Goal: Information Seeking & Learning: Find specific fact

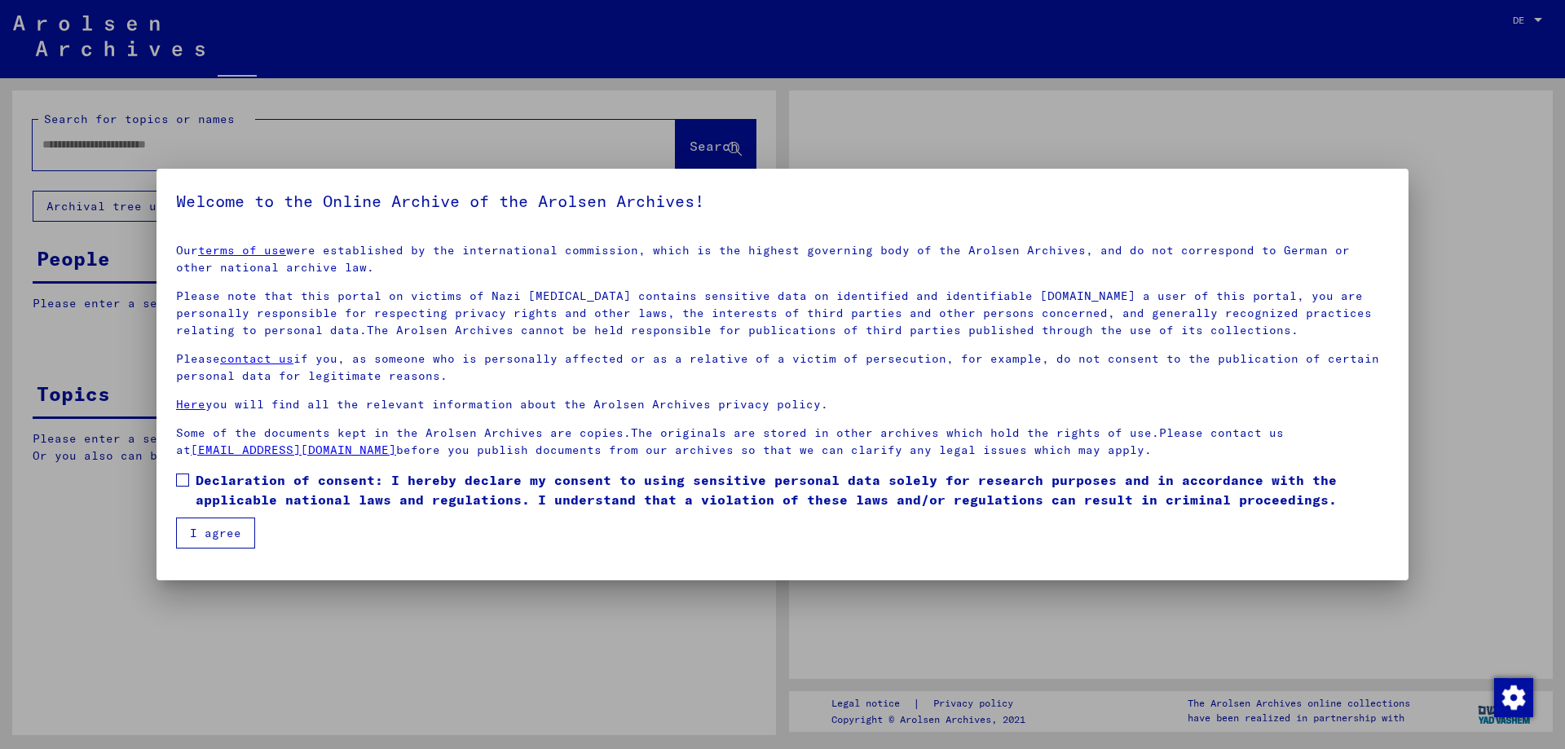
type input "**********"
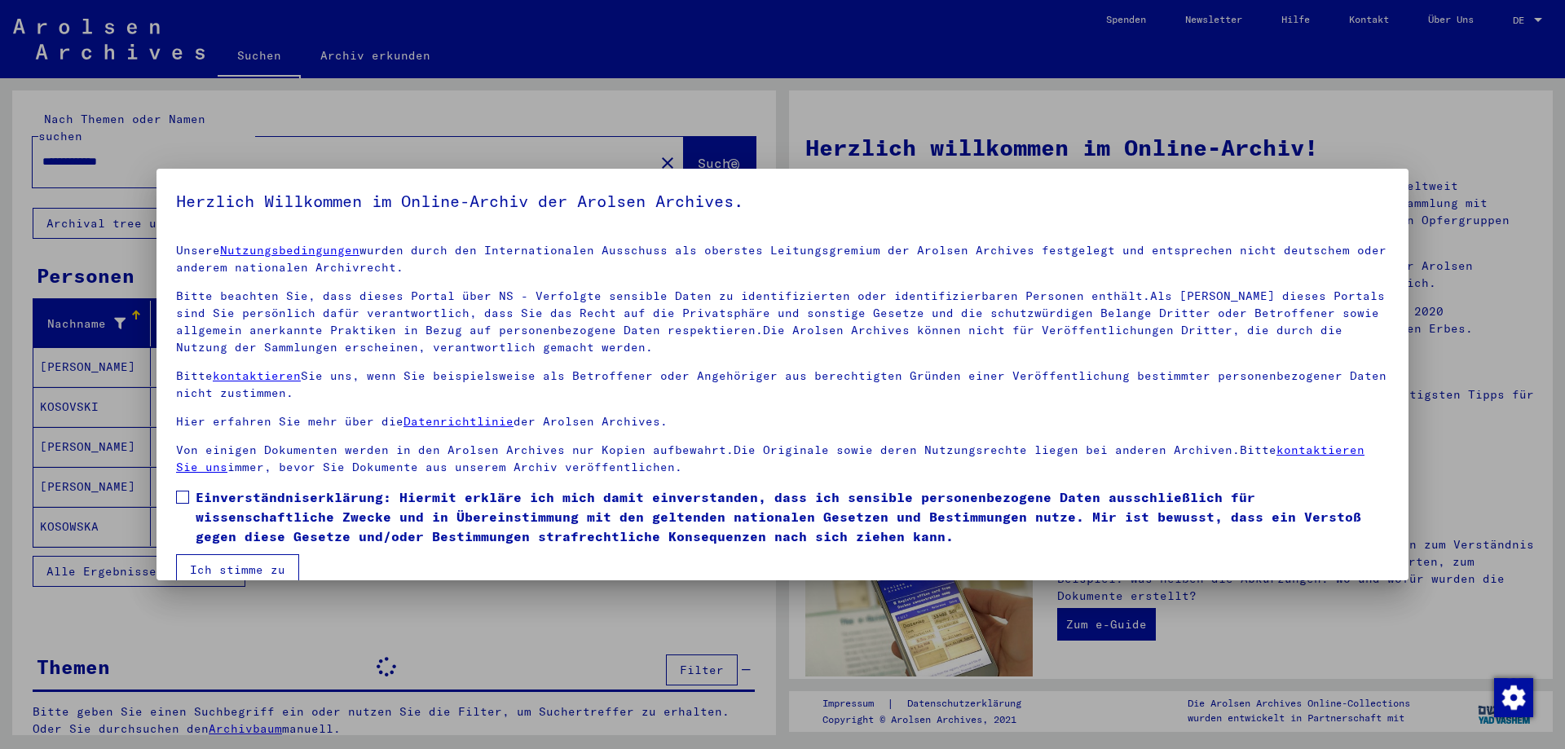
click at [181, 496] on span at bounding box center [182, 497] width 13 height 13
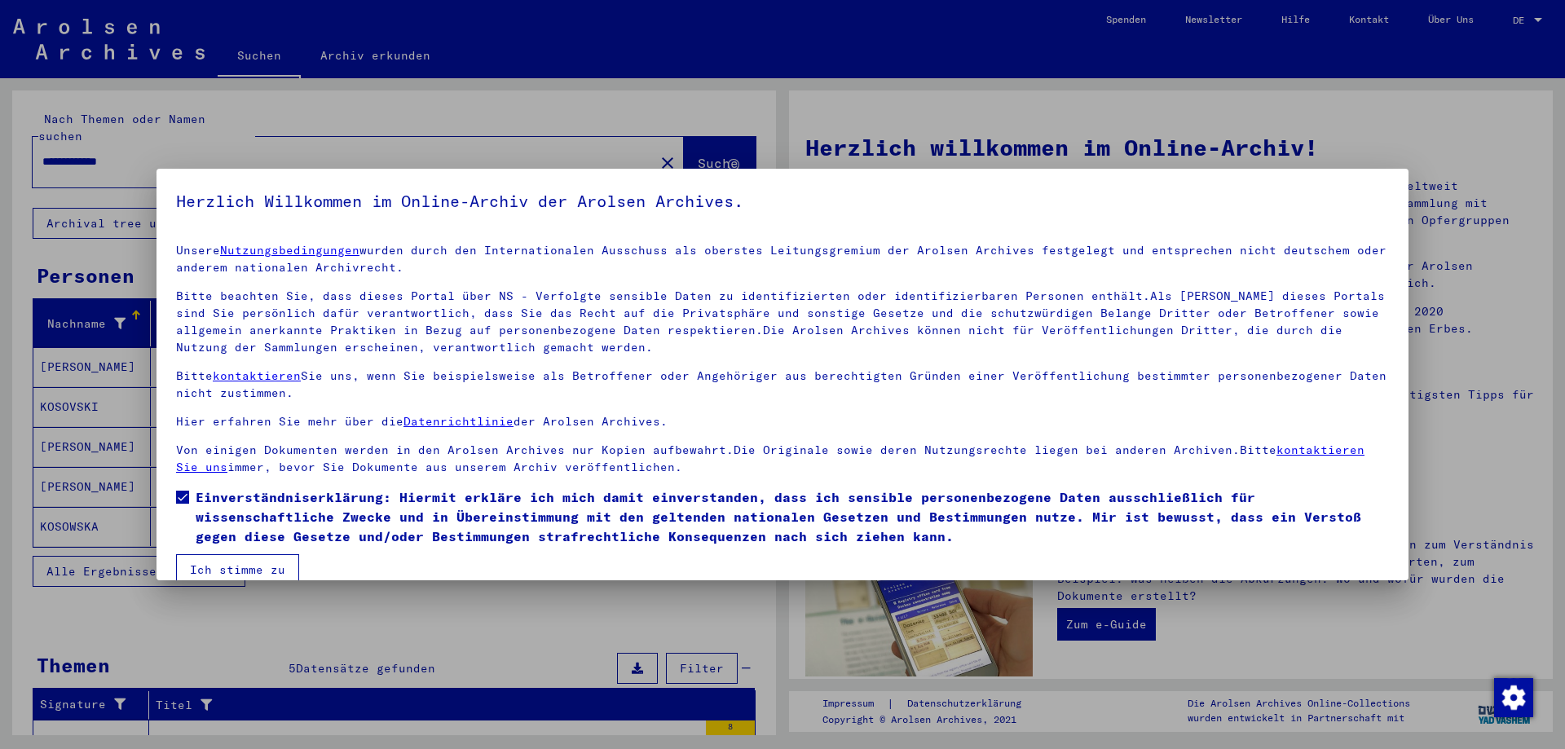
click at [218, 565] on button "Ich stimme zu" at bounding box center [237, 569] width 123 height 31
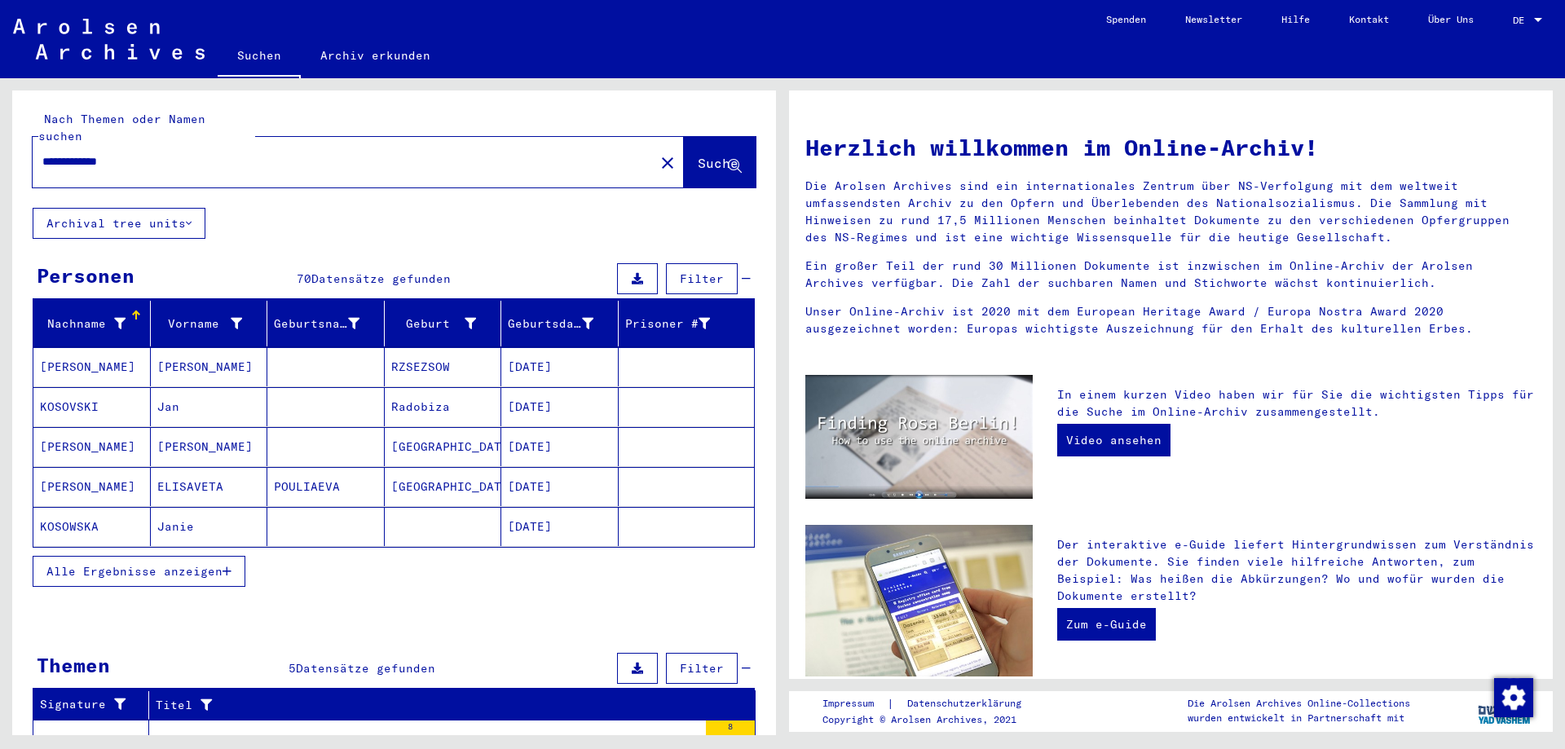
click at [179, 564] on span "Alle Ergebnisse anzeigen" at bounding box center [134, 571] width 176 height 15
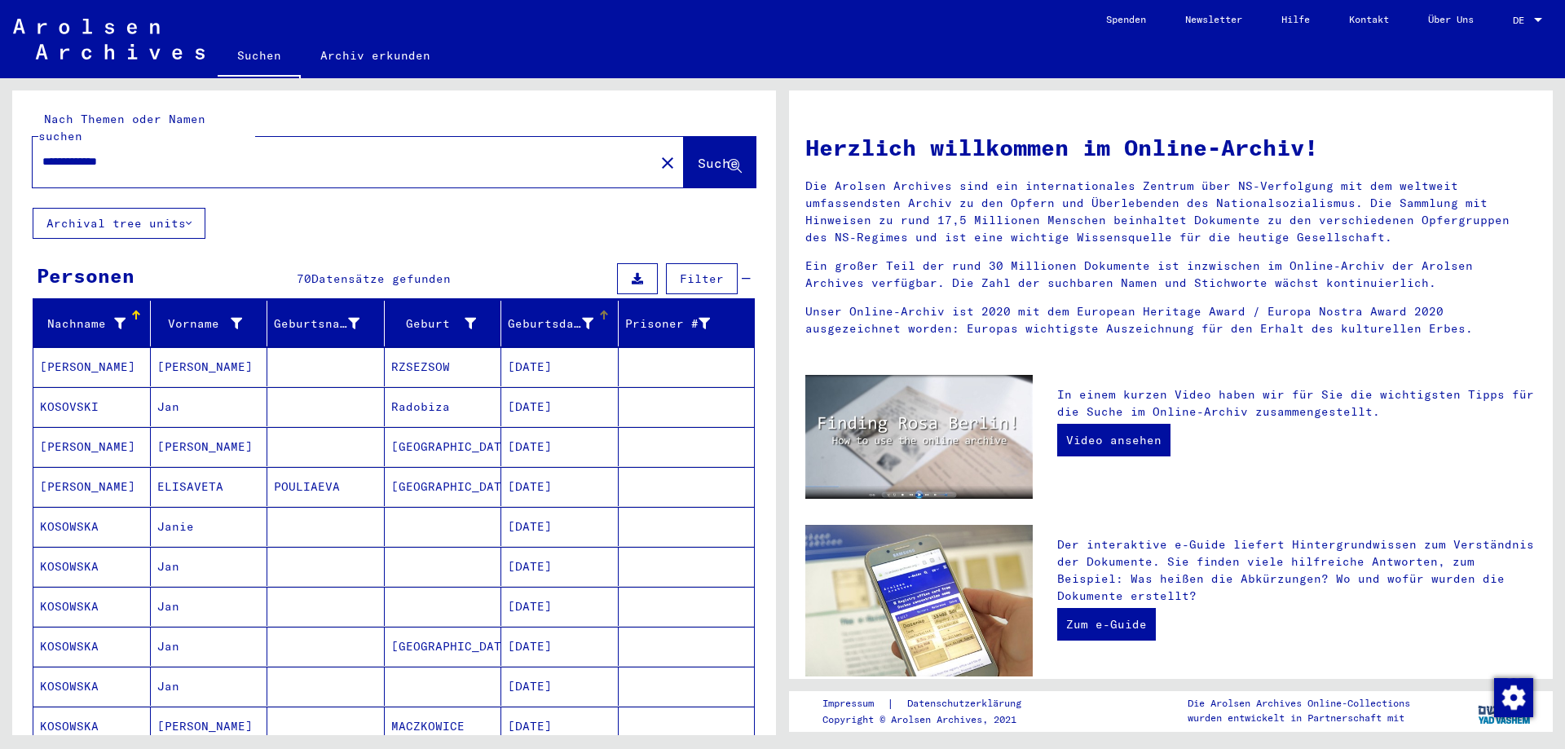
click at [549, 315] on div "Geburtsdatum" at bounding box center [551, 323] width 86 height 17
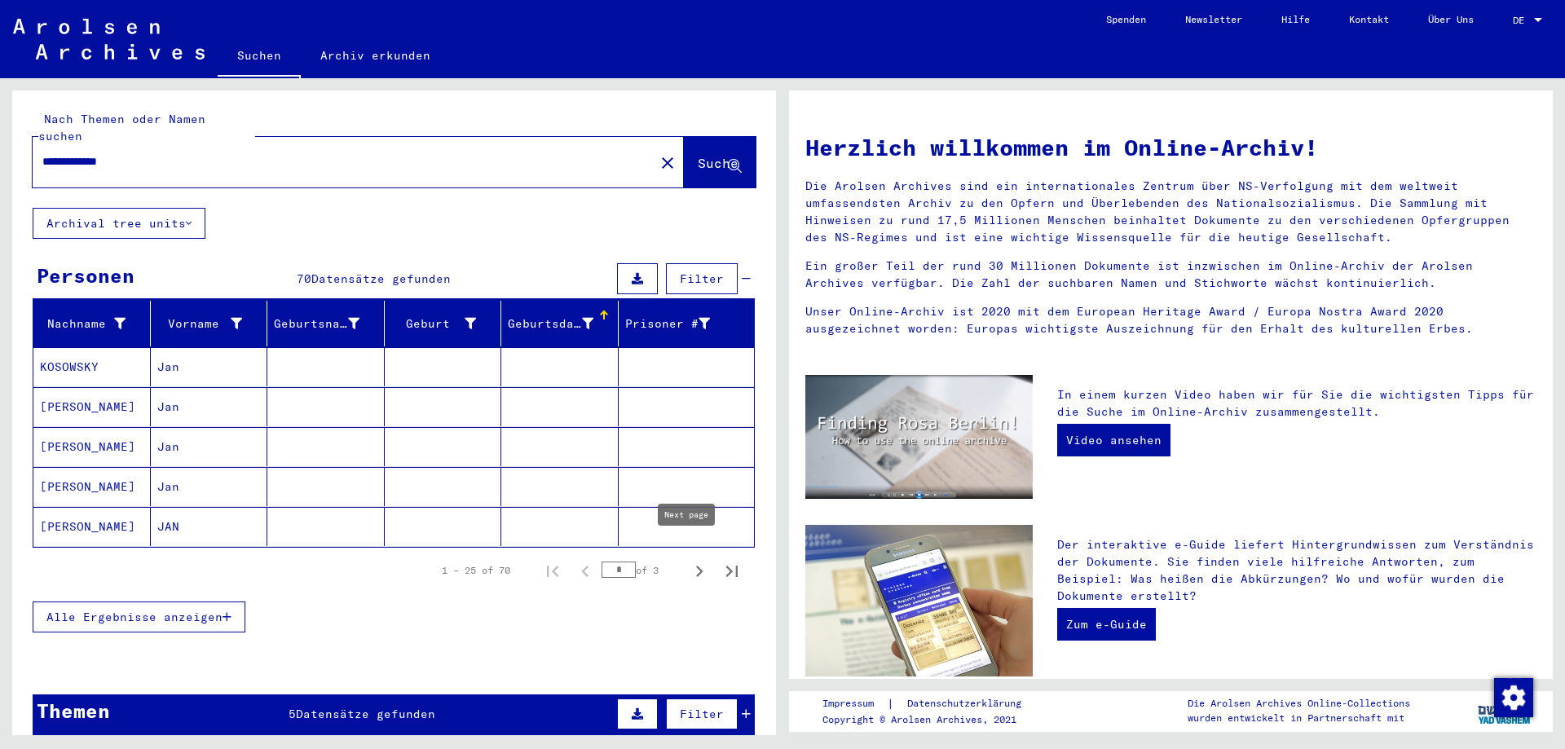
click at [688, 560] on icon "Next page" at bounding box center [699, 571] width 23 height 23
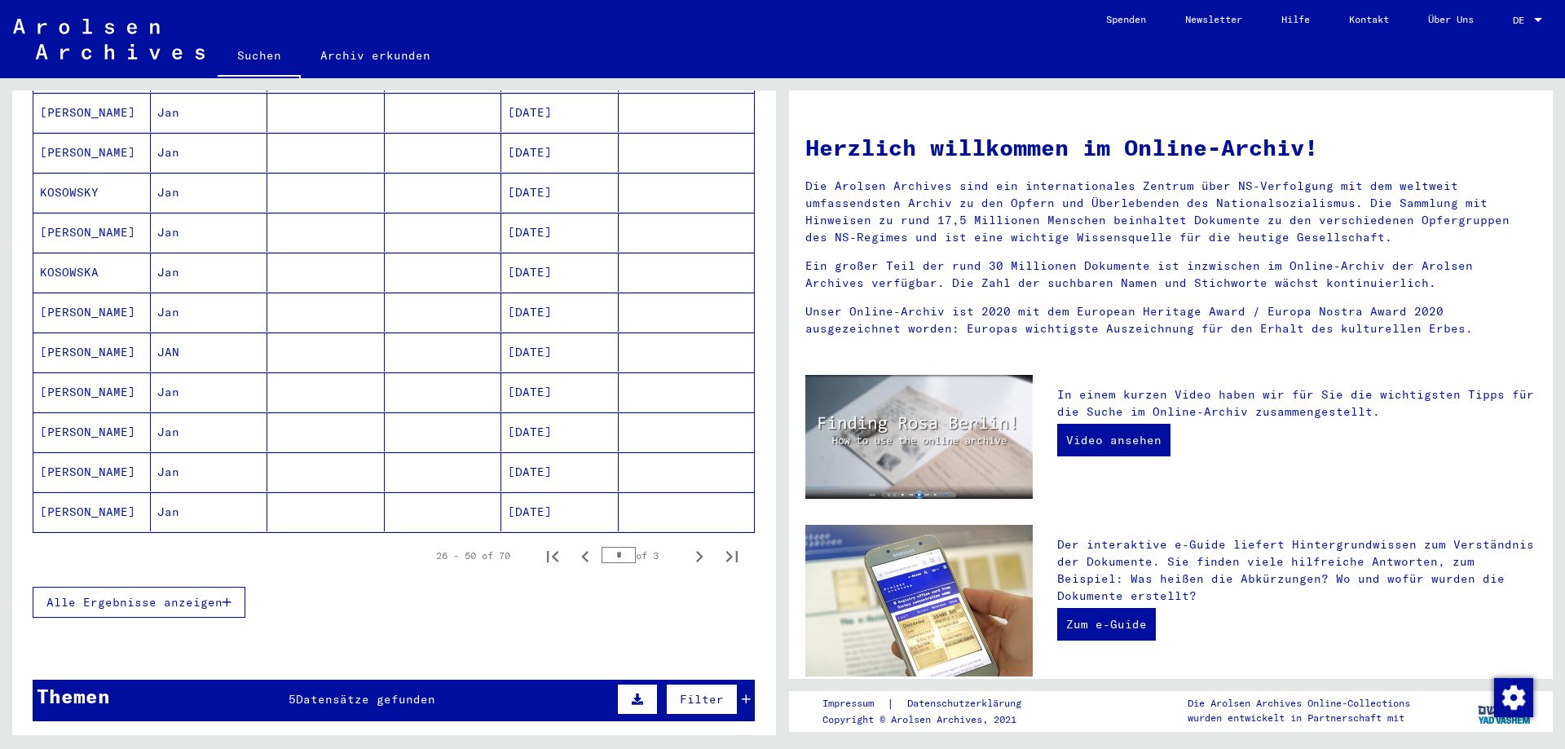
scroll to position [815, 0]
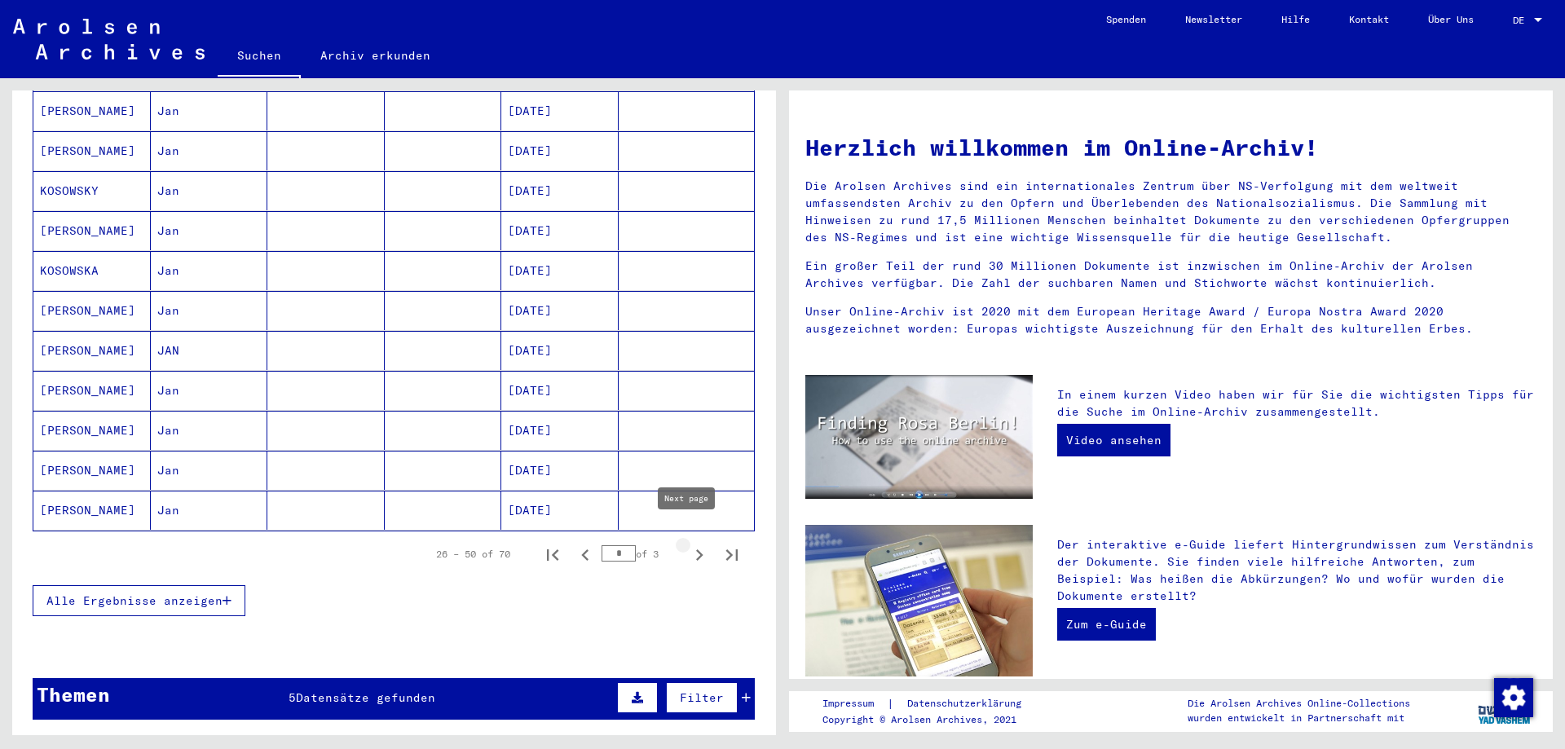
click at [688, 544] on icon "Next page" at bounding box center [699, 555] width 23 height 23
type input "*"
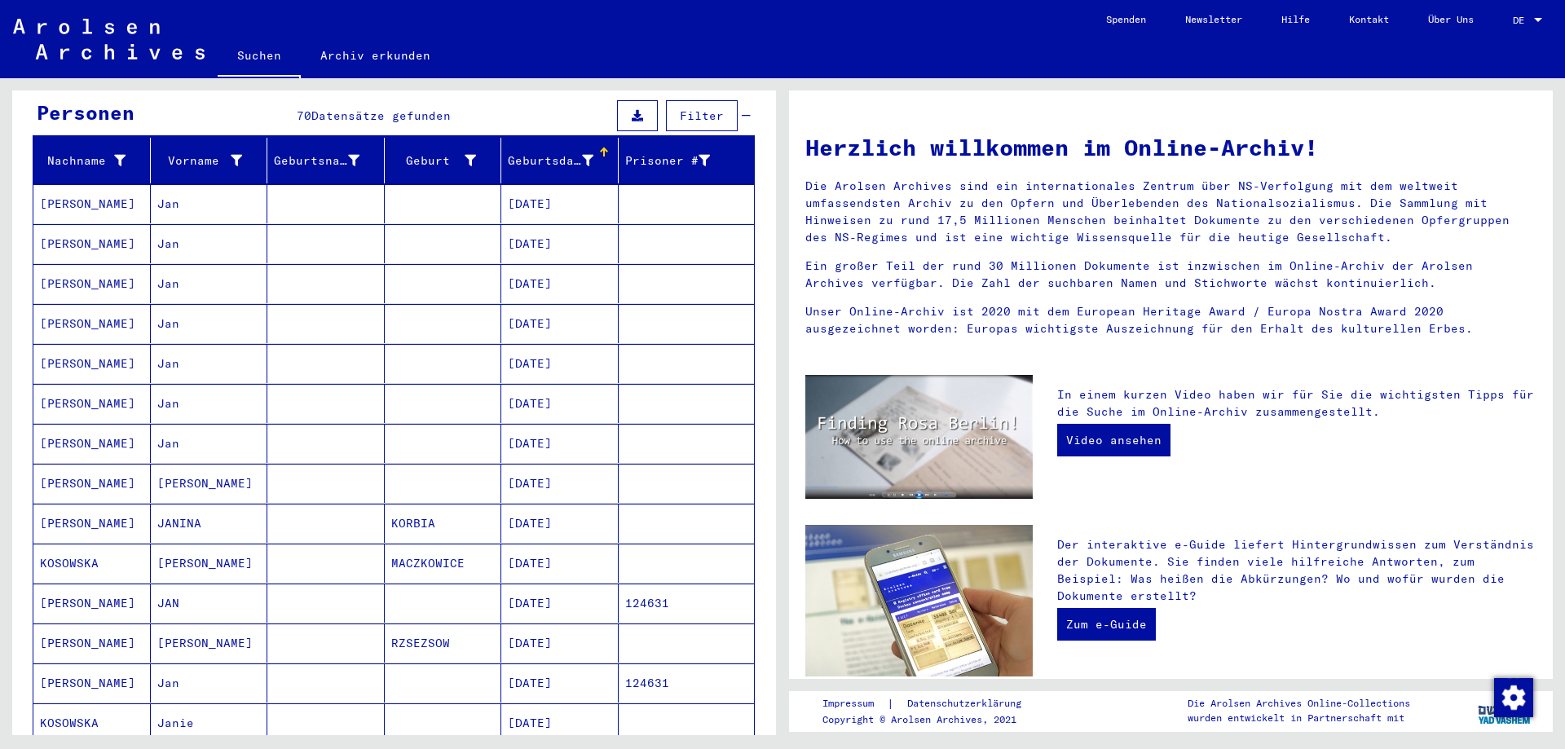
scroll to position [0, 0]
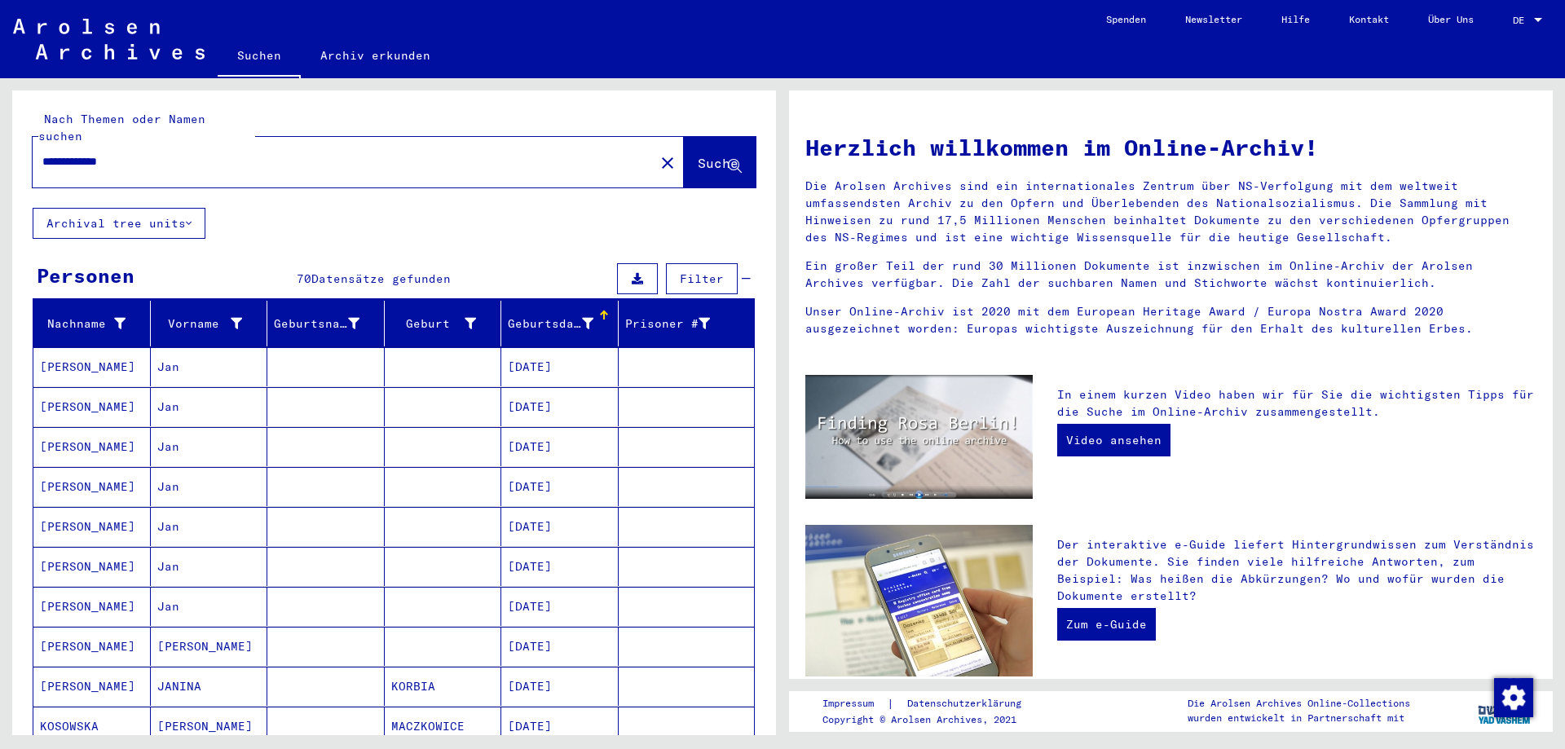
drag, startPoint x: 135, startPoint y: 145, endPoint x: 116, endPoint y: 148, distance: 19.8
click at [116, 153] on input "**********" at bounding box center [338, 161] width 593 height 17
click at [101, 153] on input "**********" at bounding box center [338, 161] width 593 height 17
click at [698, 155] on span "Suche" at bounding box center [718, 163] width 41 height 16
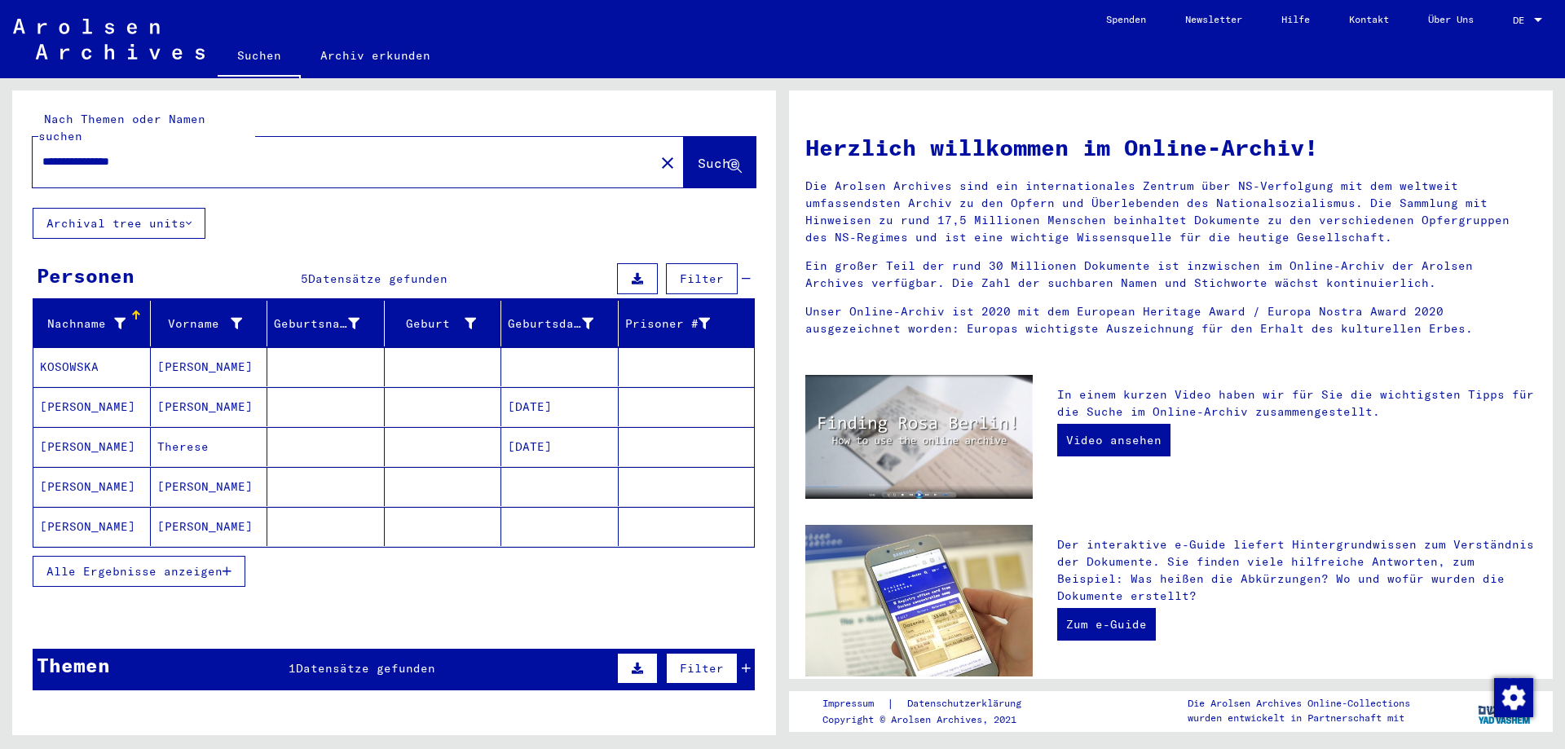
click at [156, 564] on span "Alle Ergebnisse anzeigen" at bounding box center [134, 571] width 176 height 15
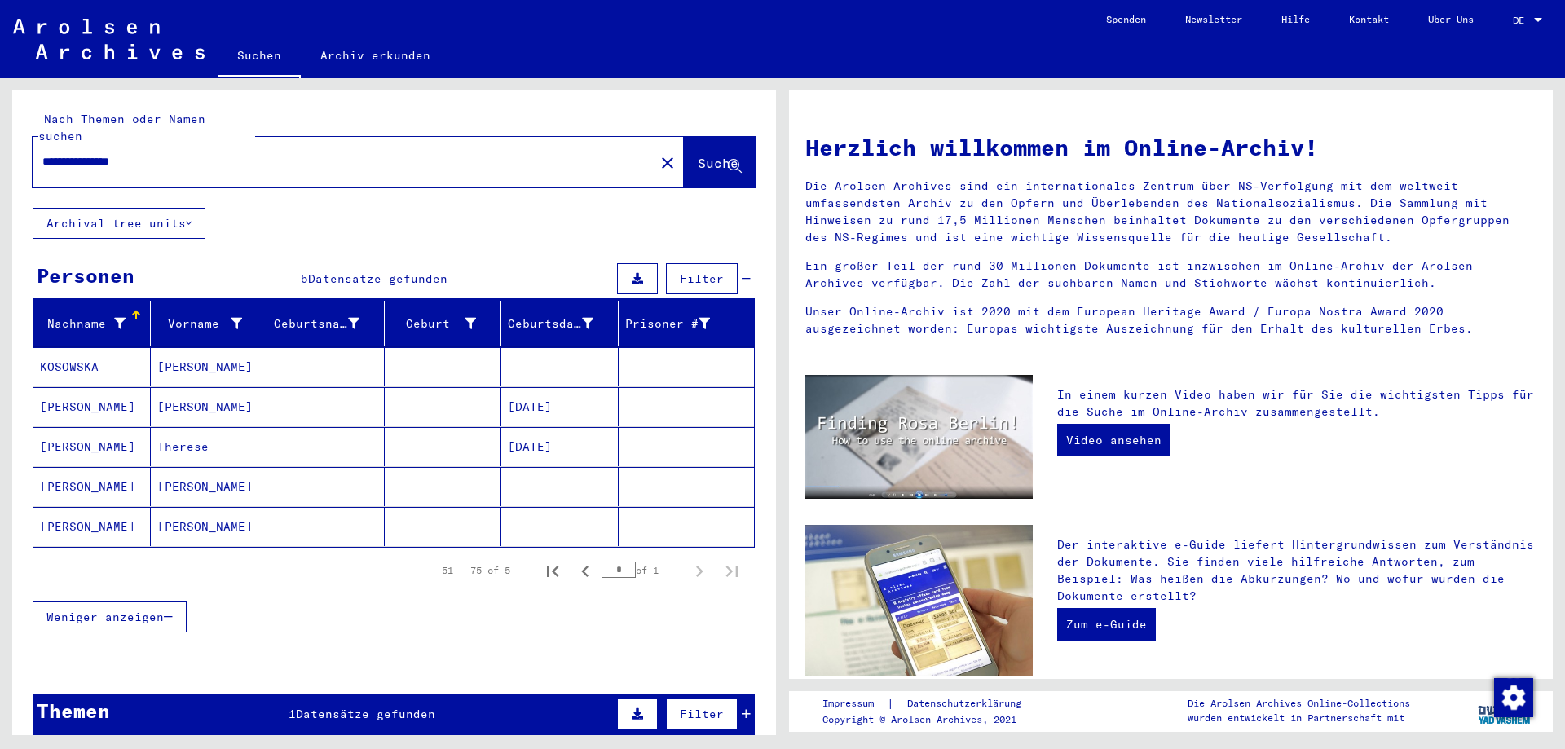
click at [100, 431] on mat-cell "[PERSON_NAME]" at bounding box center [91, 446] width 117 height 39
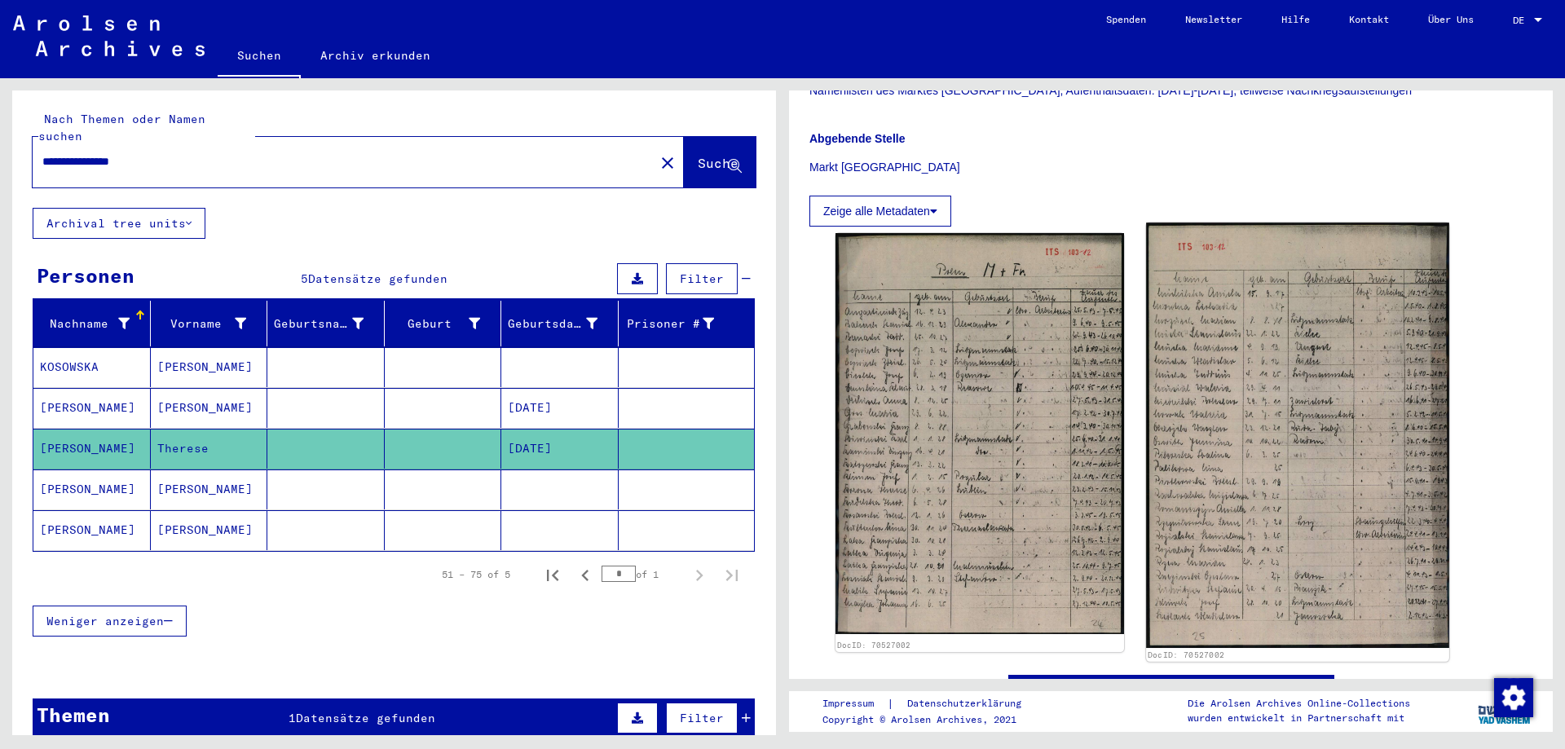
scroll to position [408, 0]
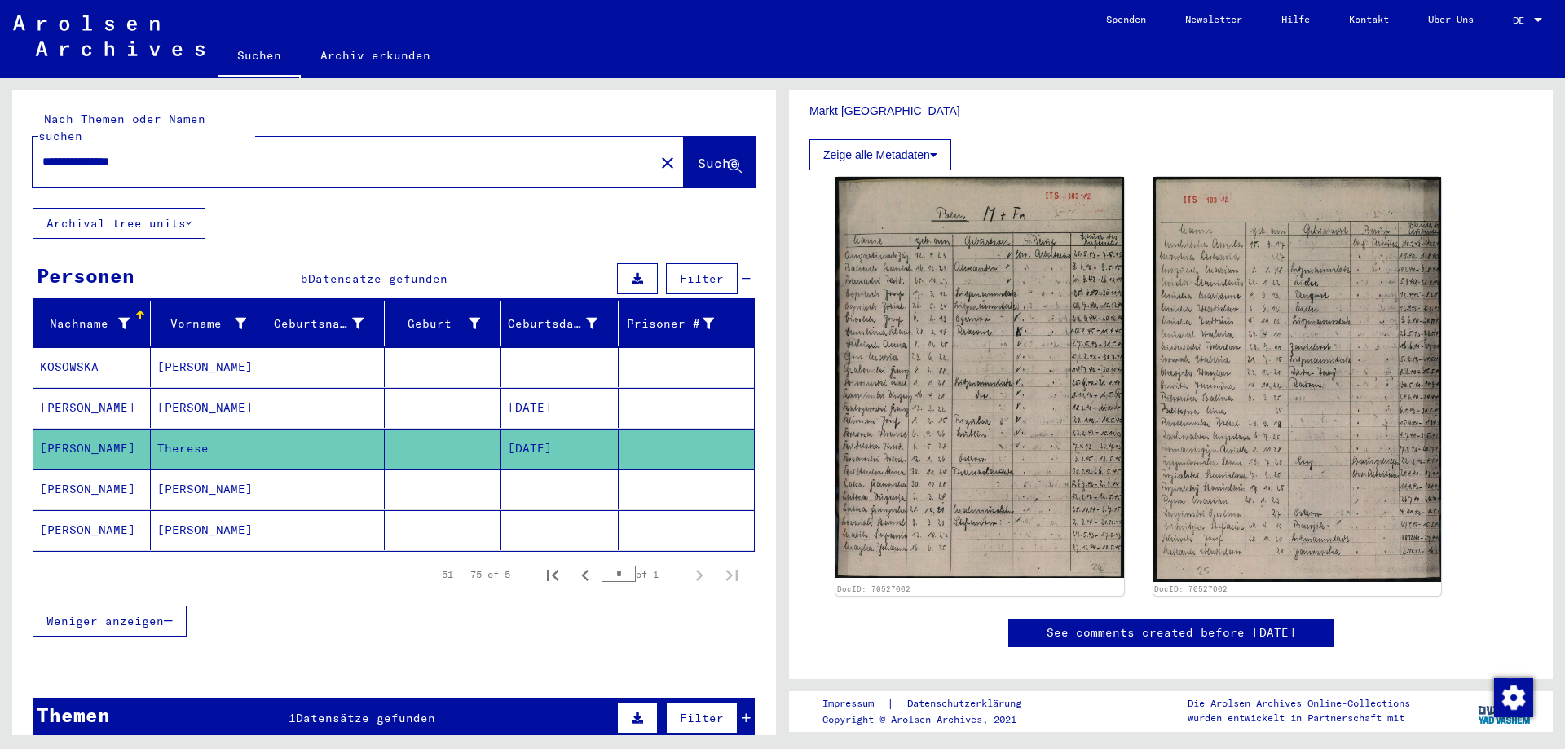
drag, startPoint x: 105, startPoint y: 139, endPoint x: 21, endPoint y: 148, distance: 84.3
click at [21, 148] on div "**********" at bounding box center [394, 148] width 764 height 117
type input "**********"
click at [698, 155] on span "Suche" at bounding box center [718, 163] width 41 height 16
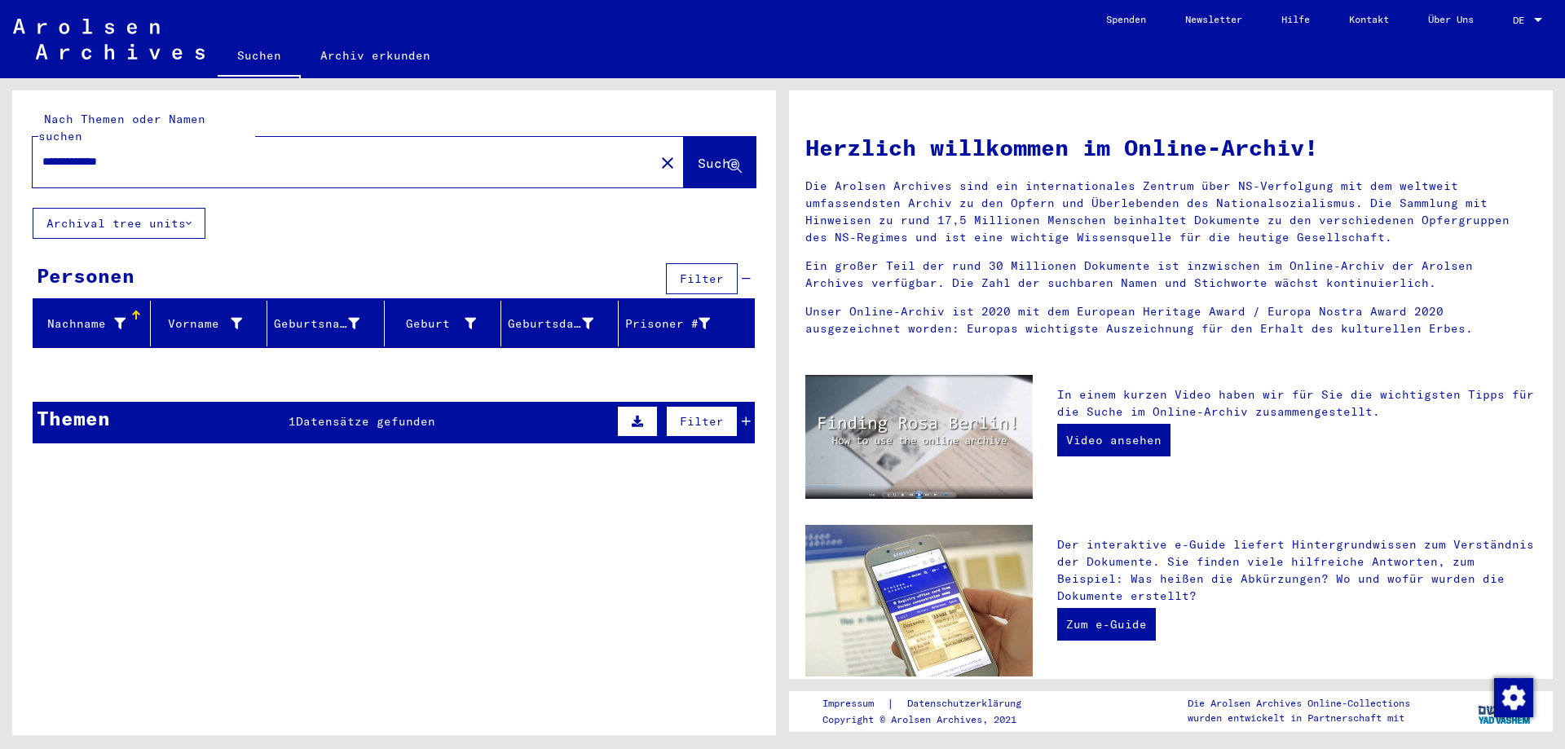
click at [747, 416] on icon at bounding box center [746, 421] width 9 height 11
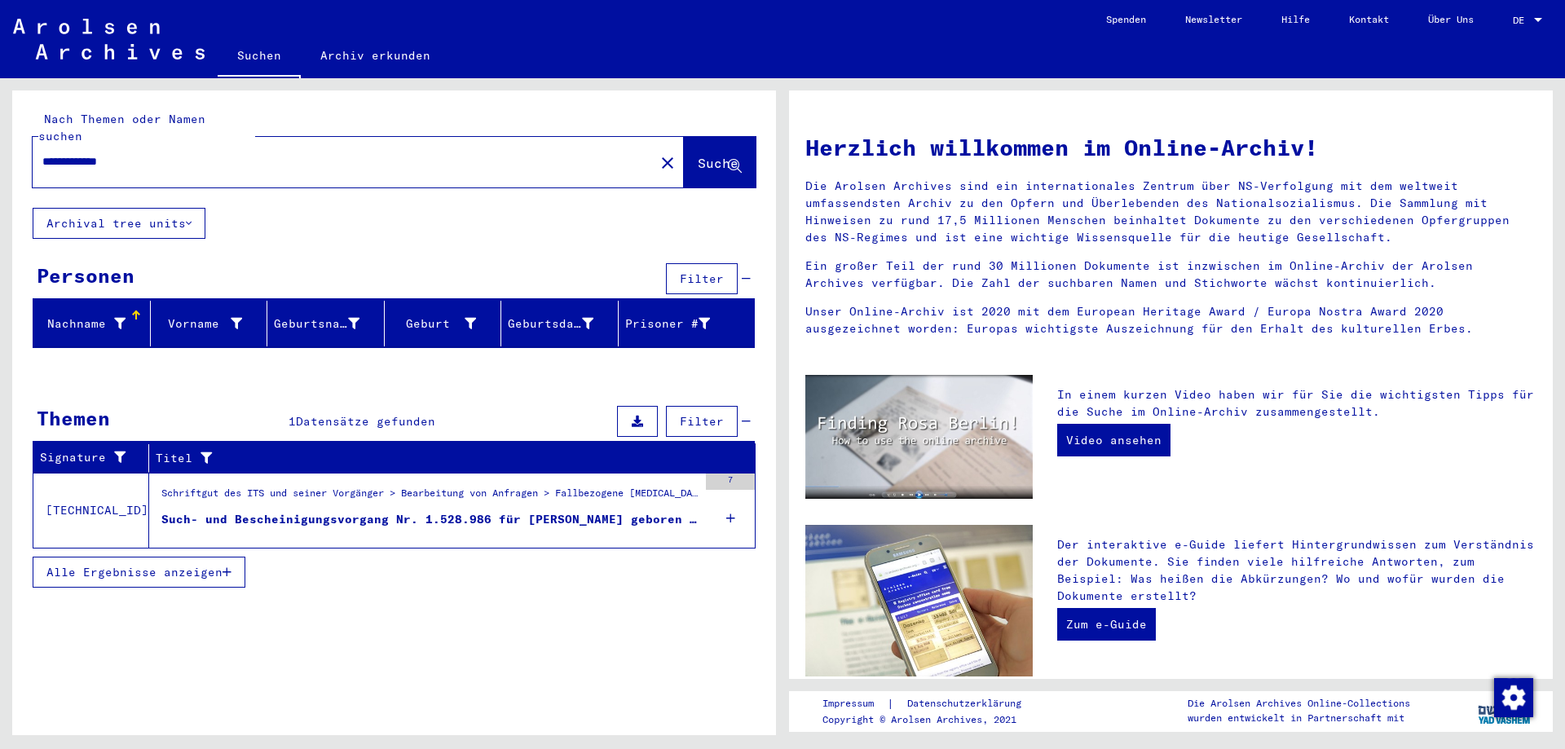
click at [534, 511] on div "Such- und Bescheinigungsvorgang Nr. 1.528.986 für [PERSON_NAME] geboren [DEMOGR…" at bounding box center [429, 519] width 536 height 17
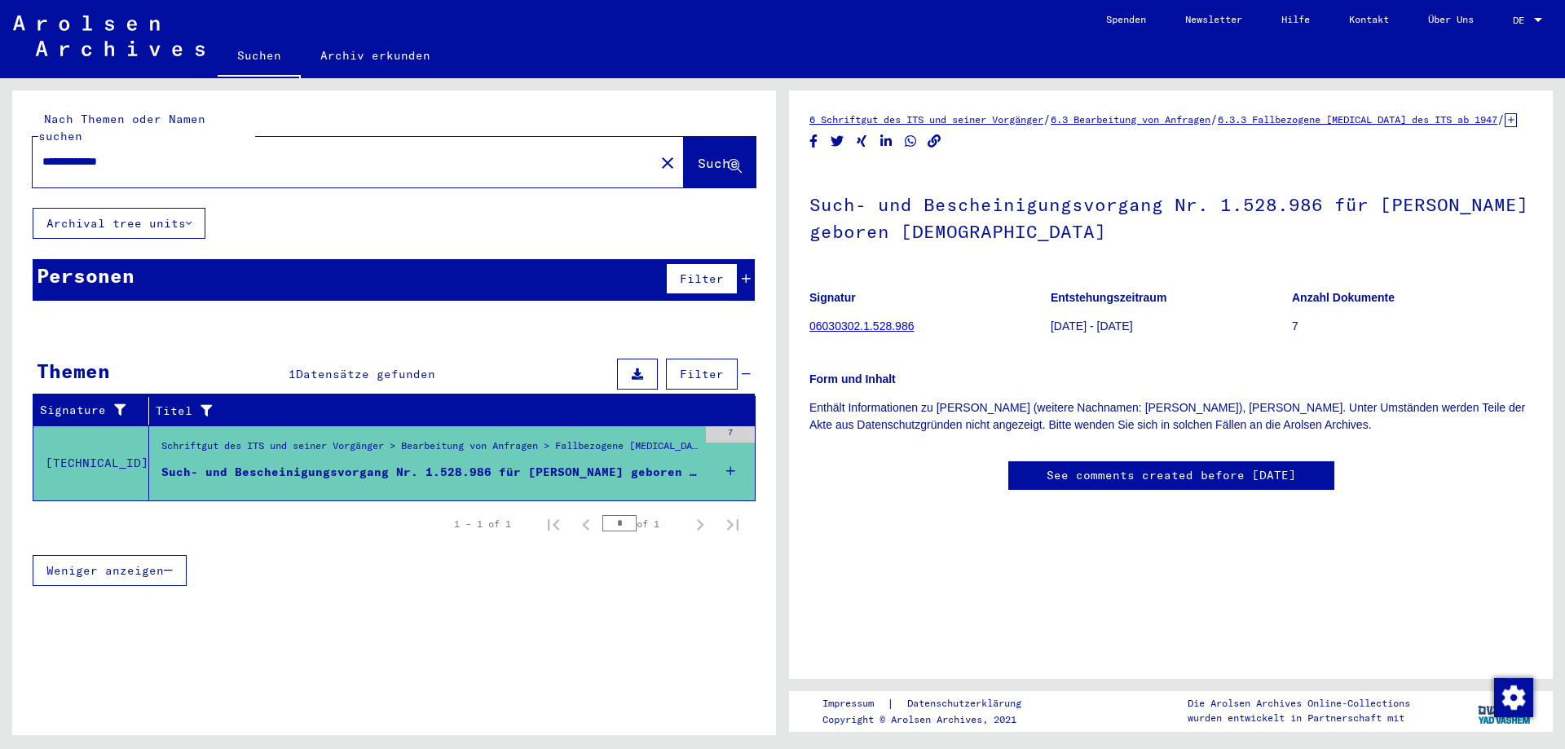
scroll to position [400, 0]
click at [727, 453] on icon at bounding box center [730, 471] width 9 height 57
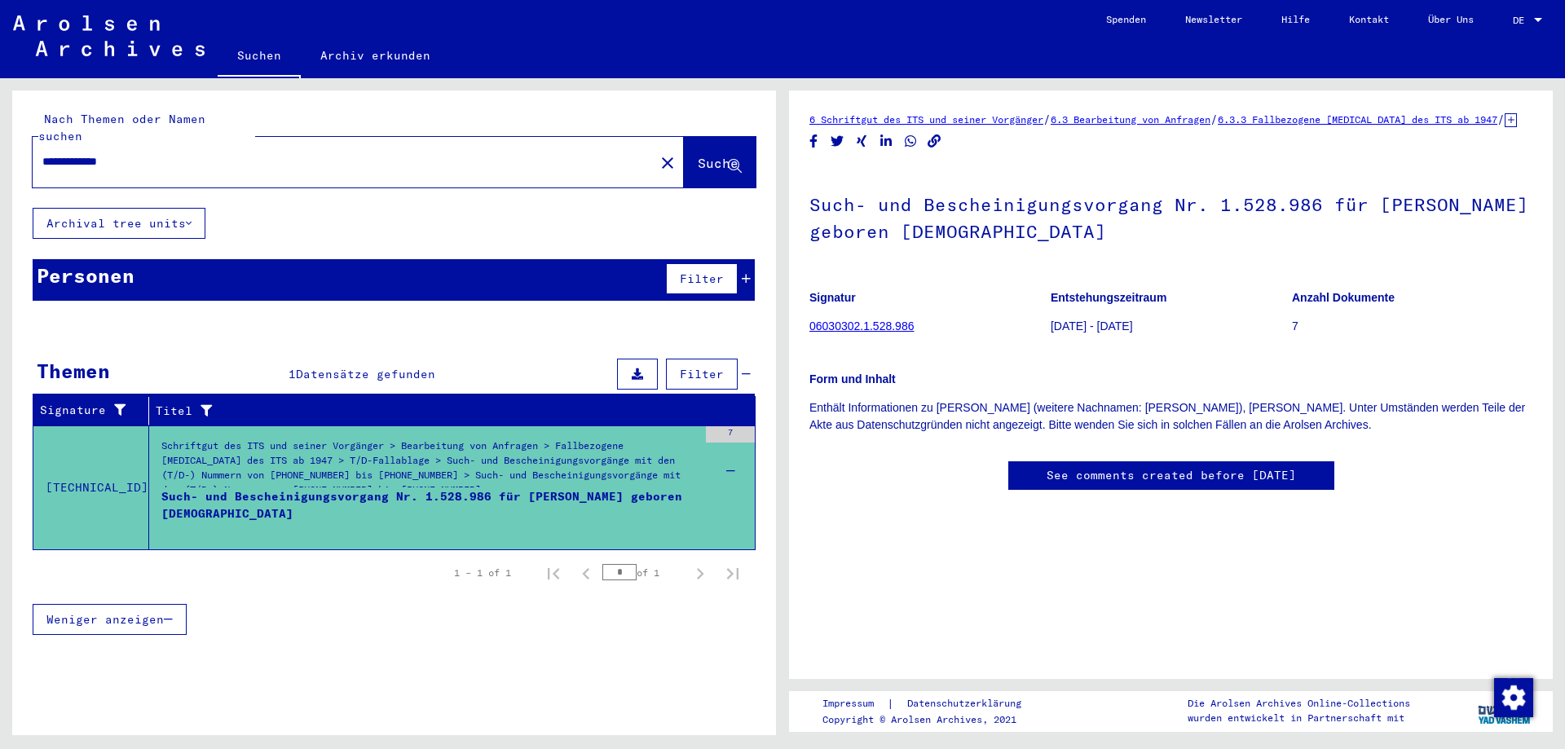
scroll to position [0, 0]
click at [259, 57] on link "Suchen" at bounding box center [259, 57] width 83 height 42
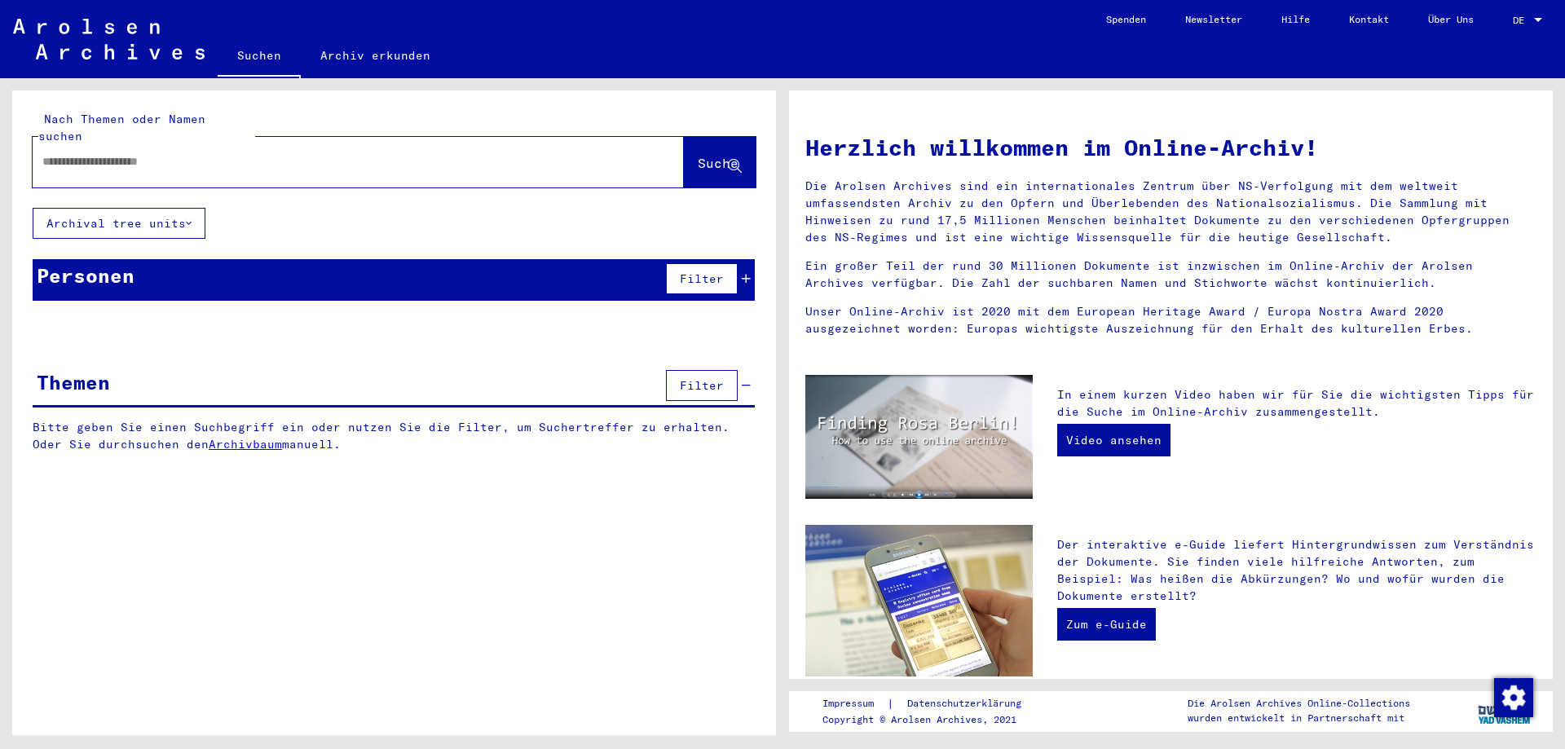
click at [165, 153] on input "text" at bounding box center [338, 161] width 593 height 17
click at [699, 155] on span "Suche" at bounding box center [718, 163] width 41 height 16
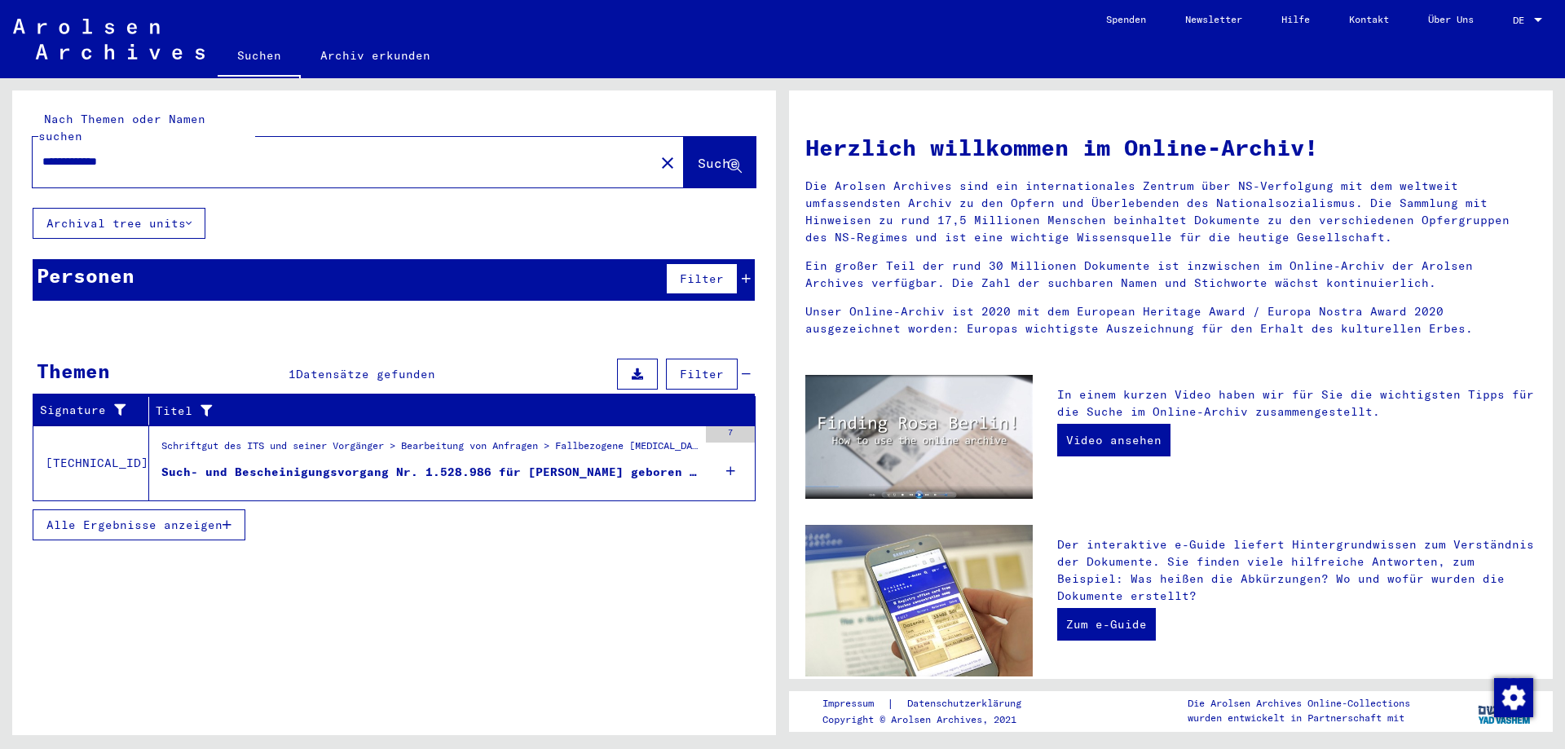
click at [731, 456] on icon at bounding box center [730, 471] width 9 height 57
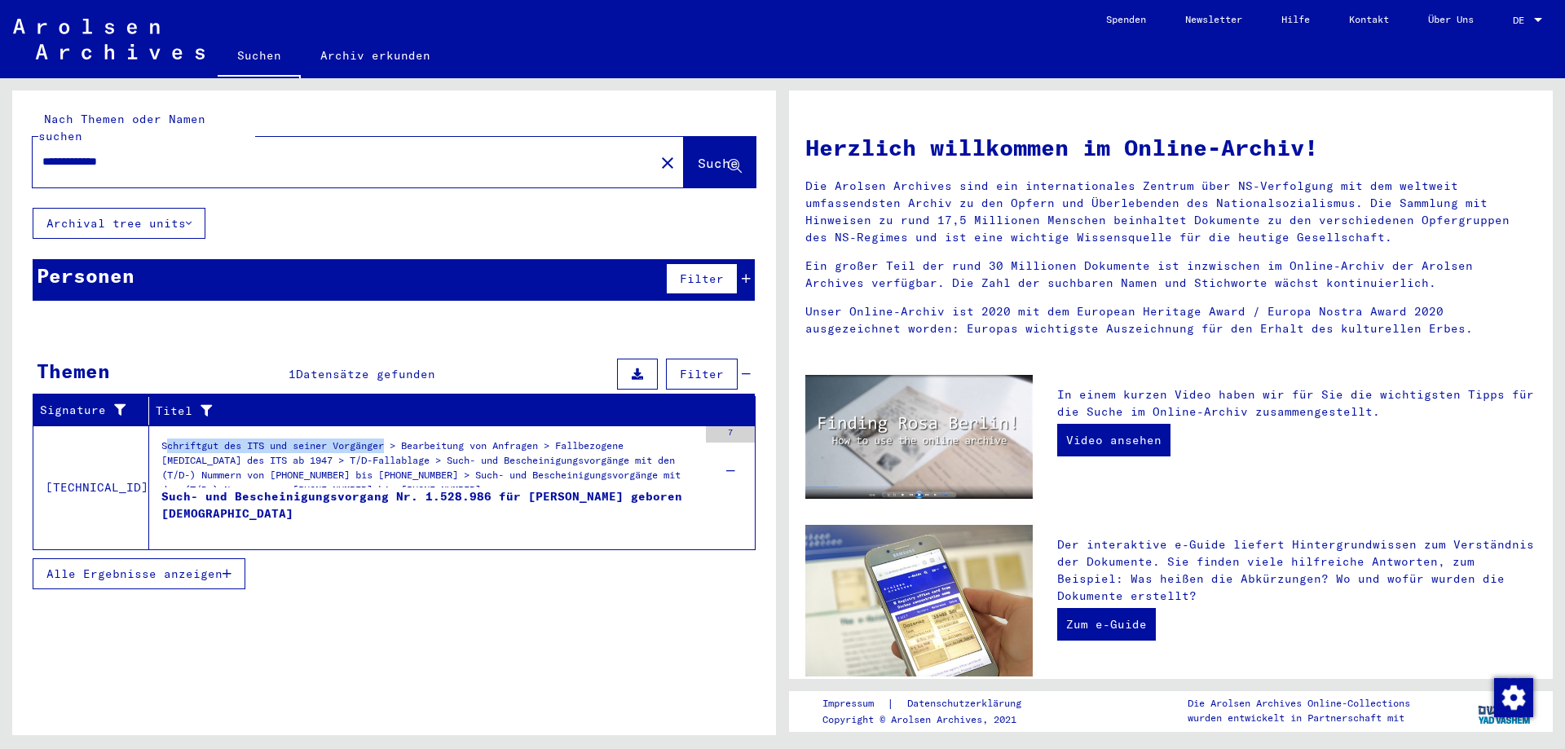
drag, startPoint x: 161, startPoint y: 425, endPoint x: 394, endPoint y: 435, distance: 233.3
click at [394, 438] on div "Schriftgut des ITS und seiner Vorgänger > Bearbeitung von Anfragen > Fallbezoge…" at bounding box center [429, 462] width 536 height 49
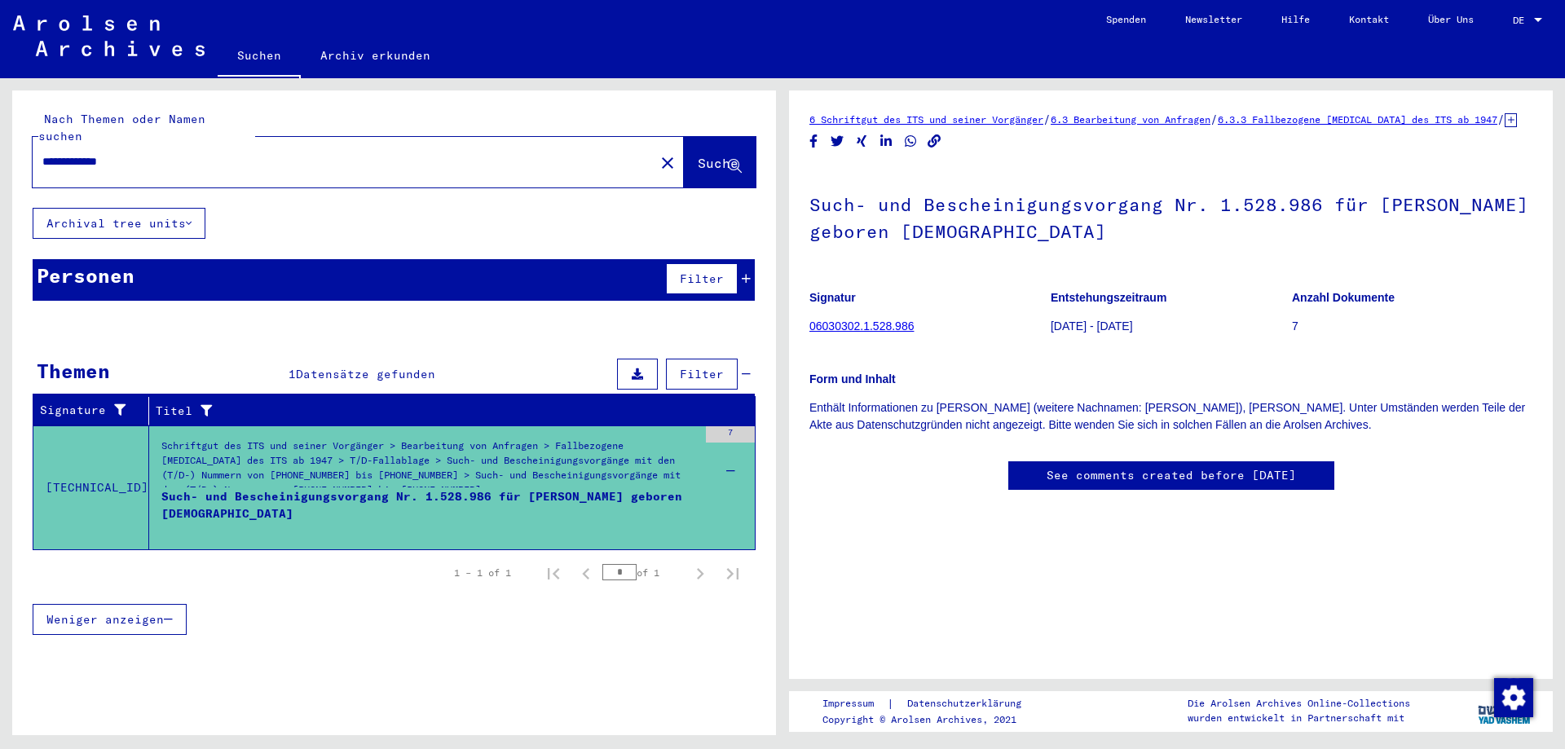
click at [494, 446] on div "Schriftgut des ITS und seiner Vorgänger > Bearbeitung von Anfragen > Fallbezoge…" at bounding box center [429, 466] width 536 height 57
click at [1237, 467] on link "See comments created before [DATE]" at bounding box center [1171, 475] width 249 height 17
drag, startPoint x: 83, startPoint y: 143, endPoint x: 0, endPoint y: 157, distance: 84.4
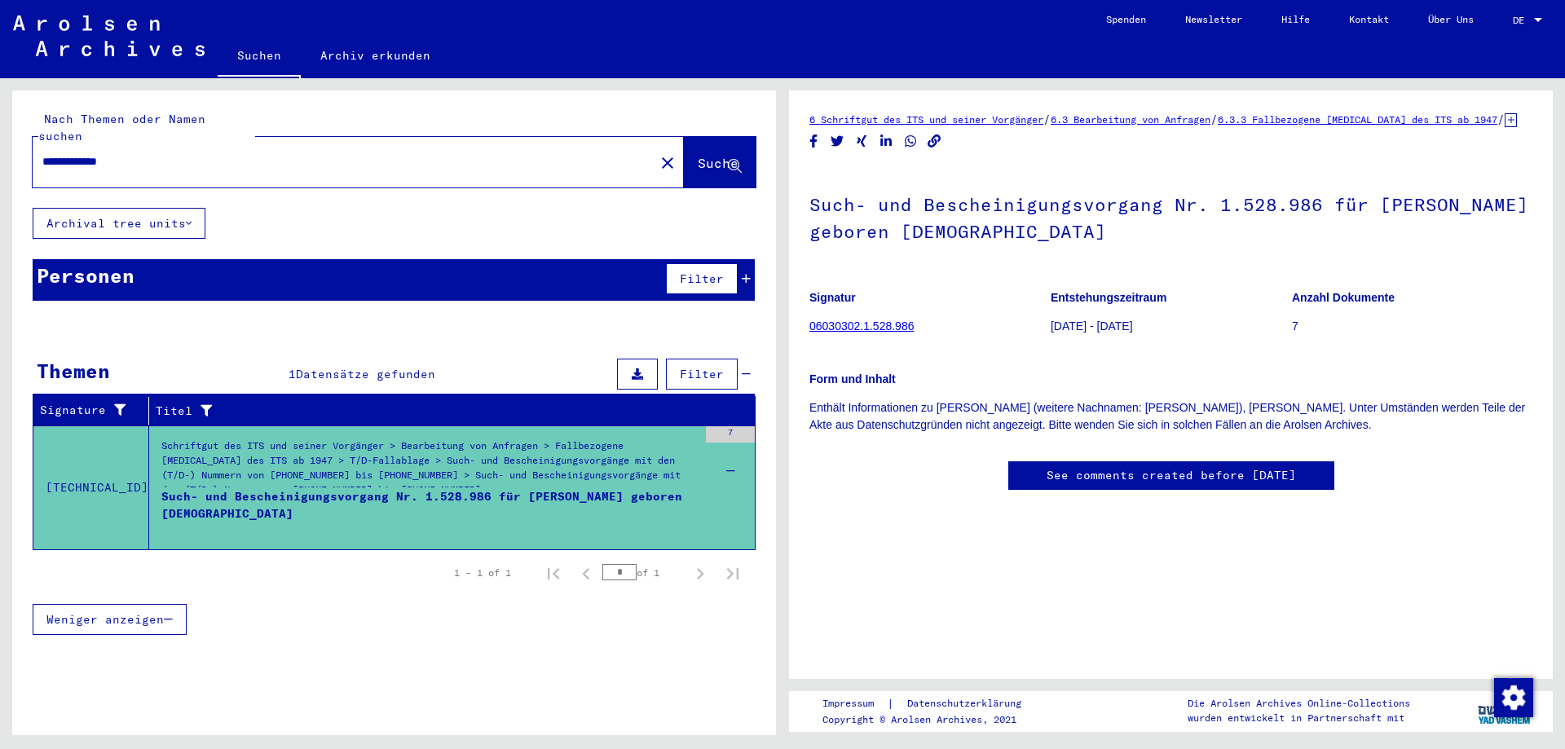
click at [0, 157] on div "**********" at bounding box center [391, 406] width 782 height 657
type input "**********"
click at [698, 155] on span "Suche" at bounding box center [718, 163] width 41 height 16
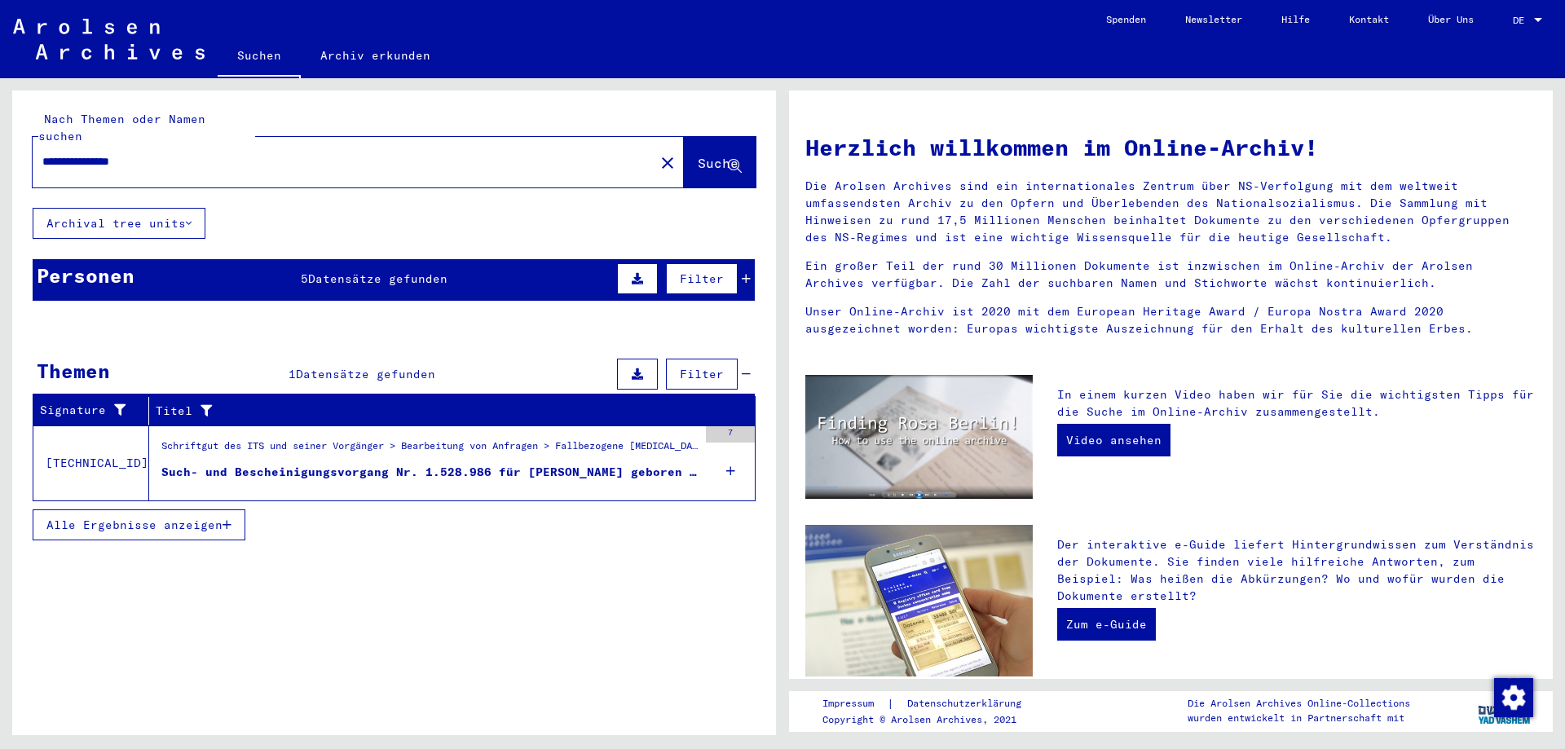
click at [734, 467] on mat-cell at bounding box center [687, 486] width 136 height 39
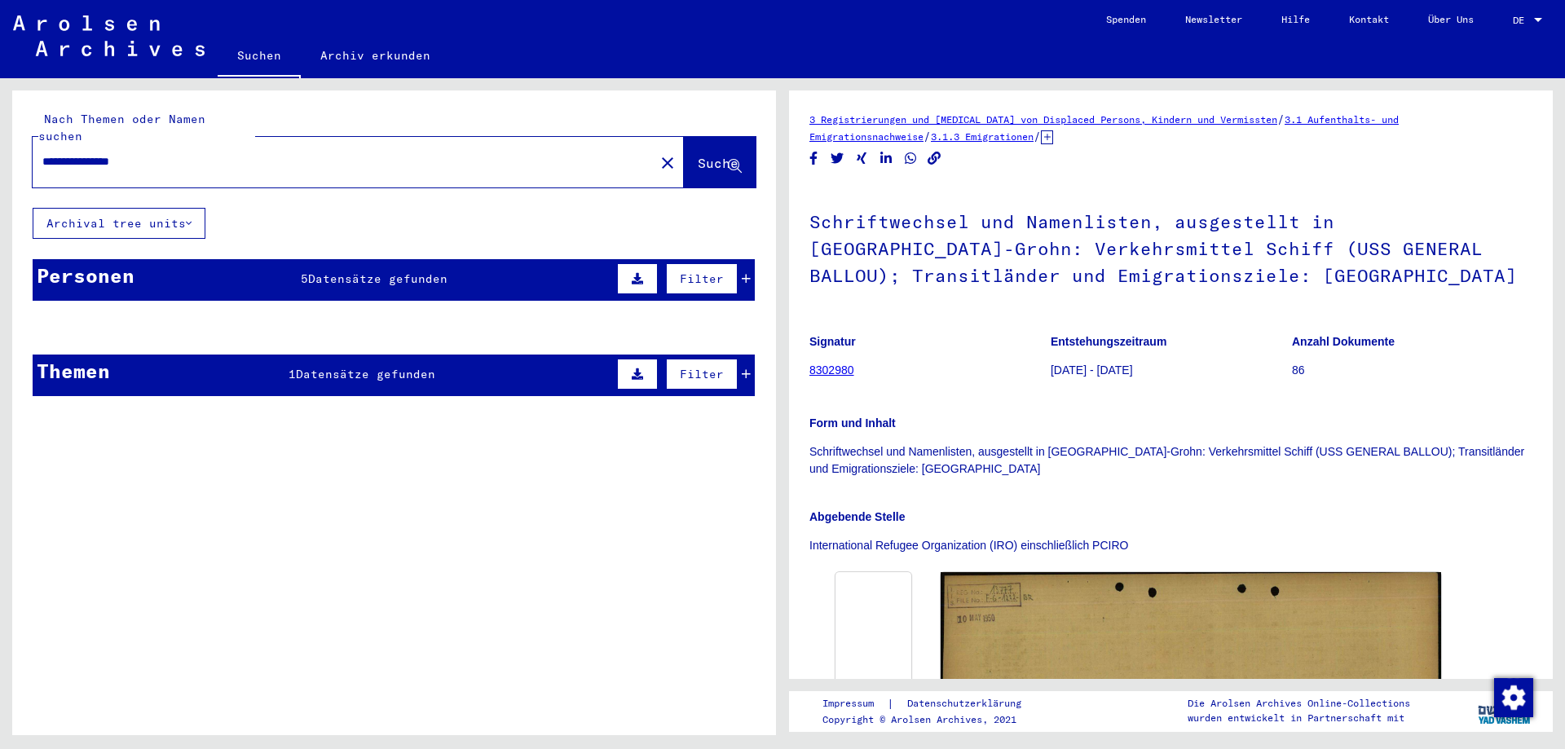
click at [747, 355] on mat-cell at bounding box center [687, 367] width 136 height 40
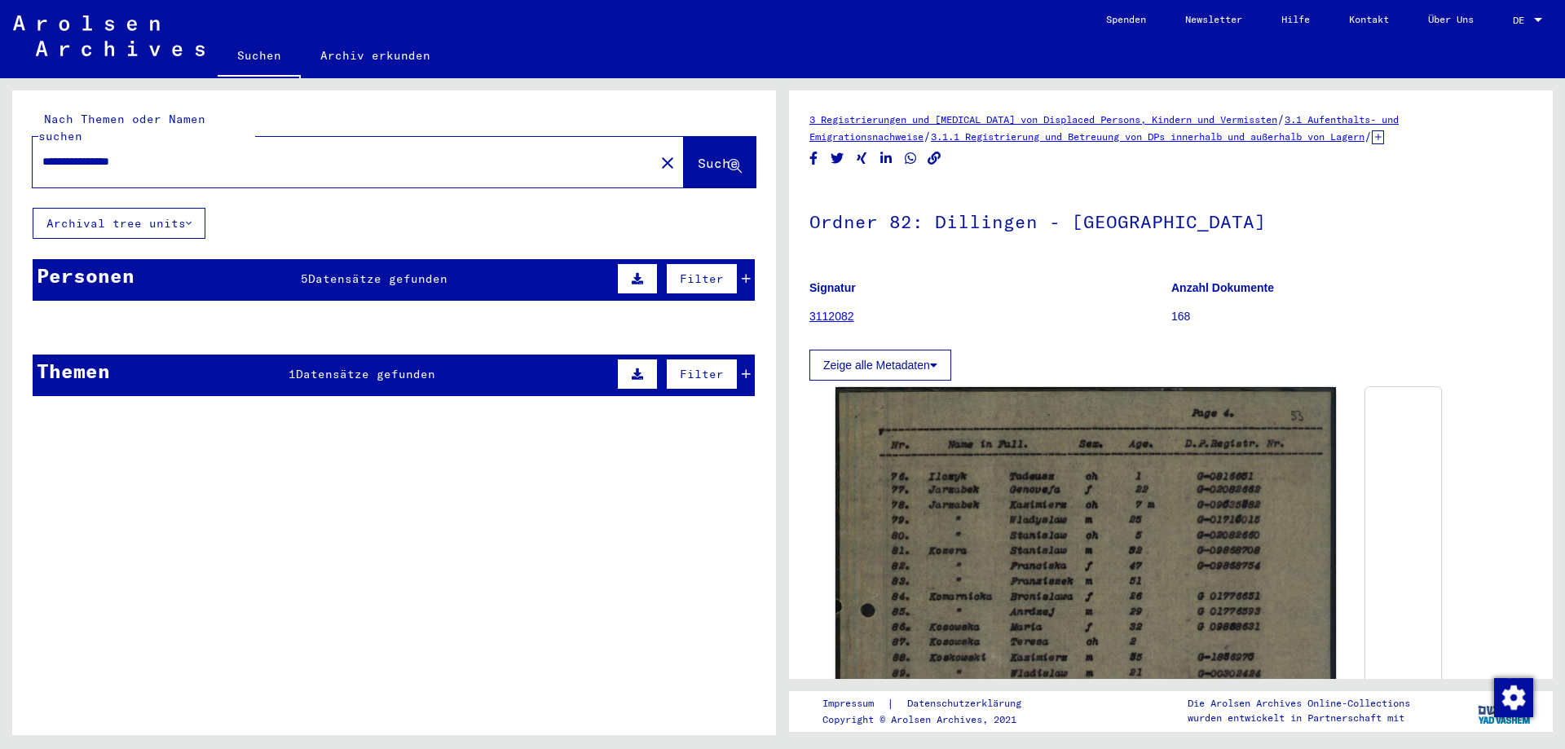
click at [748, 355] on mat-cell at bounding box center [687, 367] width 136 height 40
click at [747, 273] on icon at bounding box center [746, 278] width 9 height 11
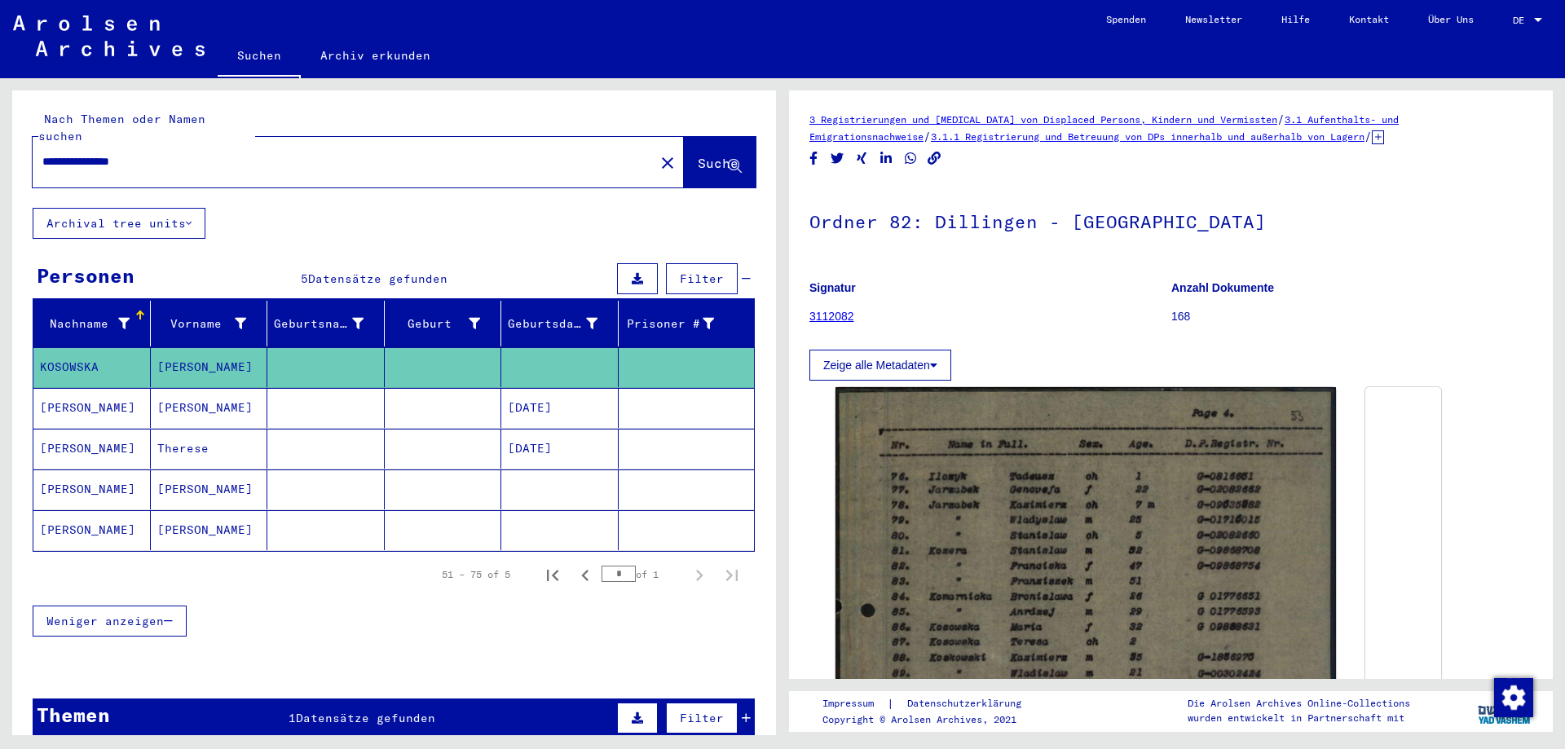
click at [89, 348] on mat-cell "KOSOWSKA" at bounding box center [91, 367] width 117 height 40
click at [91, 347] on mat-cell "KOSOWSKA" at bounding box center [91, 367] width 117 height 40
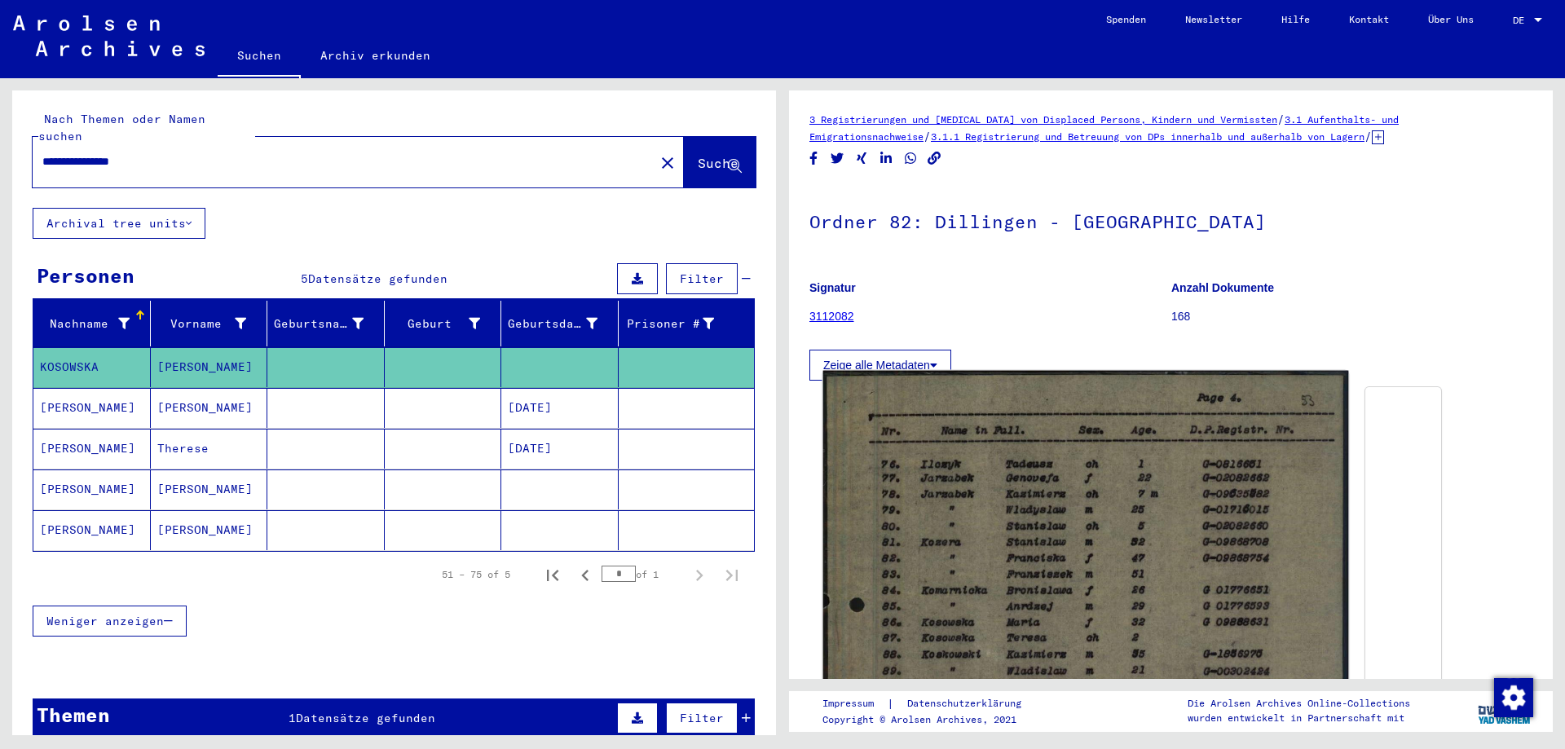
click at [966, 501] on img at bounding box center [1086, 713] width 526 height 685
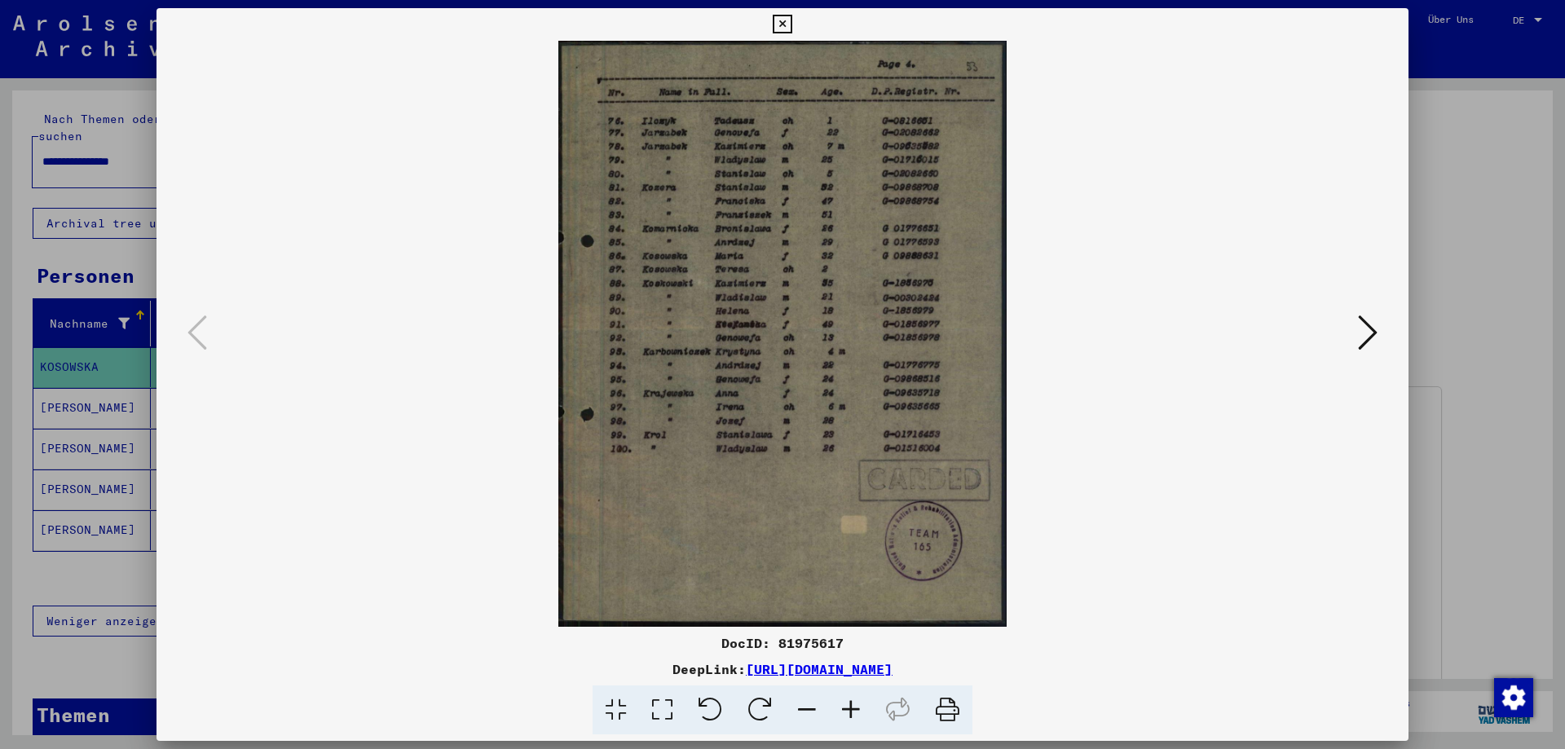
click at [785, 18] on icon at bounding box center [782, 25] width 19 height 20
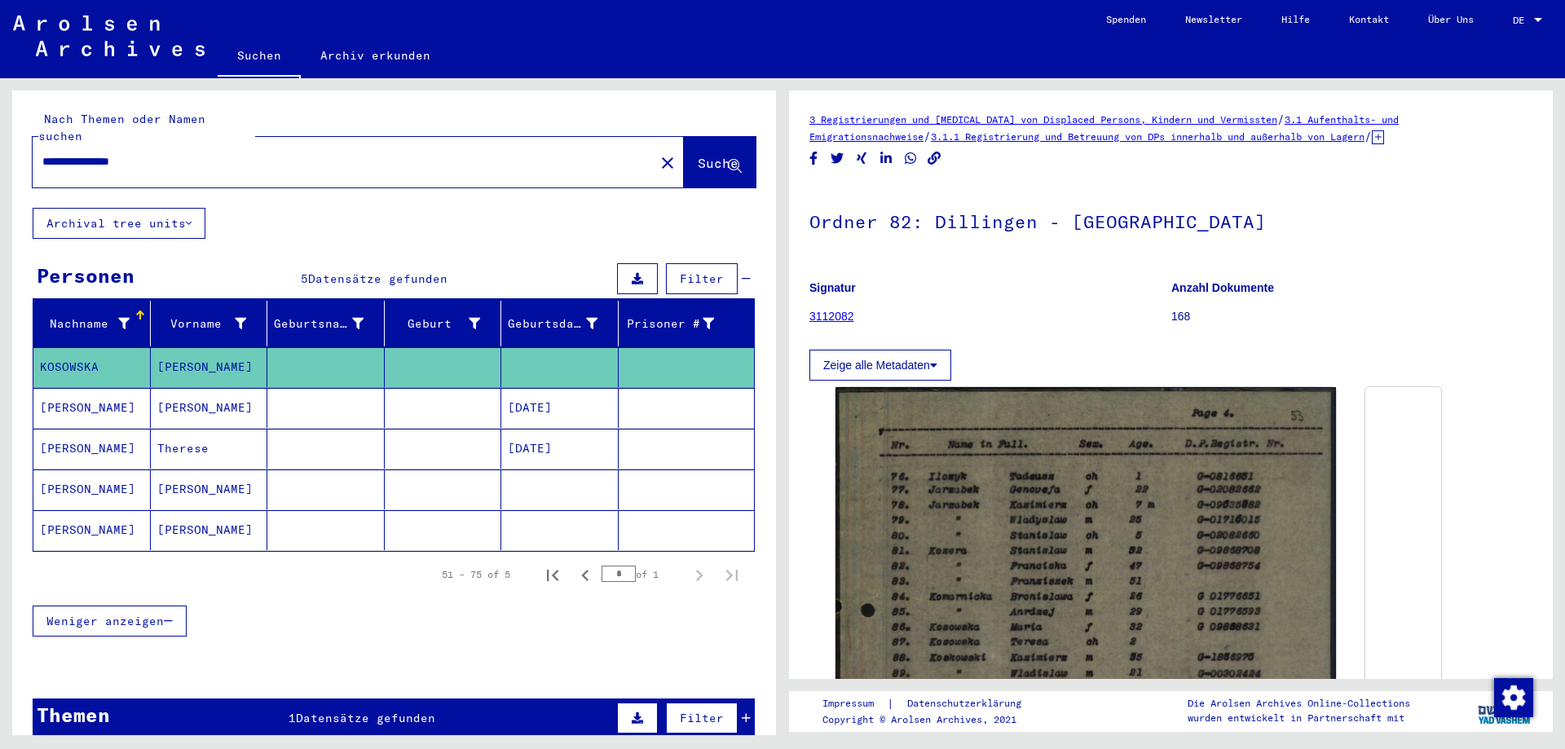
click at [240, 57] on link "Suchen" at bounding box center [259, 57] width 83 height 42
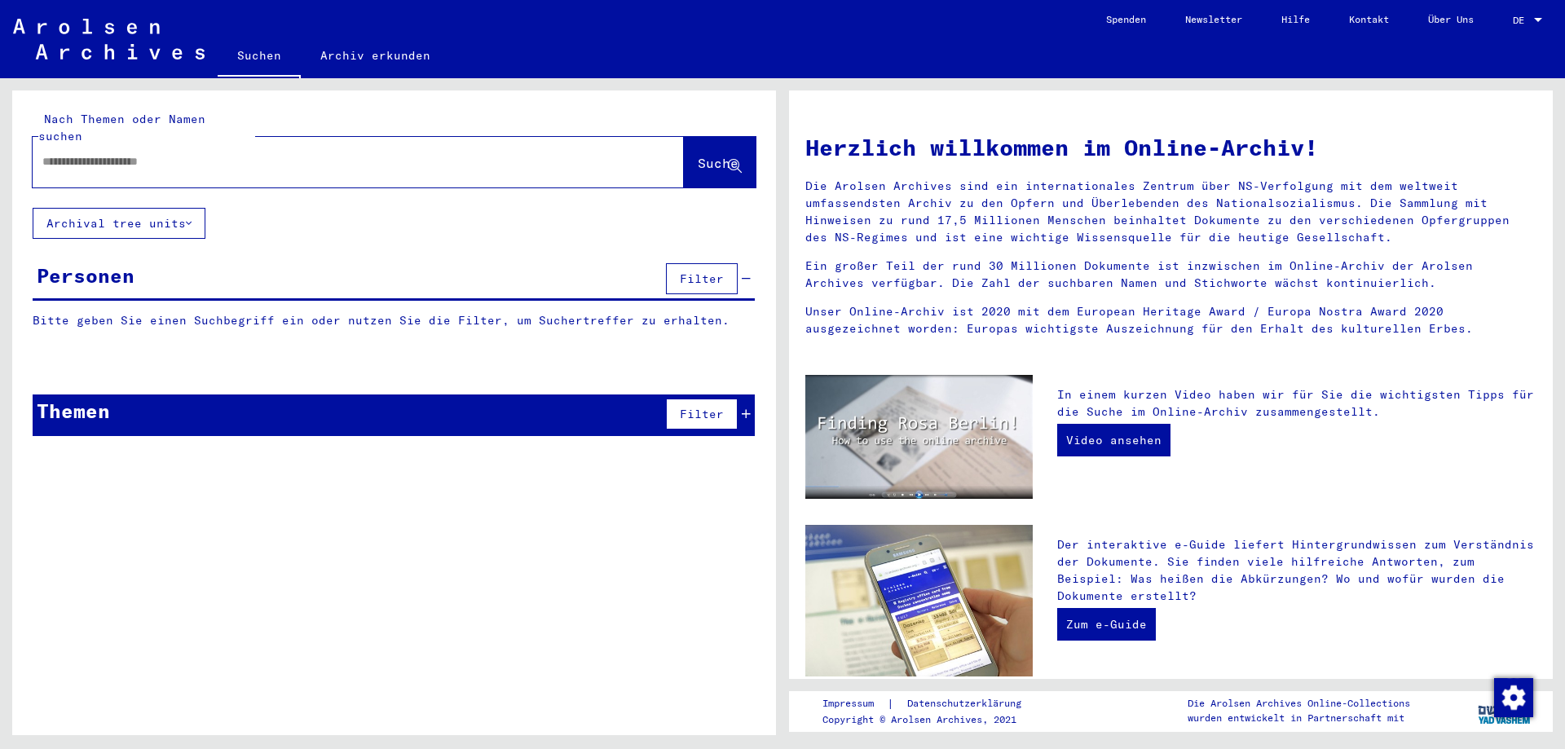
click at [174, 153] on input "text" at bounding box center [338, 161] width 593 height 17
click at [710, 155] on span "Suche" at bounding box center [718, 163] width 41 height 16
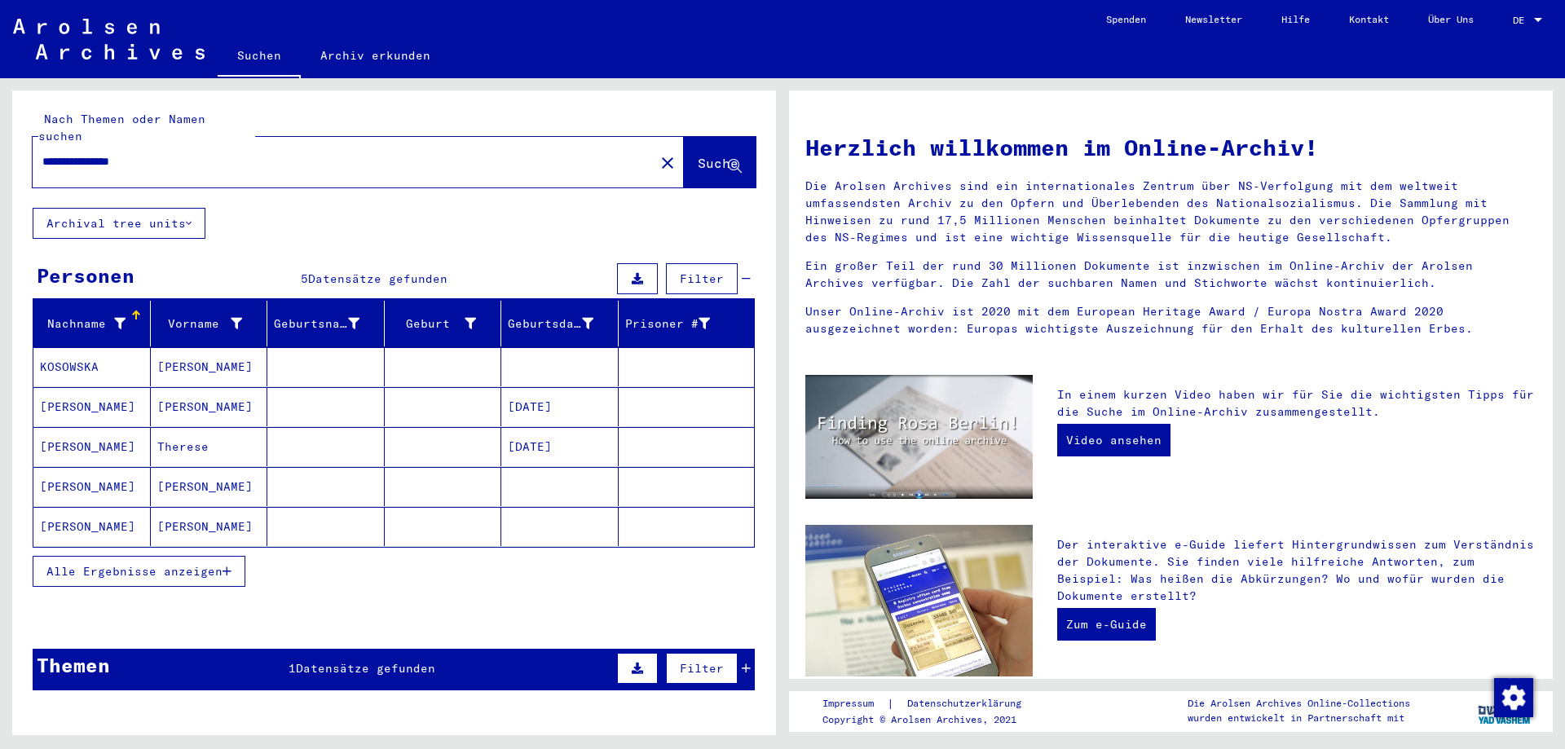
click at [200, 564] on span "Alle Ergebnisse anzeigen" at bounding box center [134, 571] width 176 height 15
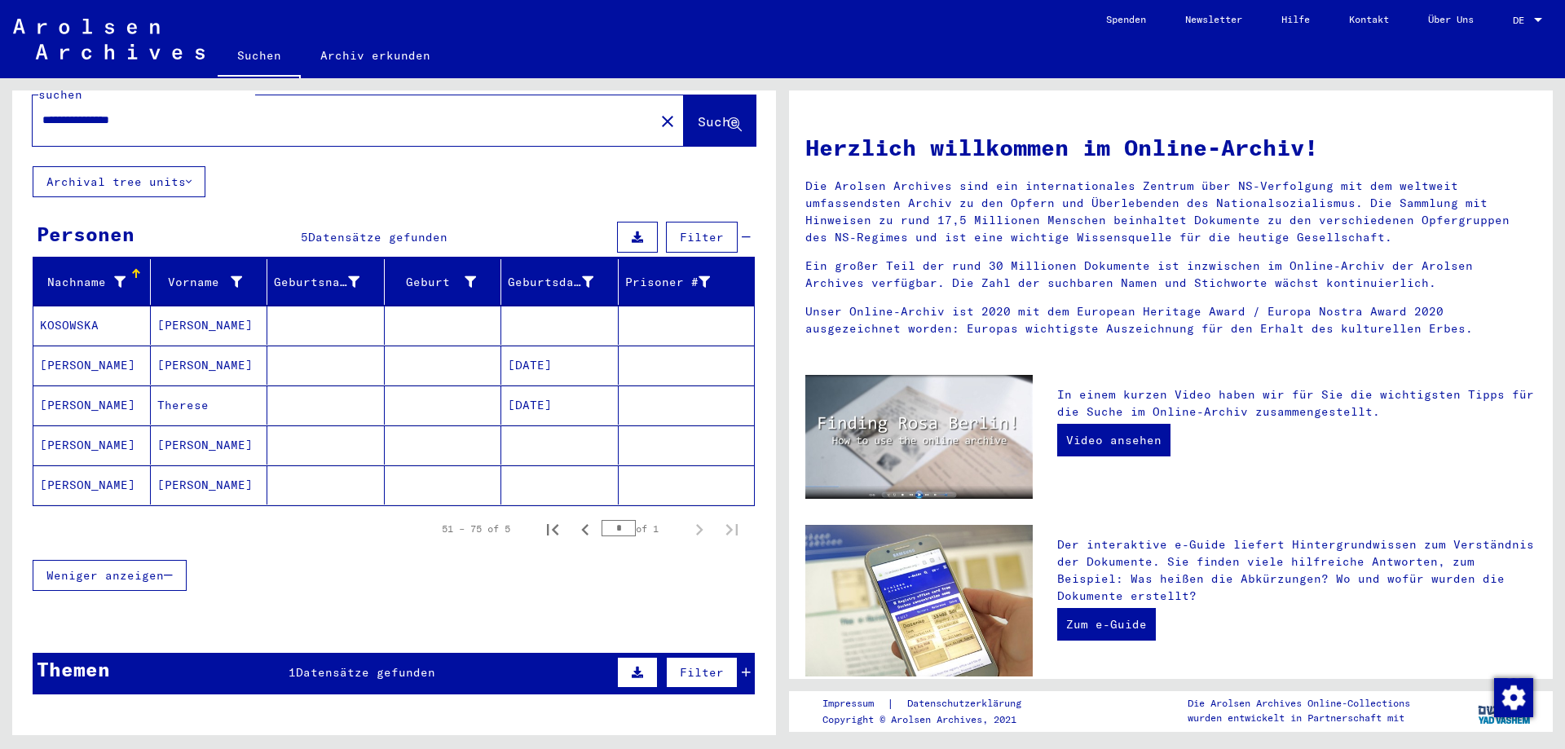
scroll to position [82, 0]
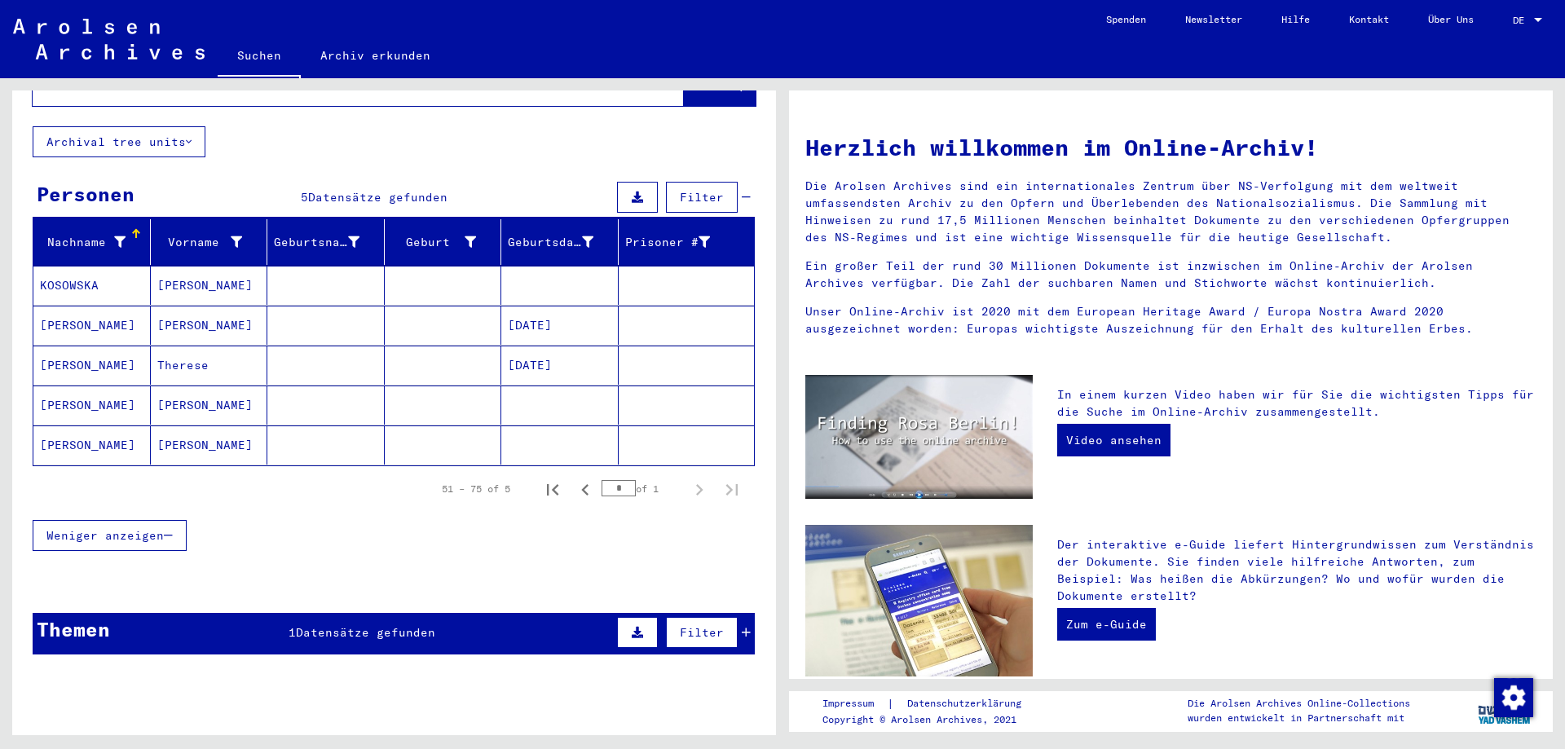
click at [90, 386] on mat-cell "[PERSON_NAME]" at bounding box center [91, 405] width 117 height 39
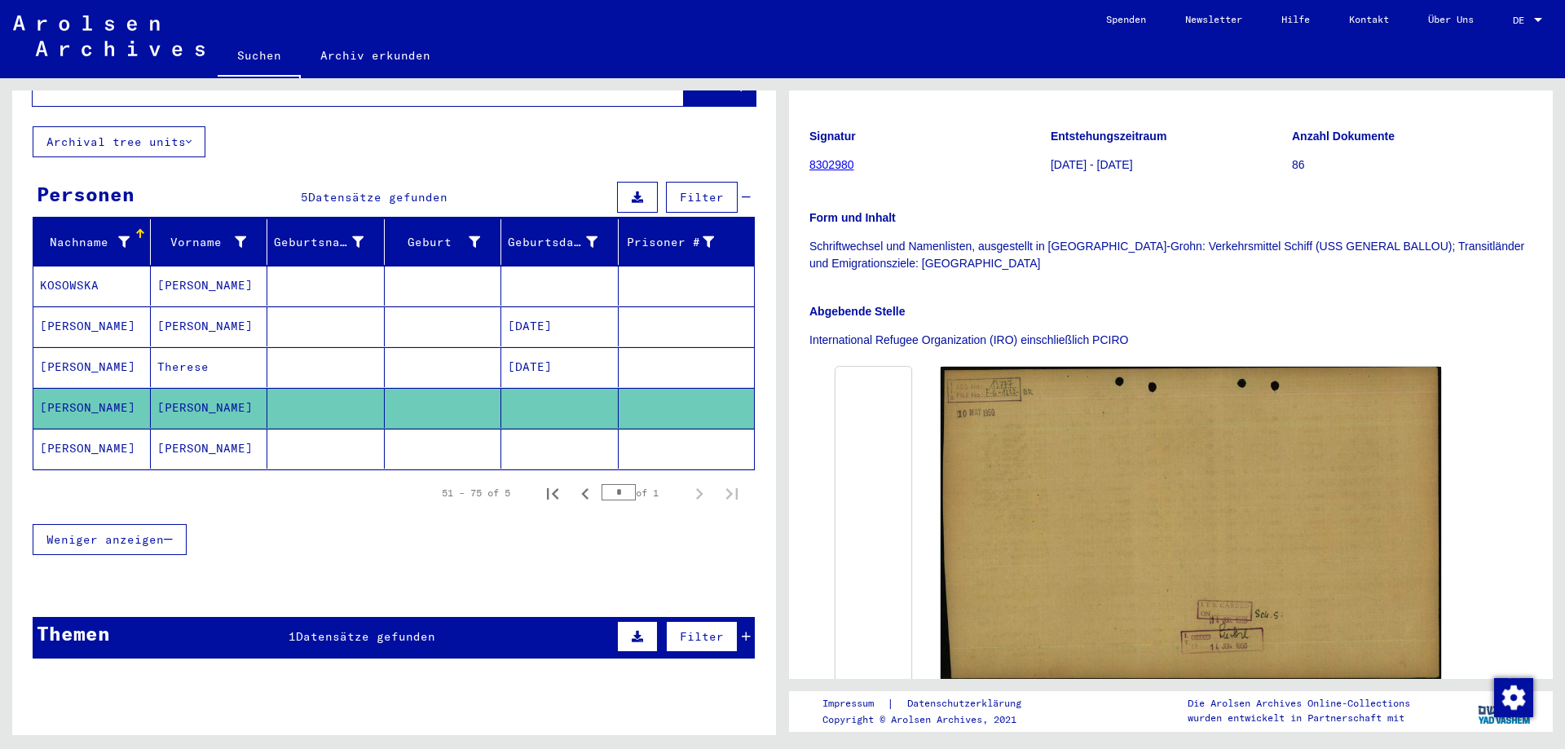
scroll to position [326, 0]
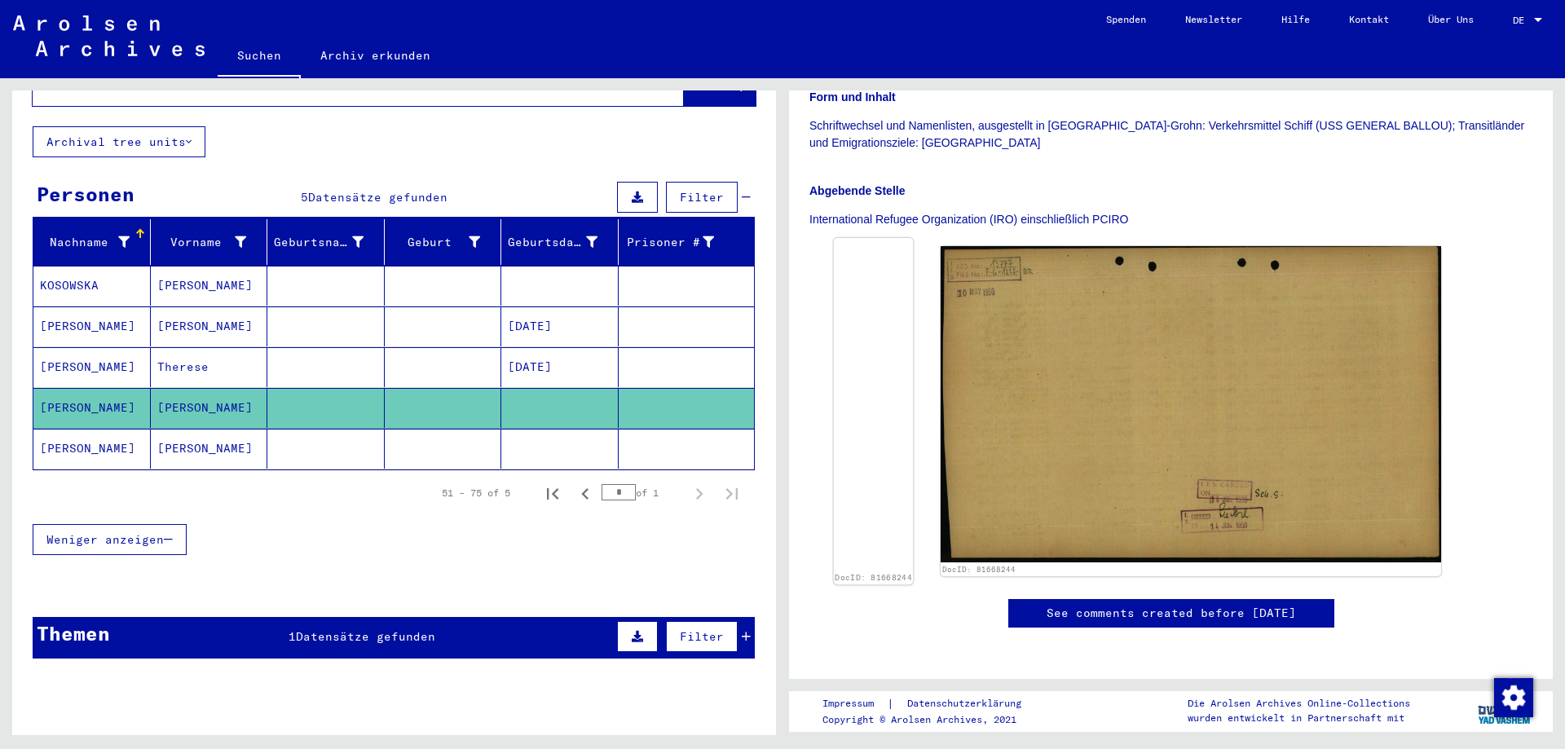
click at [914, 238] on img at bounding box center [874, 238] width 80 height 0
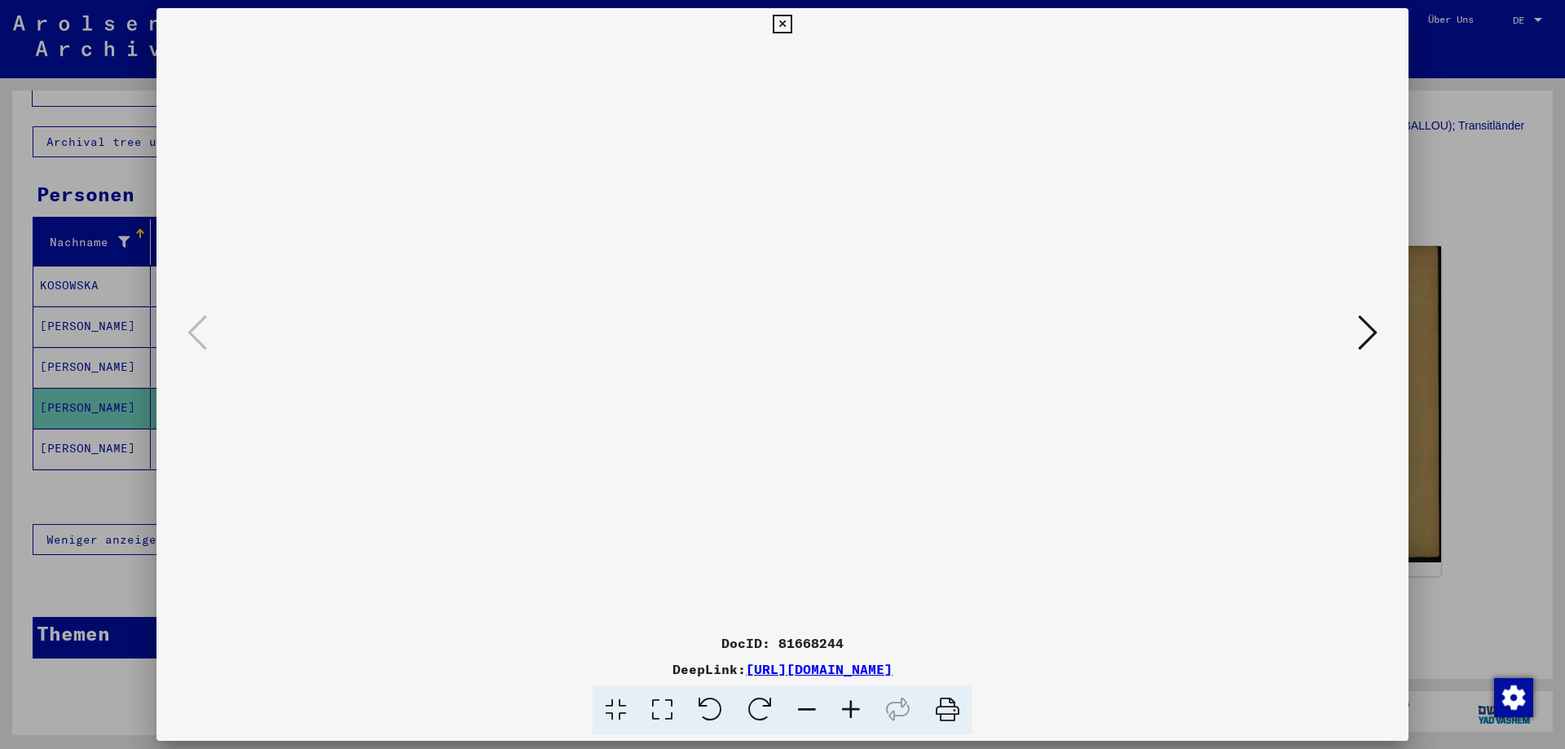
click at [777, 20] on icon at bounding box center [782, 25] width 19 height 20
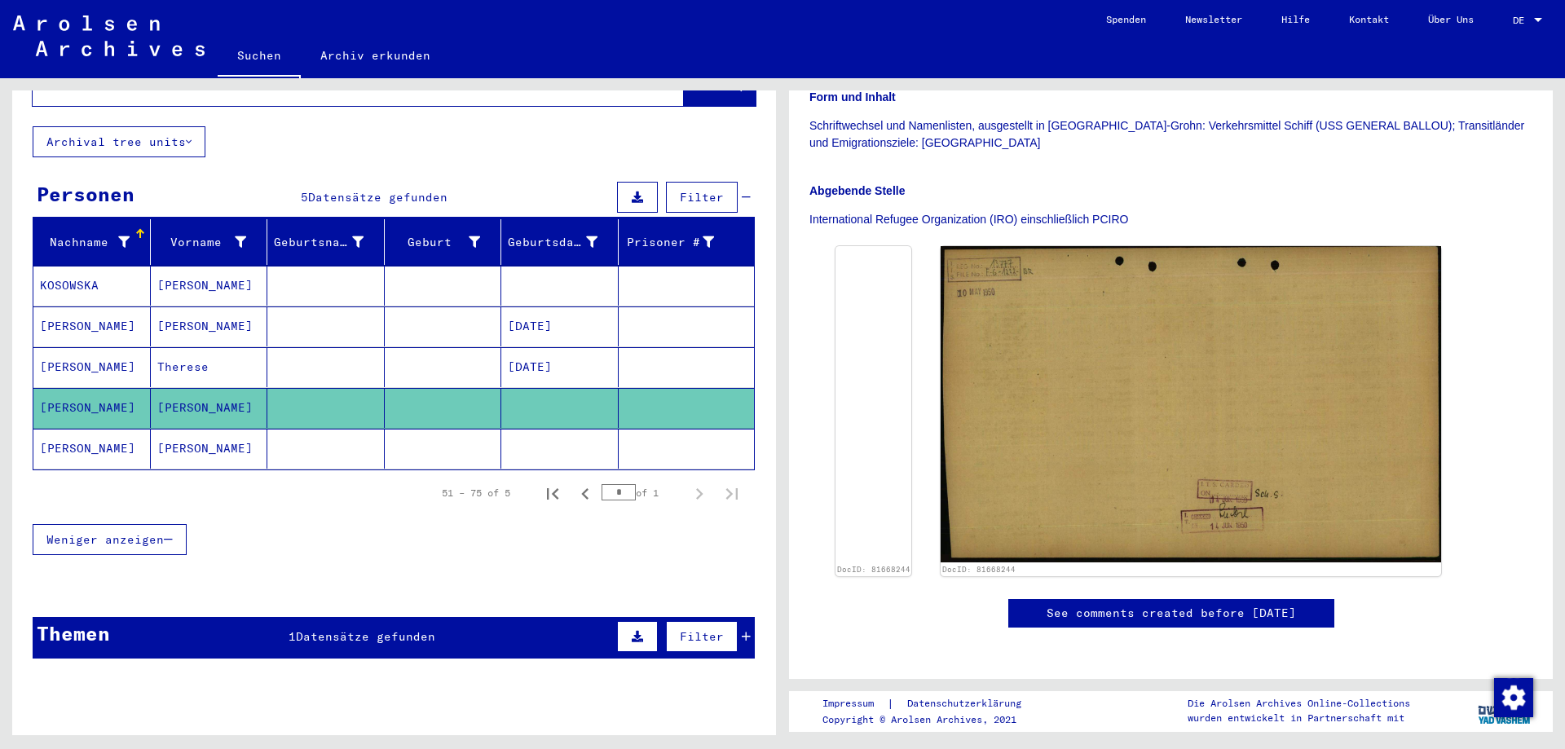
click at [118, 431] on mat-cell "[PERSON_NAME]" at bounding box center [91, 449] width 117 height 40
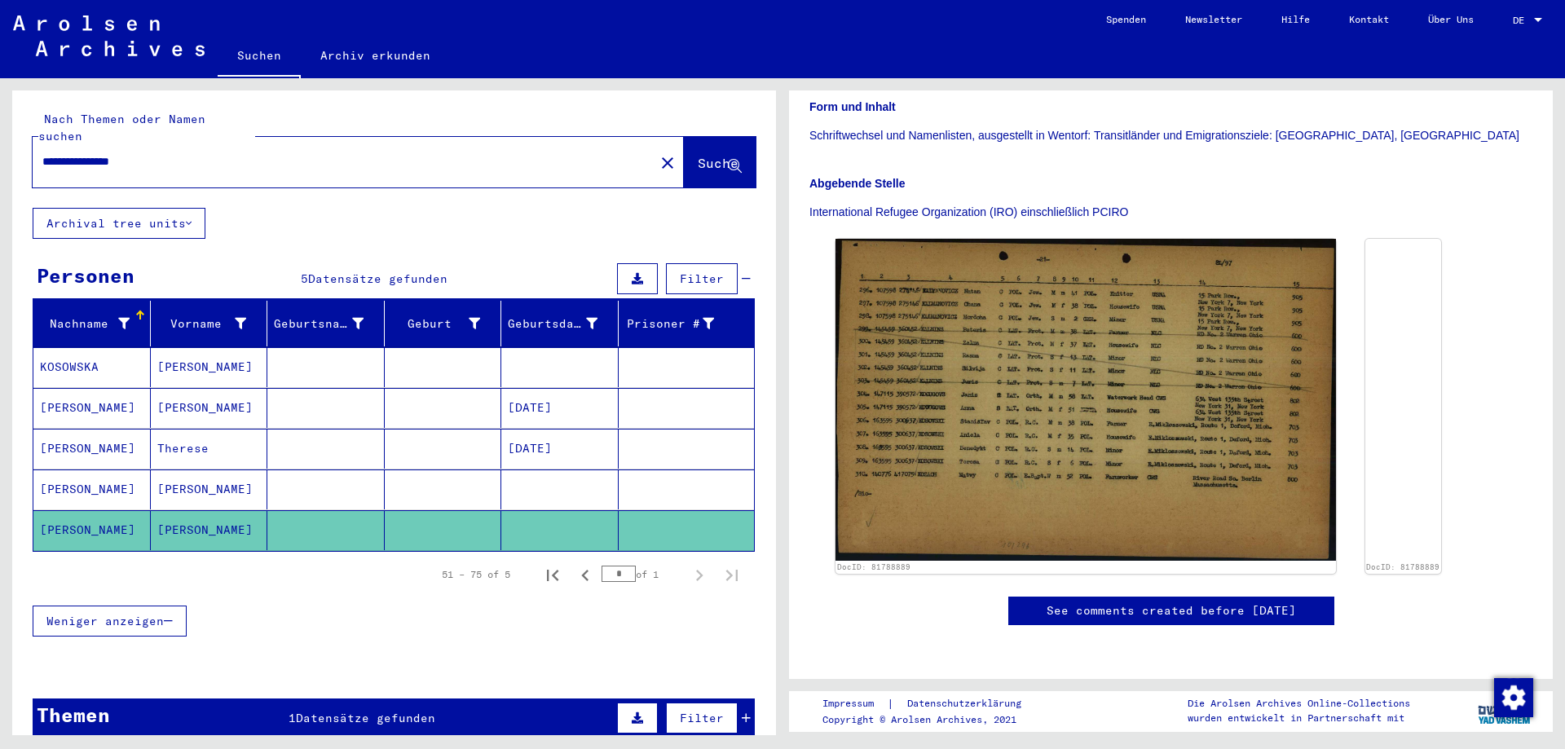
click at [108, 153] on input "**********" at bounding box center [343, 161] width 602 height 17
drag, startPoint x: 162, startPoint y: 145, endPoint x: 117, endPoint y: 152, distance: 46.2
click at [117, 153] on input "**********" at bounding box center [343, 161] width 602 height 17
click at [698, 155] on span "Suche" at bounding box center [718, 163] width 41 height 16
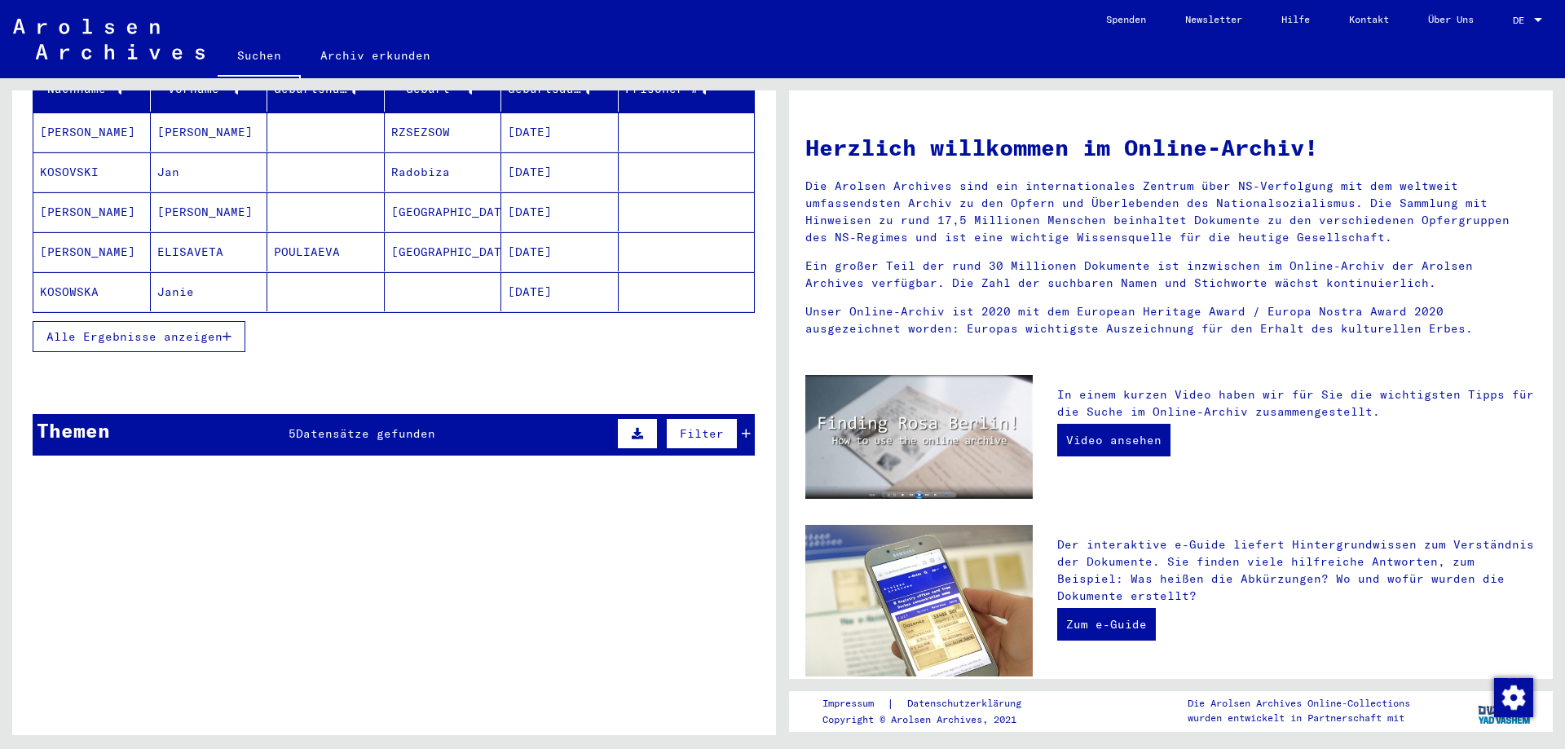
scroll to position [245, 0]
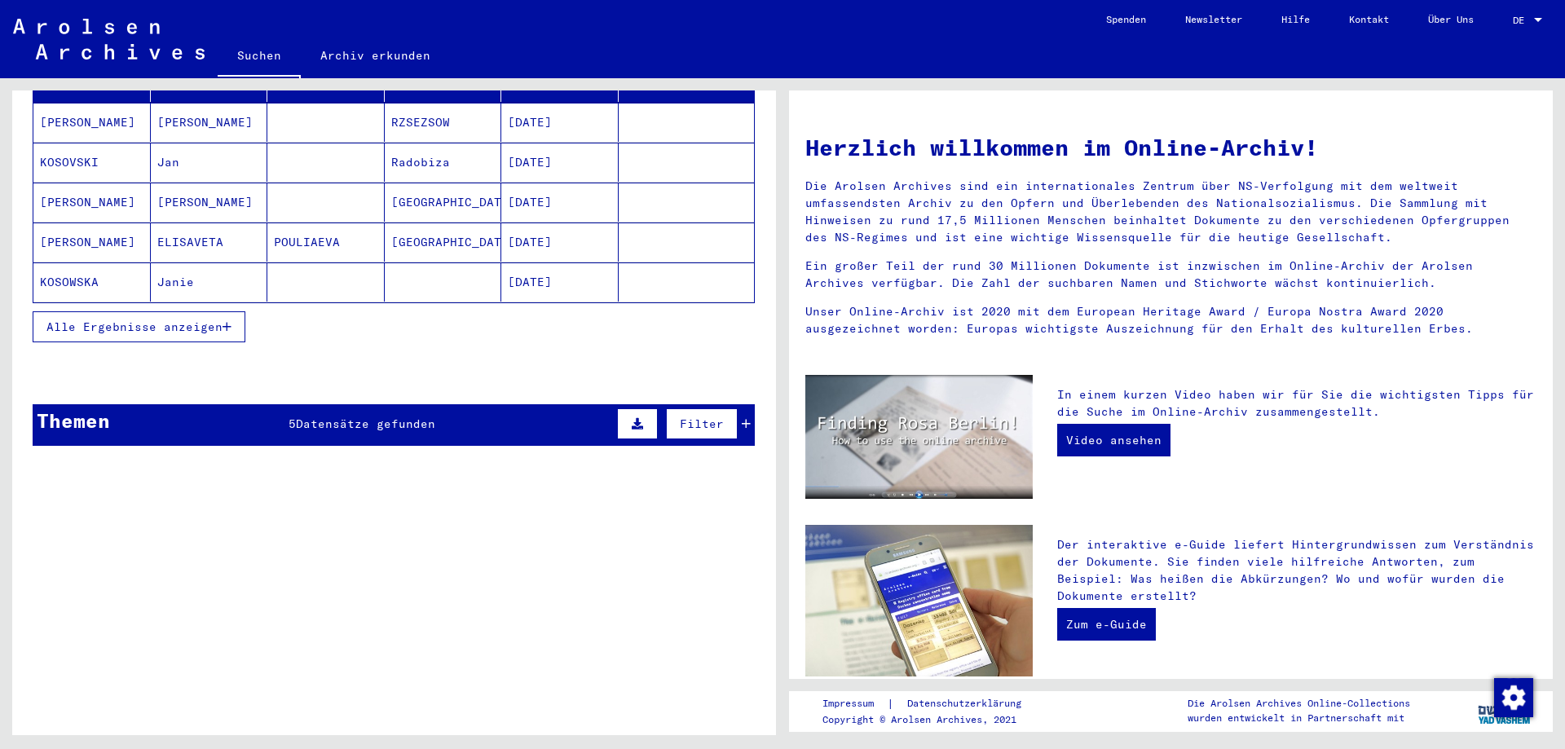
click at [742, 418] on icon at bounding box center [746, 423] width 9 height 11
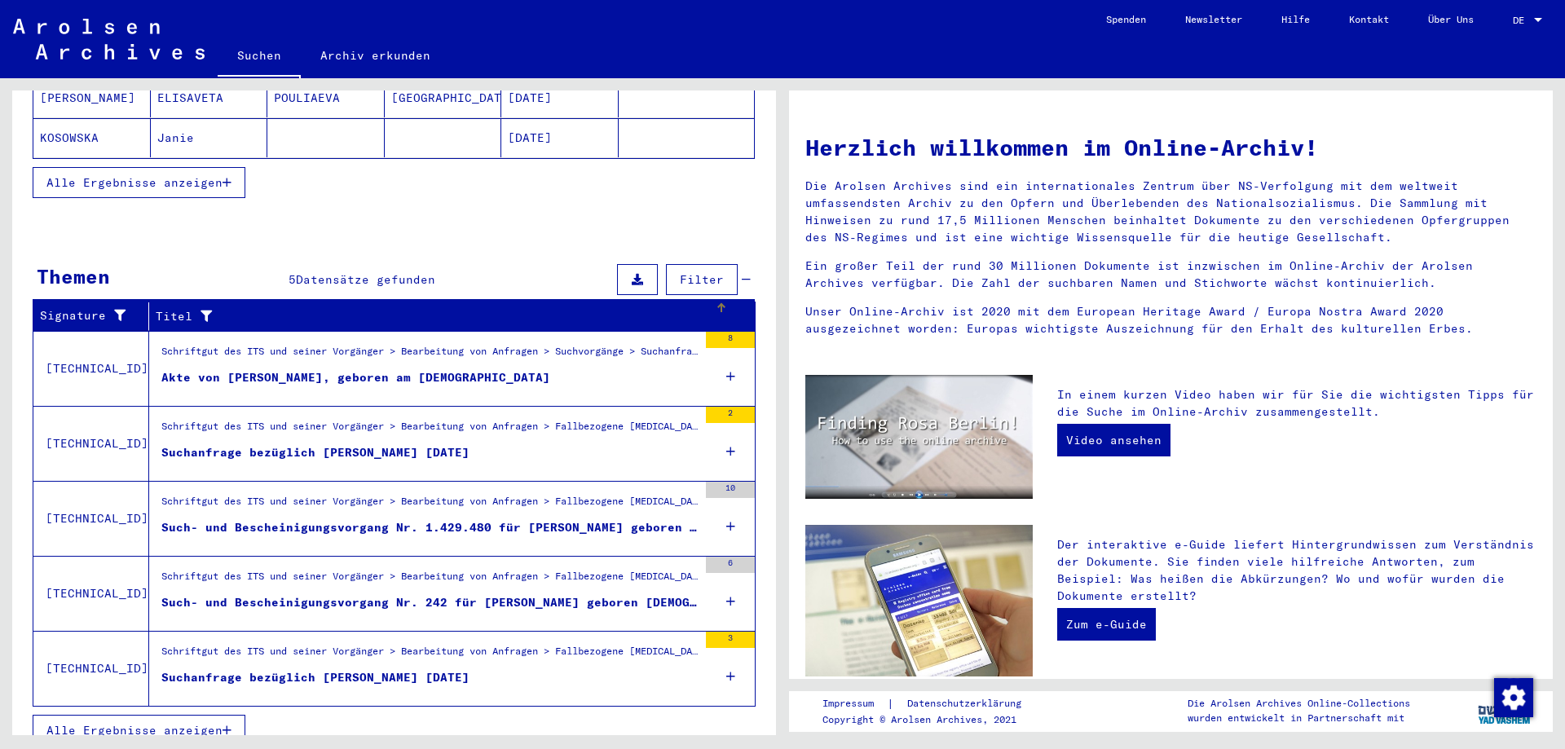
scroll to position [391, 0]
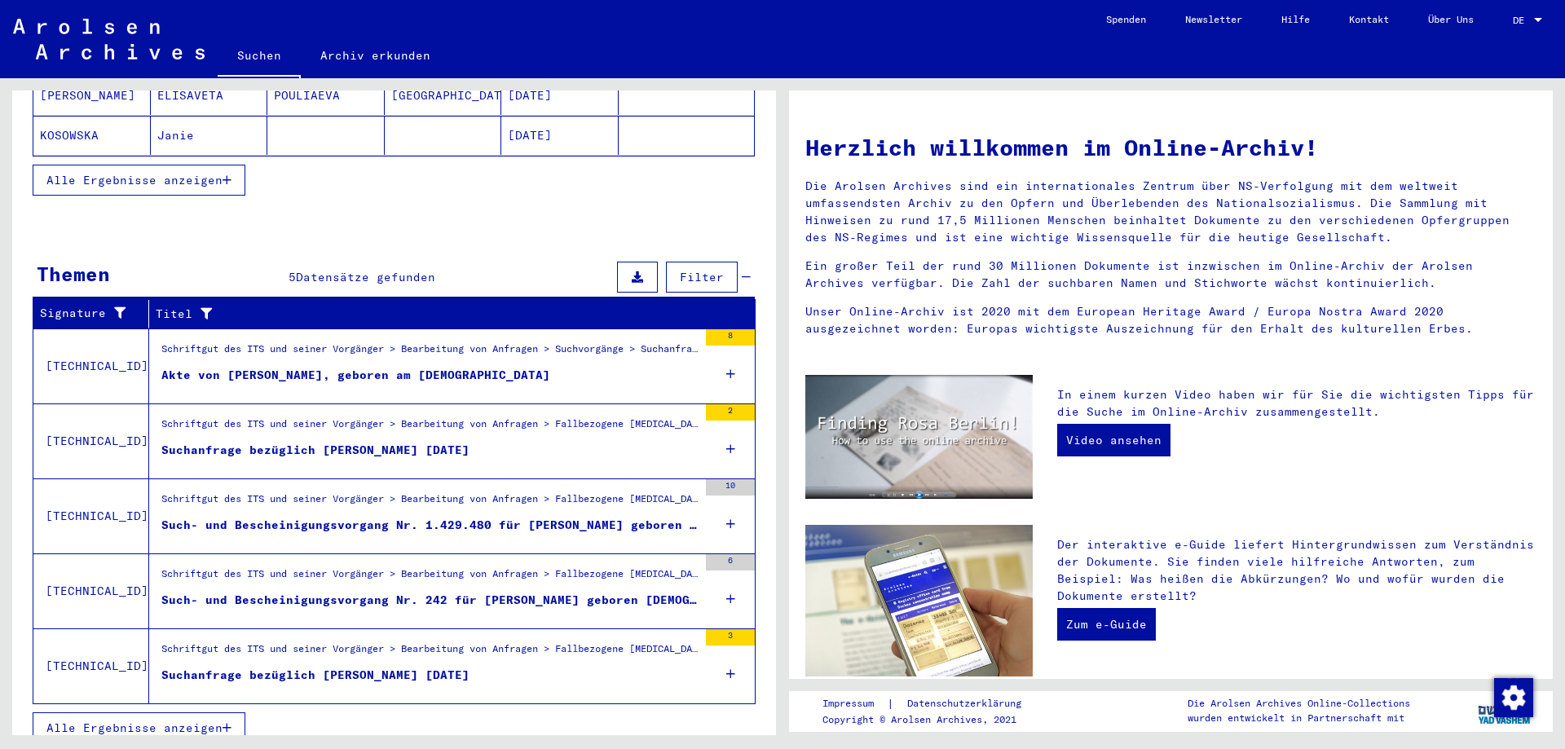
click at [726, 507] on icon at bounding box center [730, 524] width 9 height 57
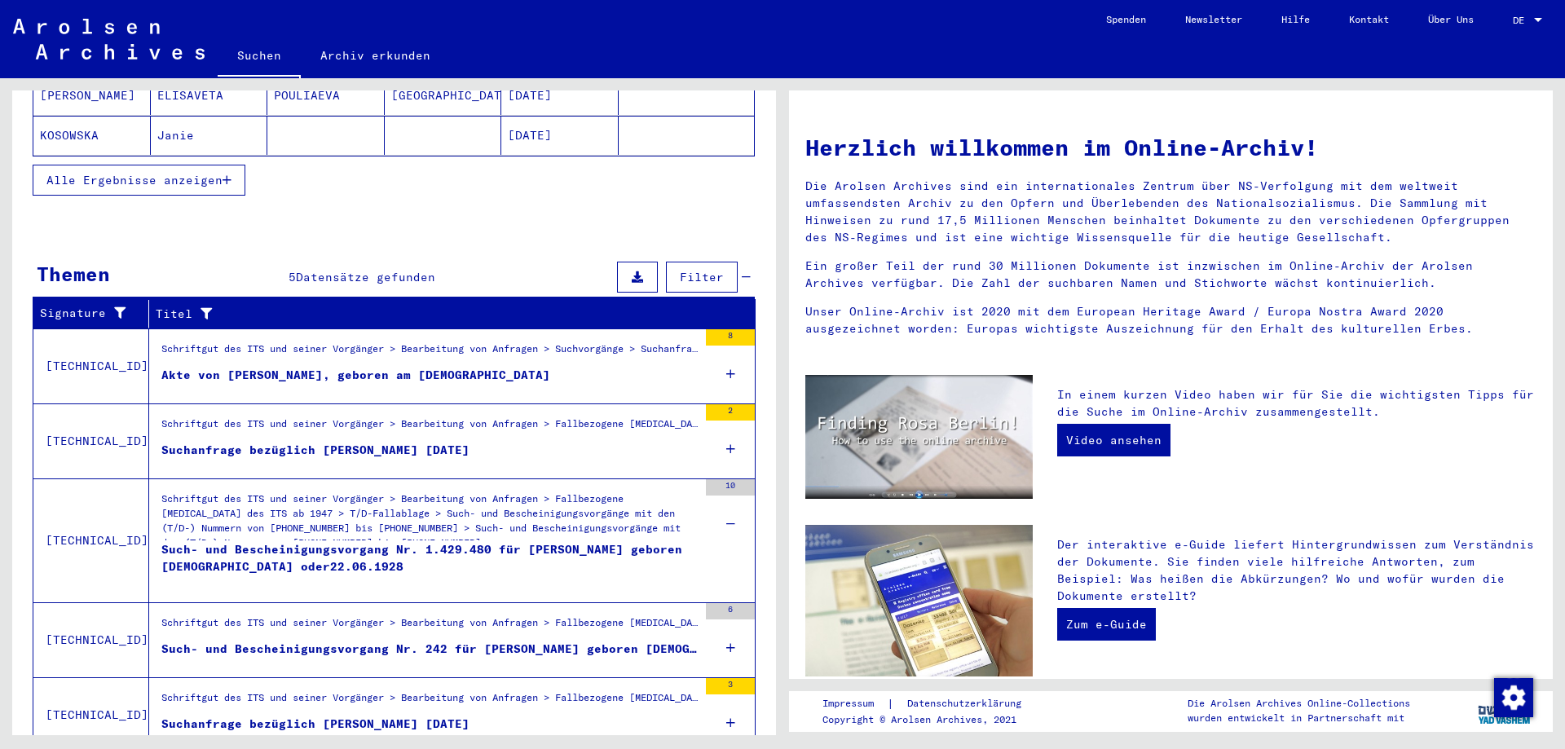
scroll to position [440, 0]
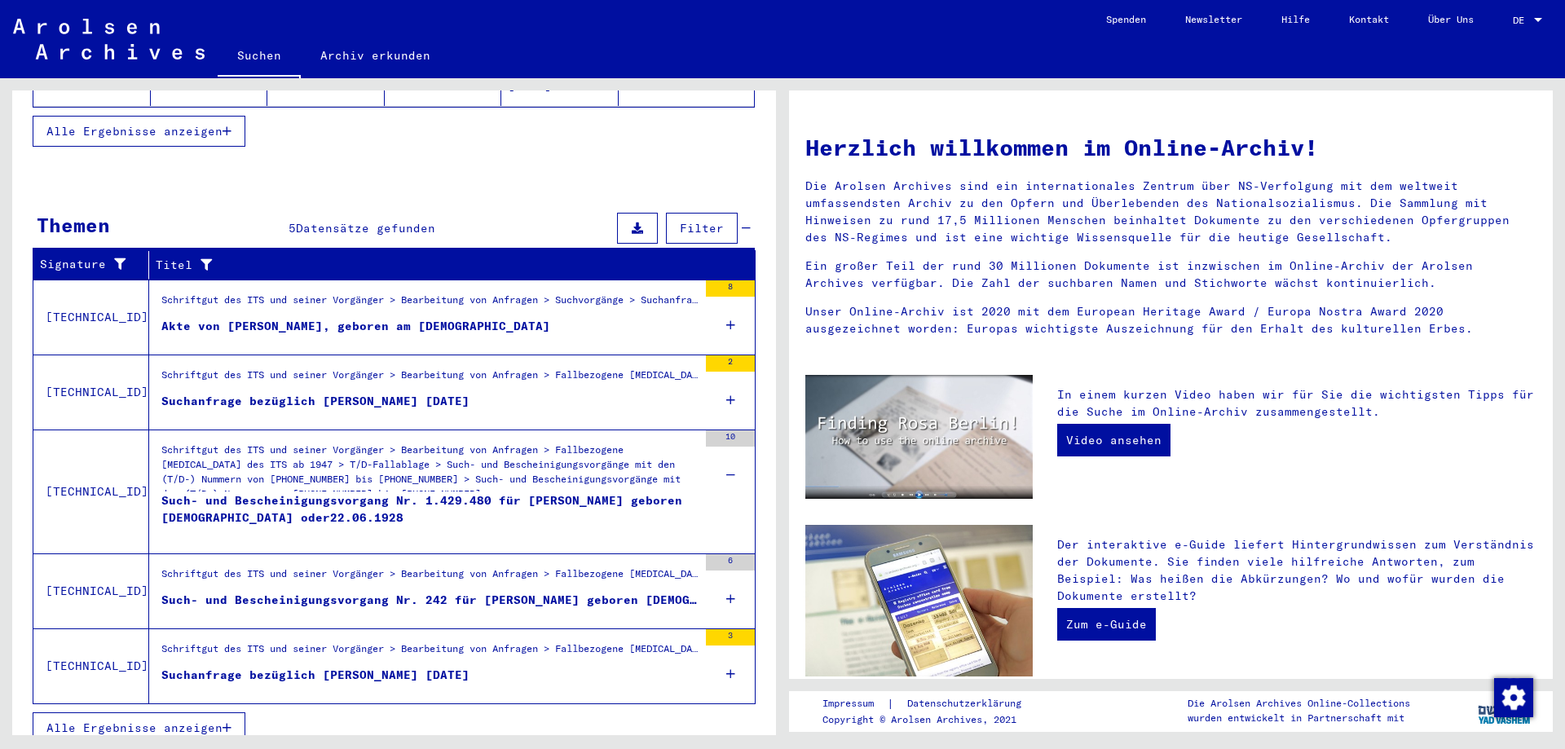
click at [726, 579] on icon at bounding box center [730, 599] width 9 height 57
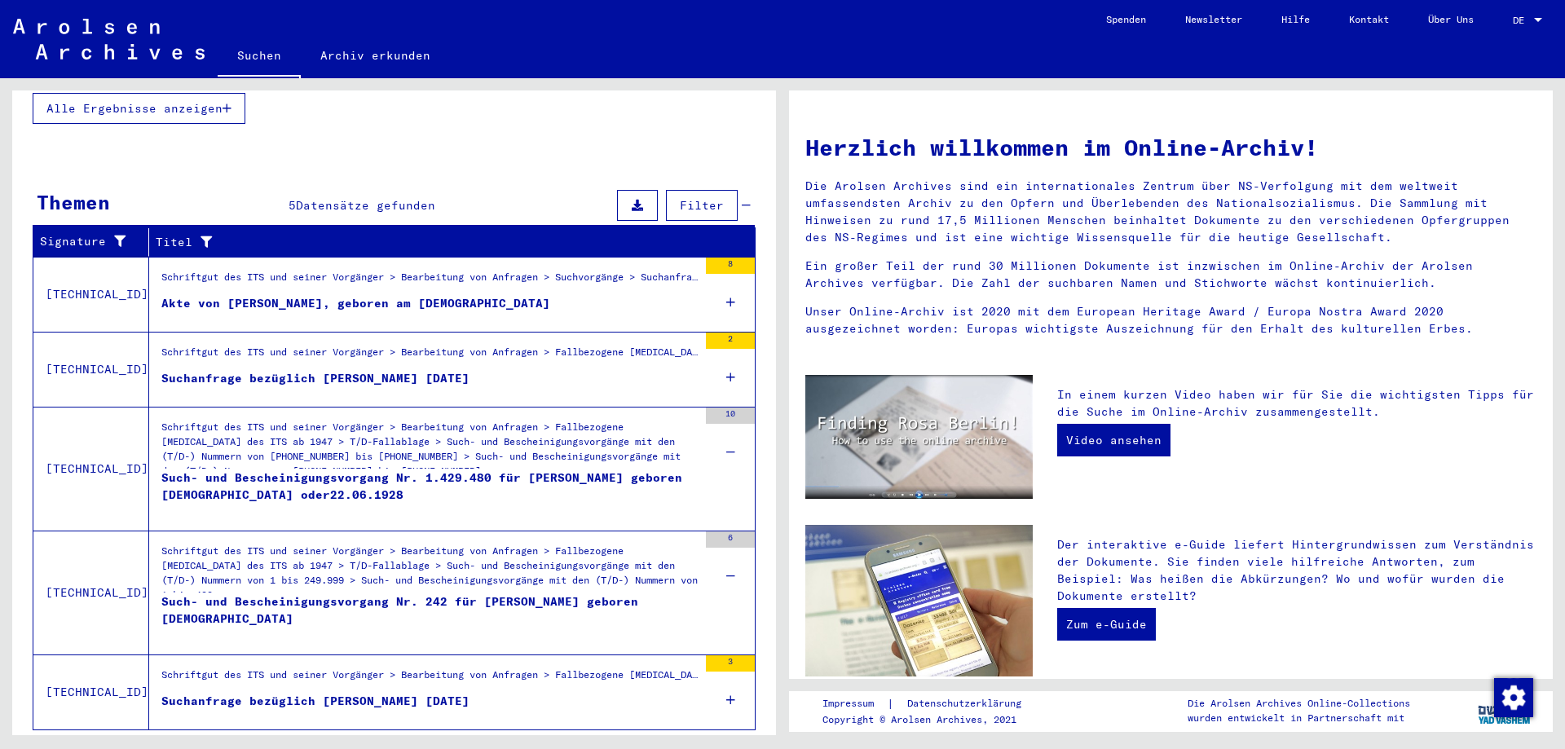
scroll to position [489, 0]
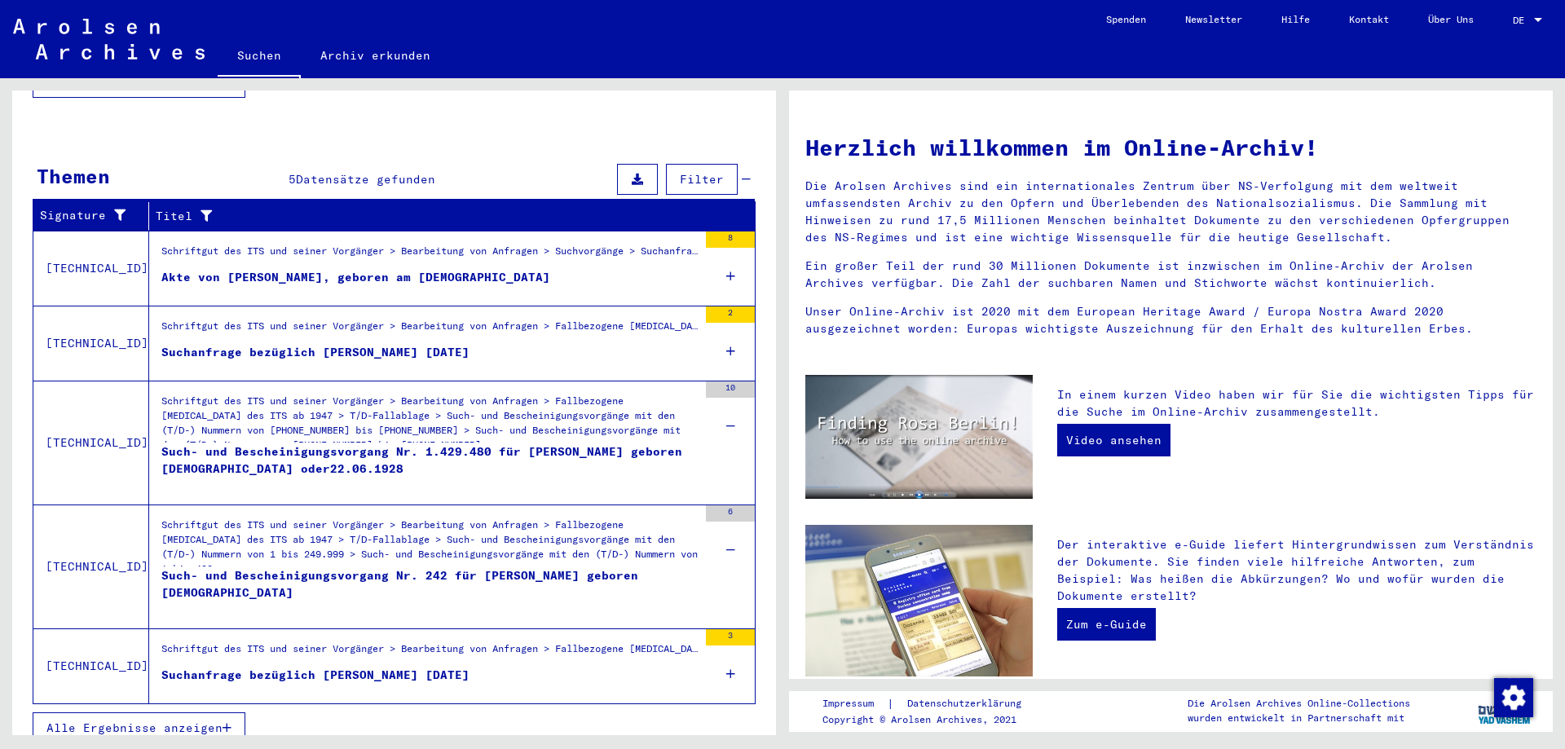
click at [726, 333] on icon at bounding box center [730, 351] width 9 height 57
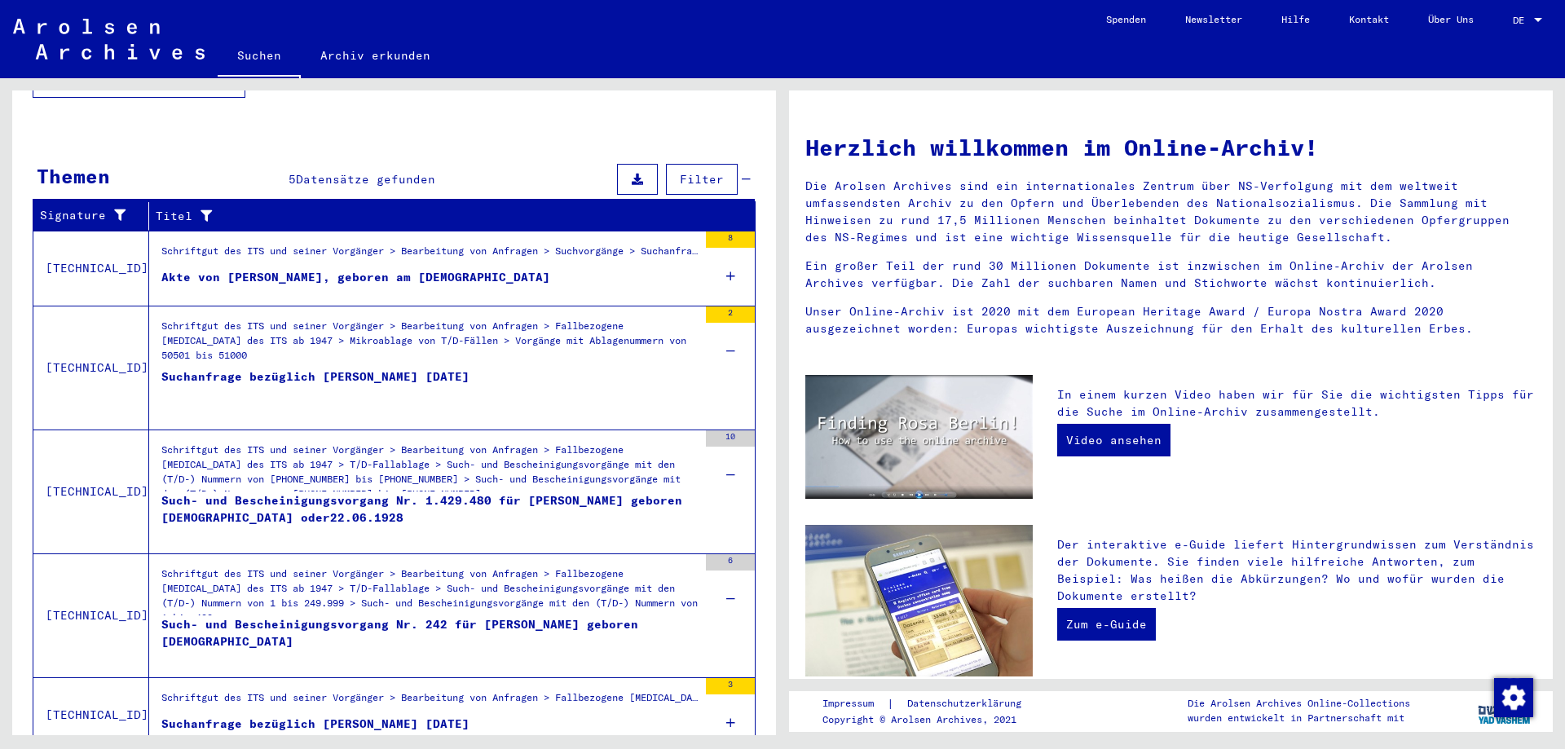
click at [558, 340] on div "Schriftgut des ITS und seiner Vorgänger > Bearbeitung von Anfragen > Fallbezoge…" at bounding box center [429, 343] width 536 height 49
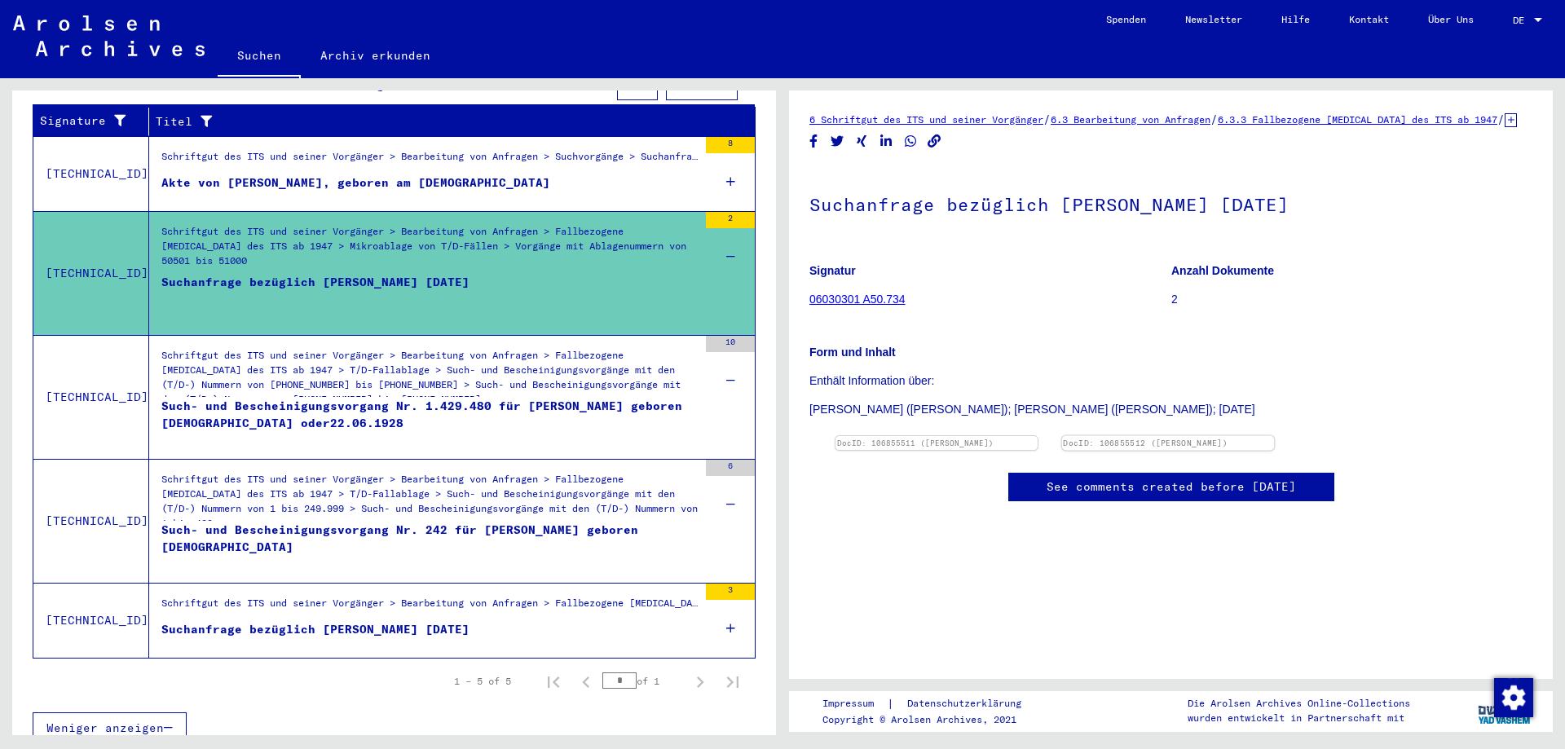
scroll to position [489, 0]
click at [980, 436] on img at bounding box center [937, 436] width 212 height 0
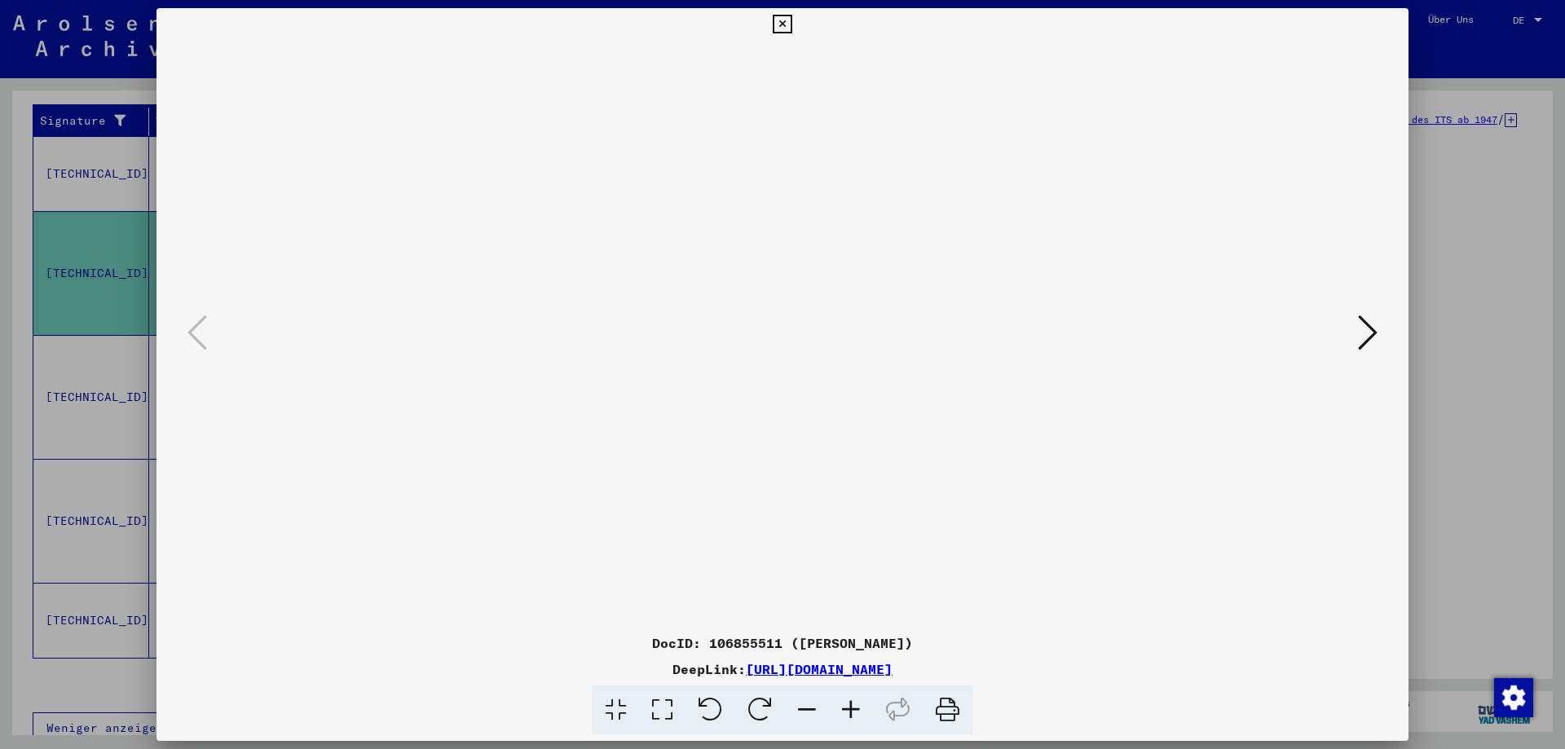
click at [852, 709] on icon at bounding box center [851, 710] width 44 height 50
click at [852, 710] on icon at bounding box center [851, 710] width 44 height 50
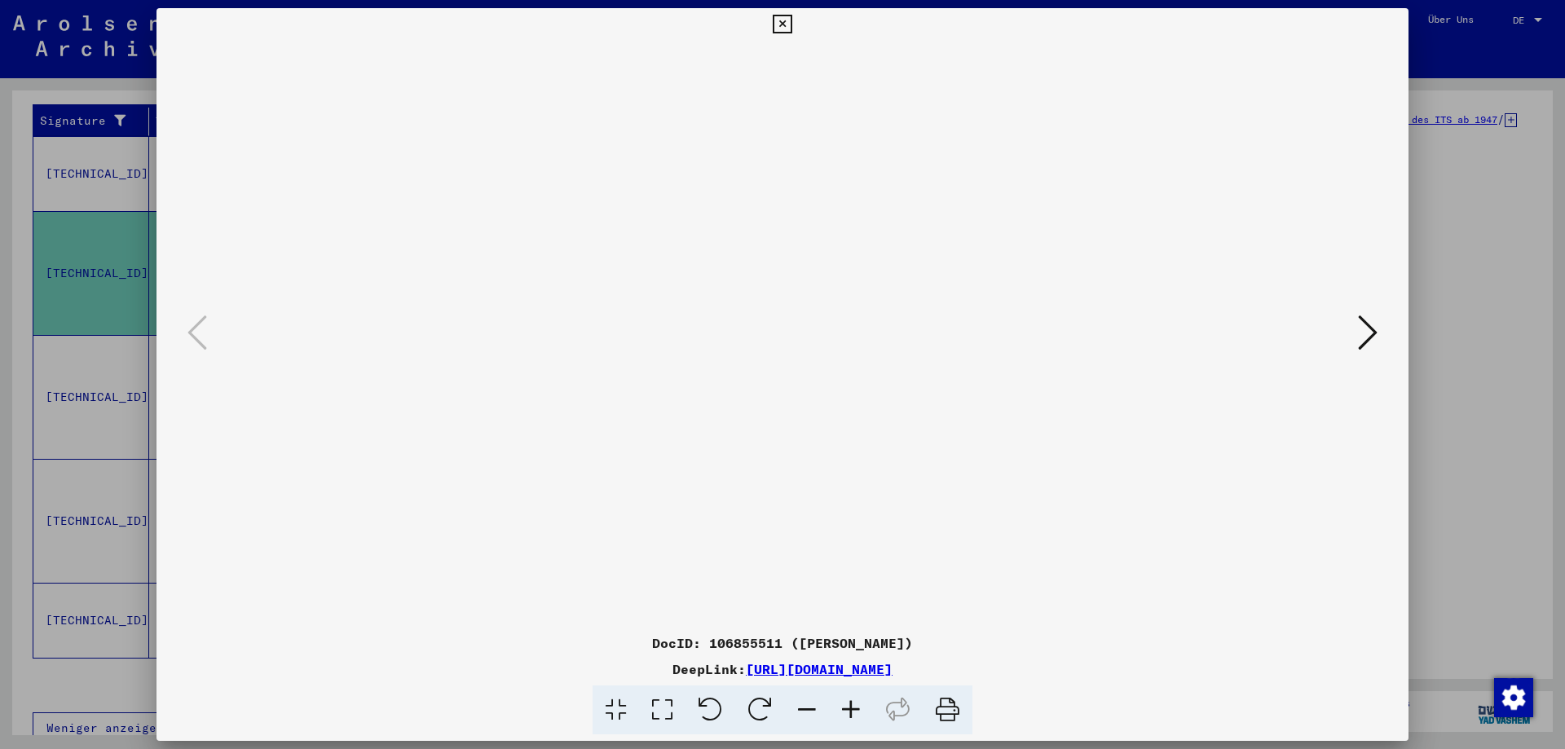
click at [853, 711] on icon at bounding box center [851, 710] width 44 height 50
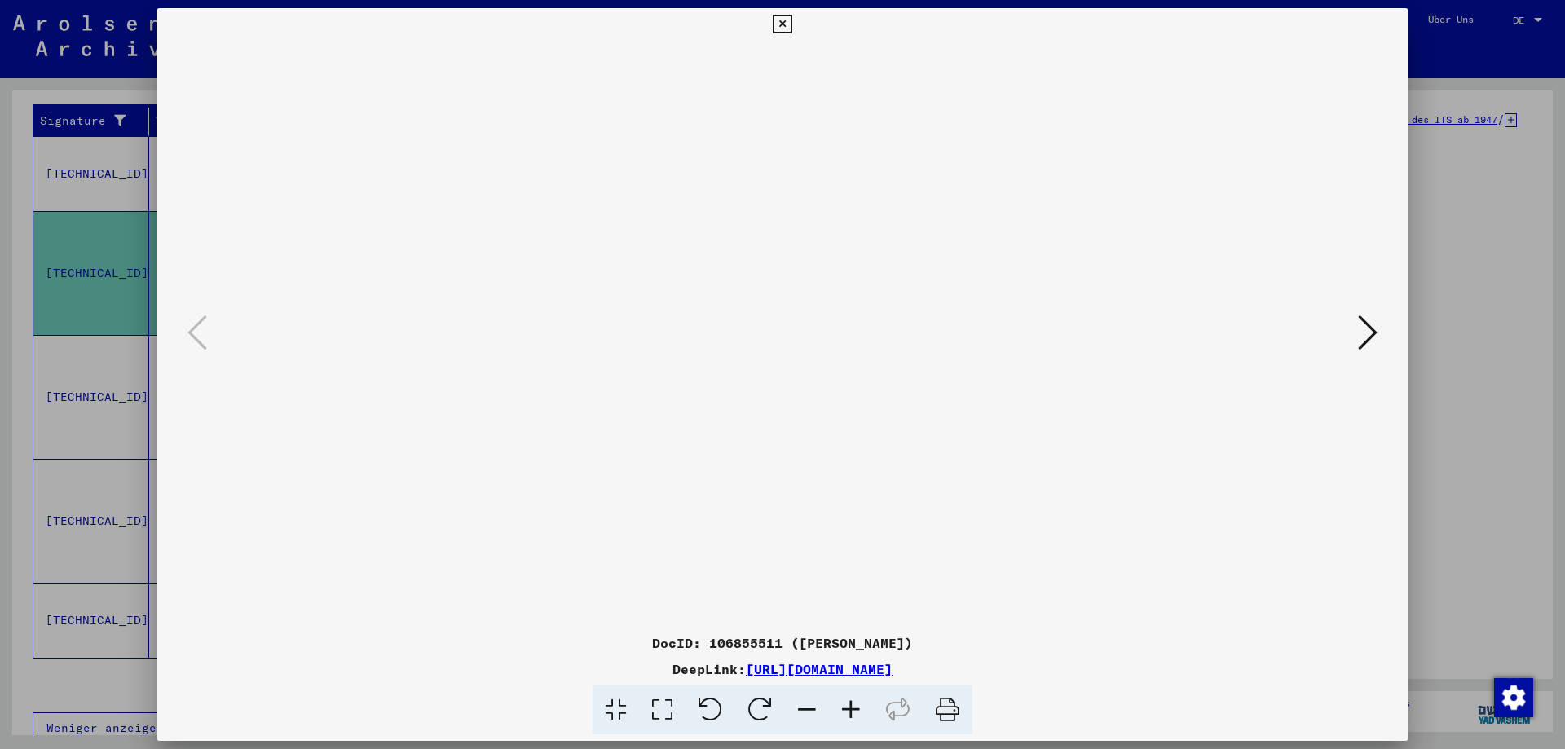
click at [853, 712] on icon at bounding box center [851, 710] width 44 height 50
drag, startPoint x: 742, startPoint y: 447, endPoint x: 723, endPoint y: 115, distance: 333.1
click at [782, 115] on img at bounding box center [782, 578] width 0 height 1075
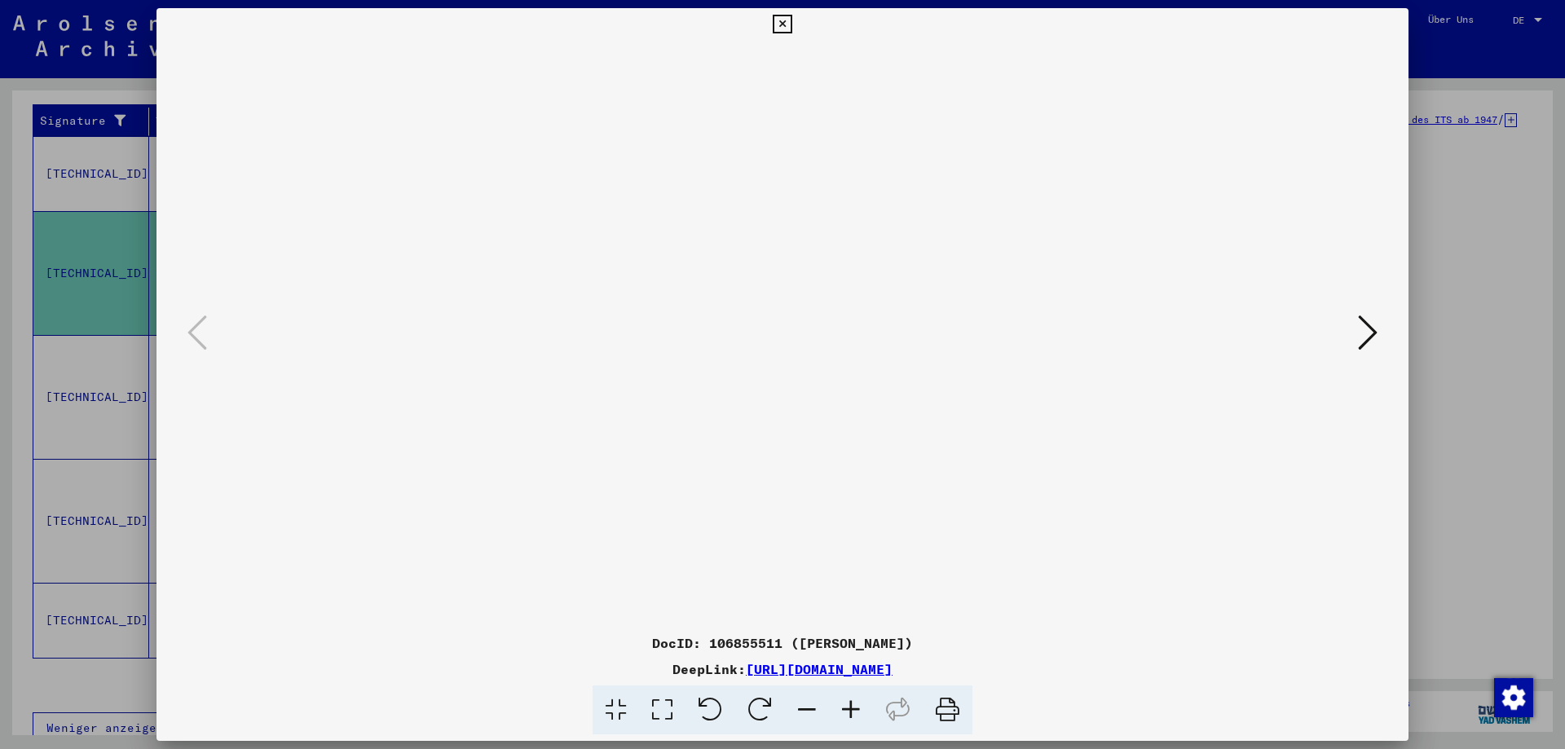
drag, startPoint x: 751, startPoint y: 423, endPoint x: 774, endPoint y: 480, distance: 61.4
click at [782, 480] on img at bounding box center [782, 578] width 0 height 1075
drag, startPoint x: 875, startPoint y: 179, endPoint x: 880, endPoint y: 518, distance: 338.3
click at [782, 518] on img at bounding box center [782, 578] width 0 height 1075
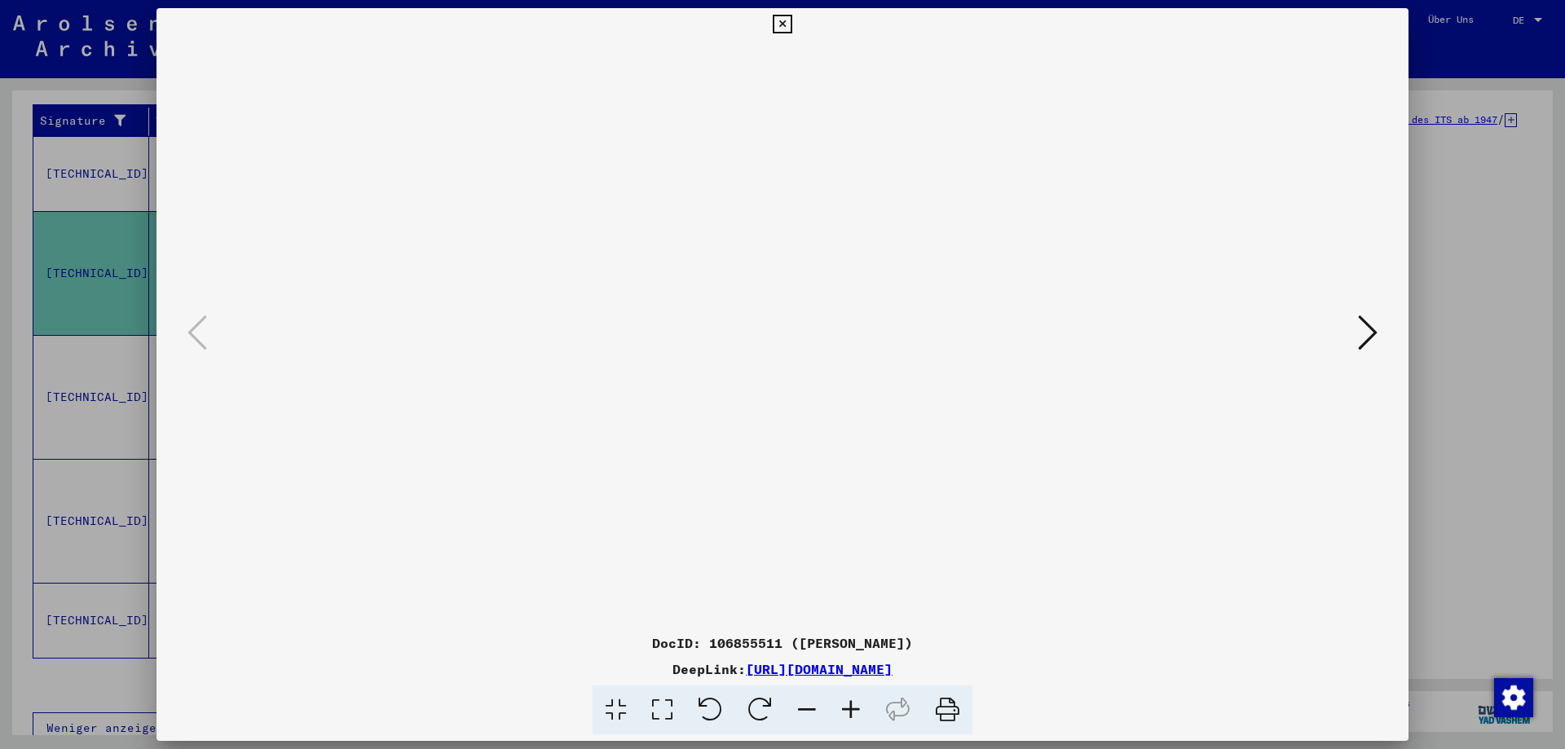
click at [783, 24] on icon at bounding box center [782, 25] width 19 height 20
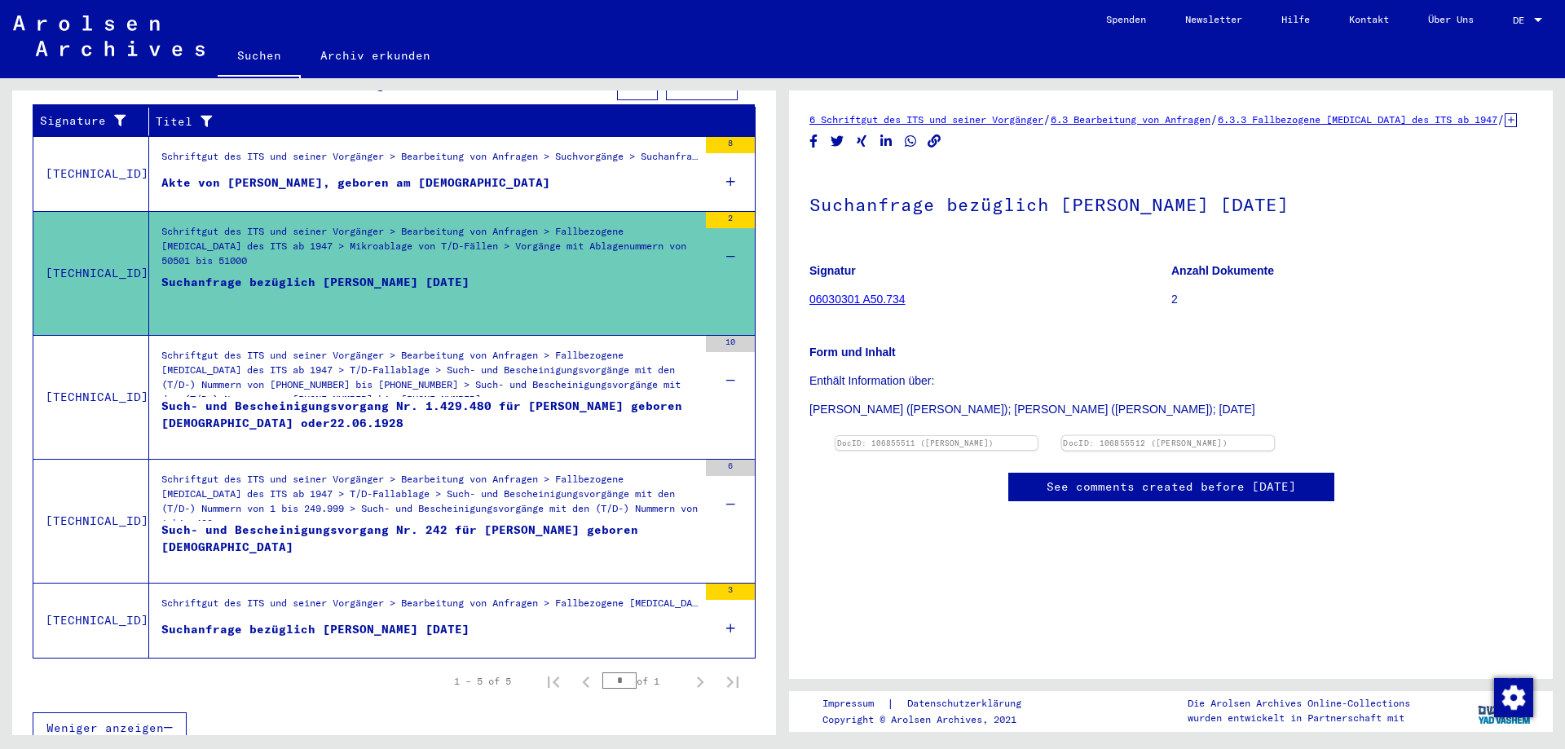
click at [1274, 436] on img at bounding box center [1168, 436] width 212 height 0
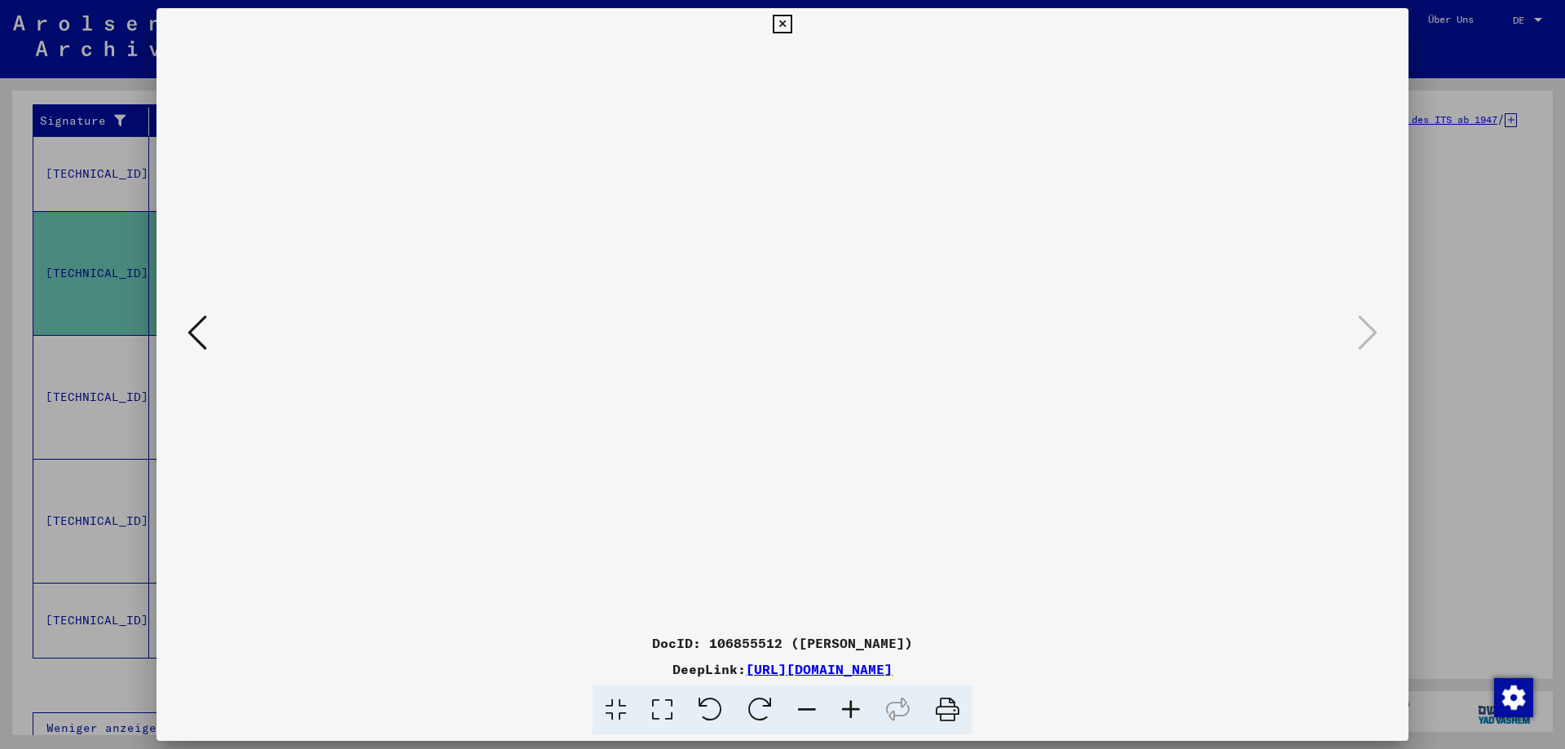
click at [857, 713] on icon at bounding box center [851, 710] width 44 height 50
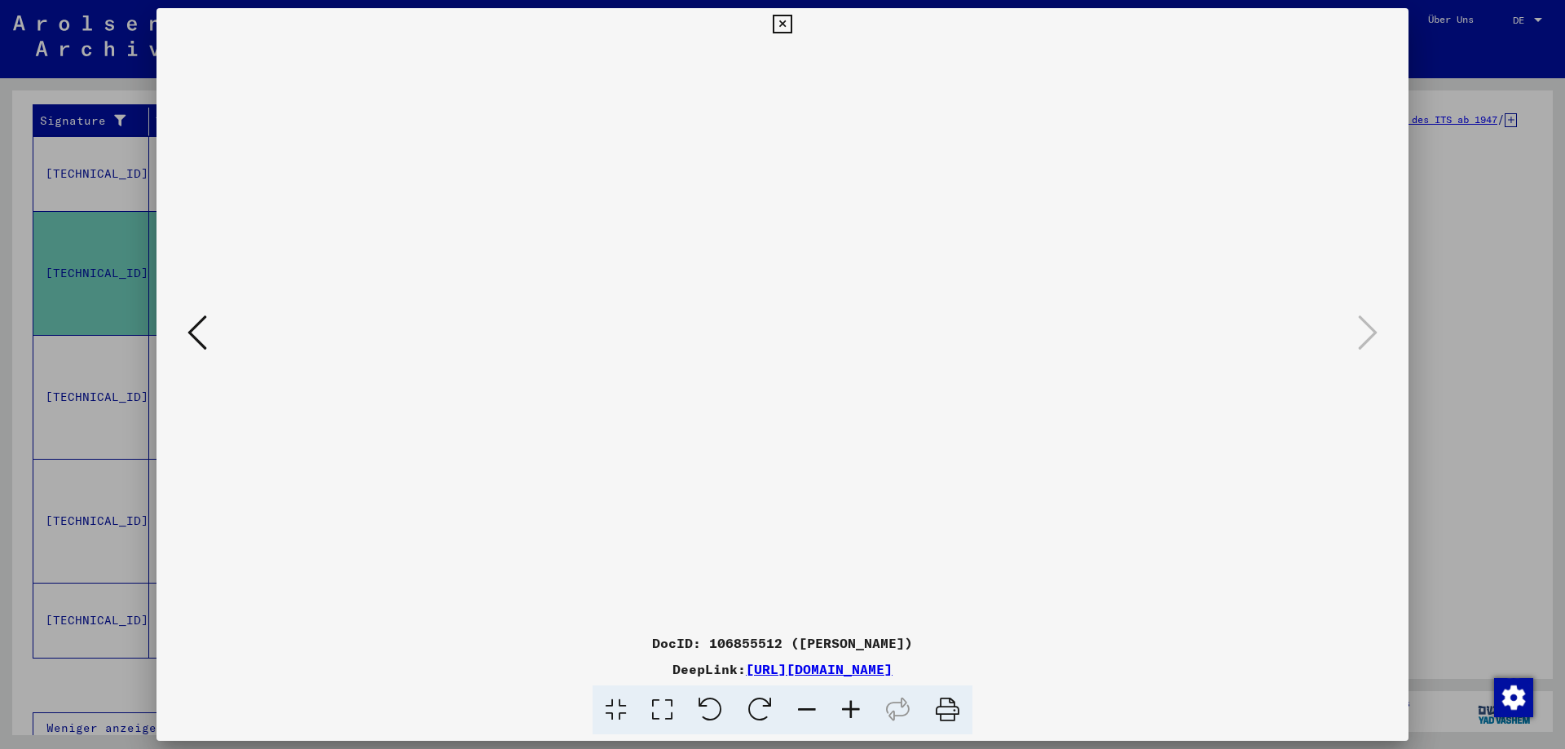
click at [857, 713] on icon at bounding box center [851, 710] width 44 height 50
click at [857, 714] on icon at bounding box center [851, 710] width 44 height 50
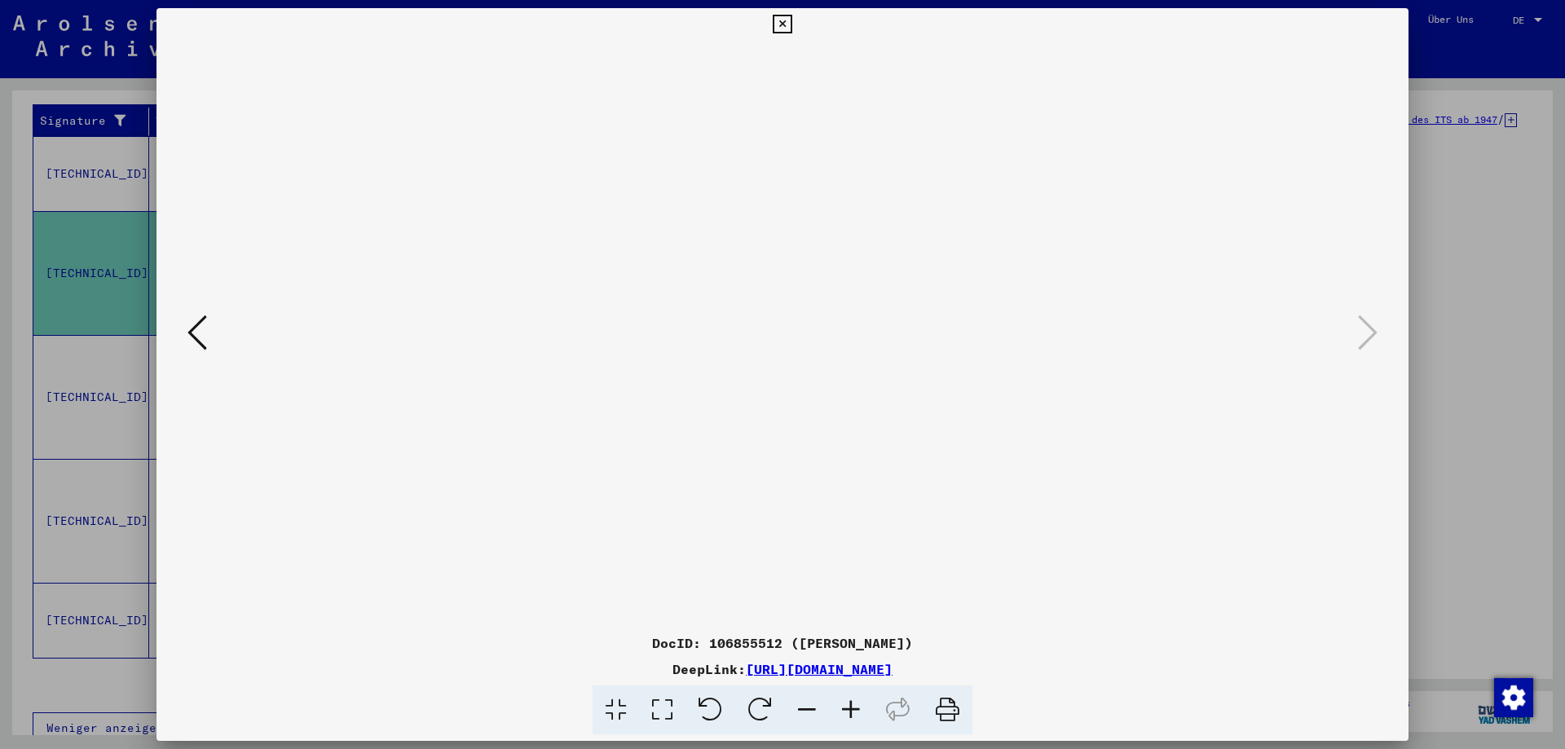
click at [857, 714] on icon at bounding box center [851, 710] width 44 height 50
drag, startPoint x: 847, startPoint y: 485, endPoint x: 847, endPoint y: 398, distance: 87.2
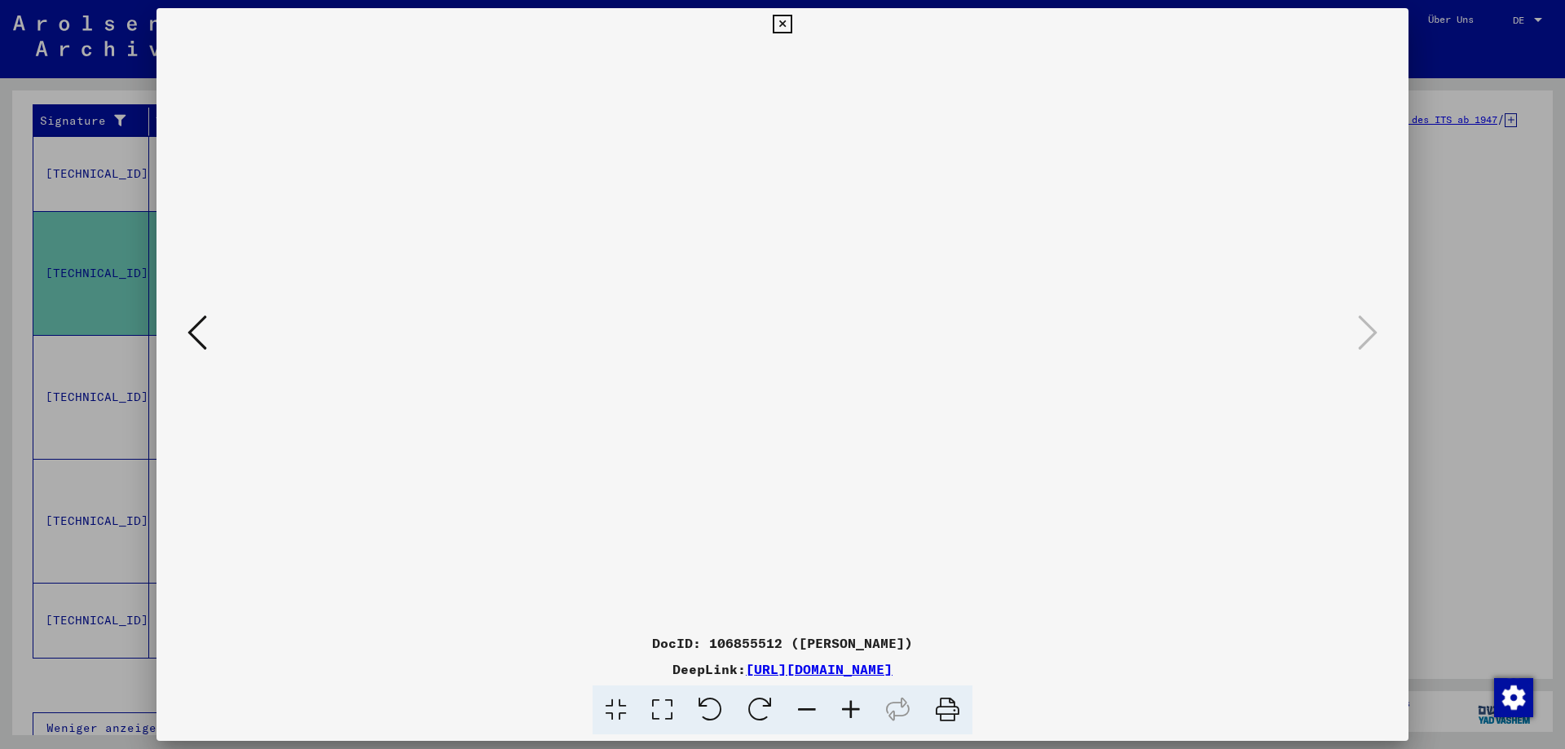
click at [782, 398] on img at bounding box center [782, 599] width 0 height 1116
click at [854, 707] on icon at bounding box center [851, 710] width 44 height 50
drag, startPoint x: 809, startPoint y: 514, endPoint x: 815, endPoint y: 420, distance: 94.7
click at [782, 420] on img at bounding box center [782, 619] width 0 height 1157
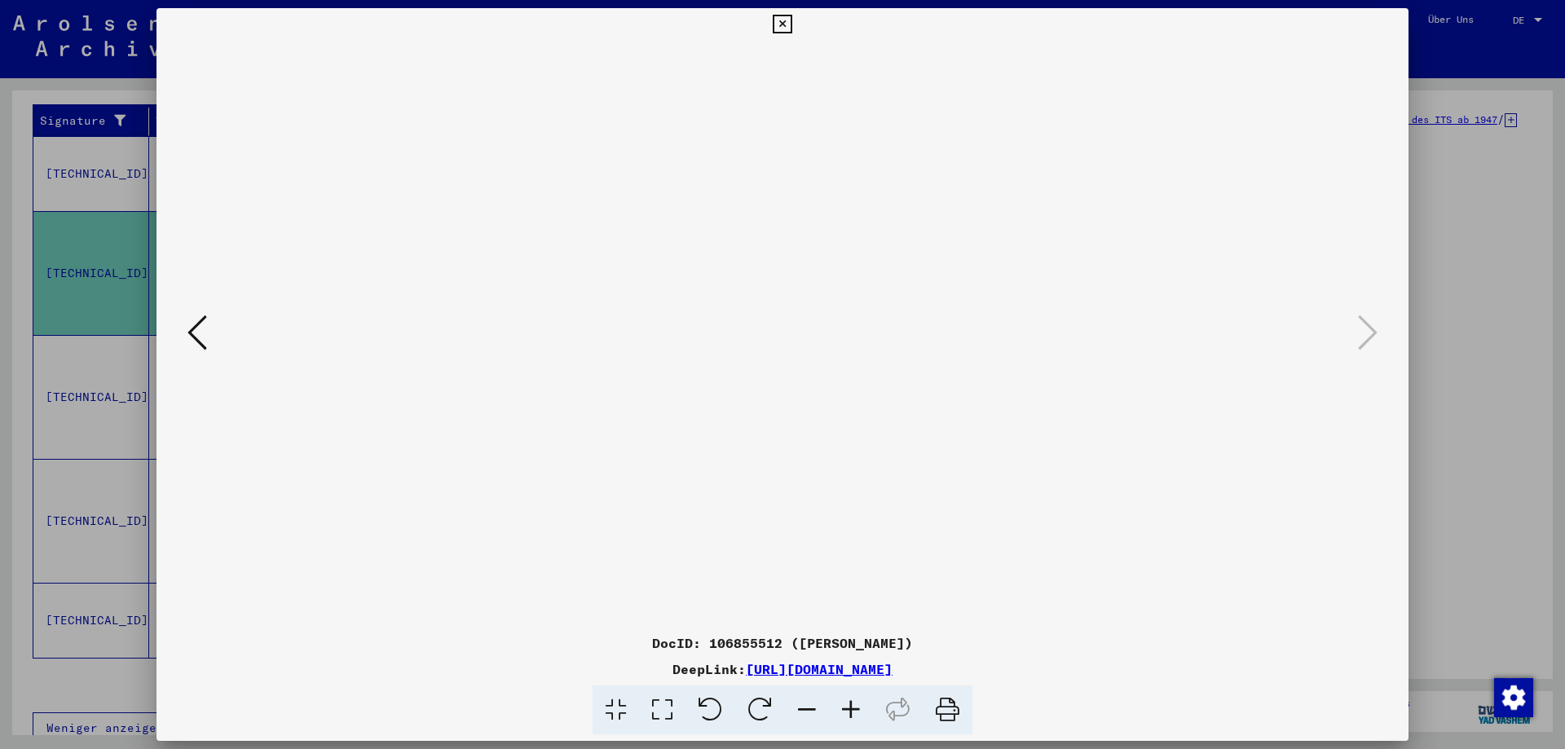
click at [787, 20] on icon at bounding box center [782, 25] width 19 height 20
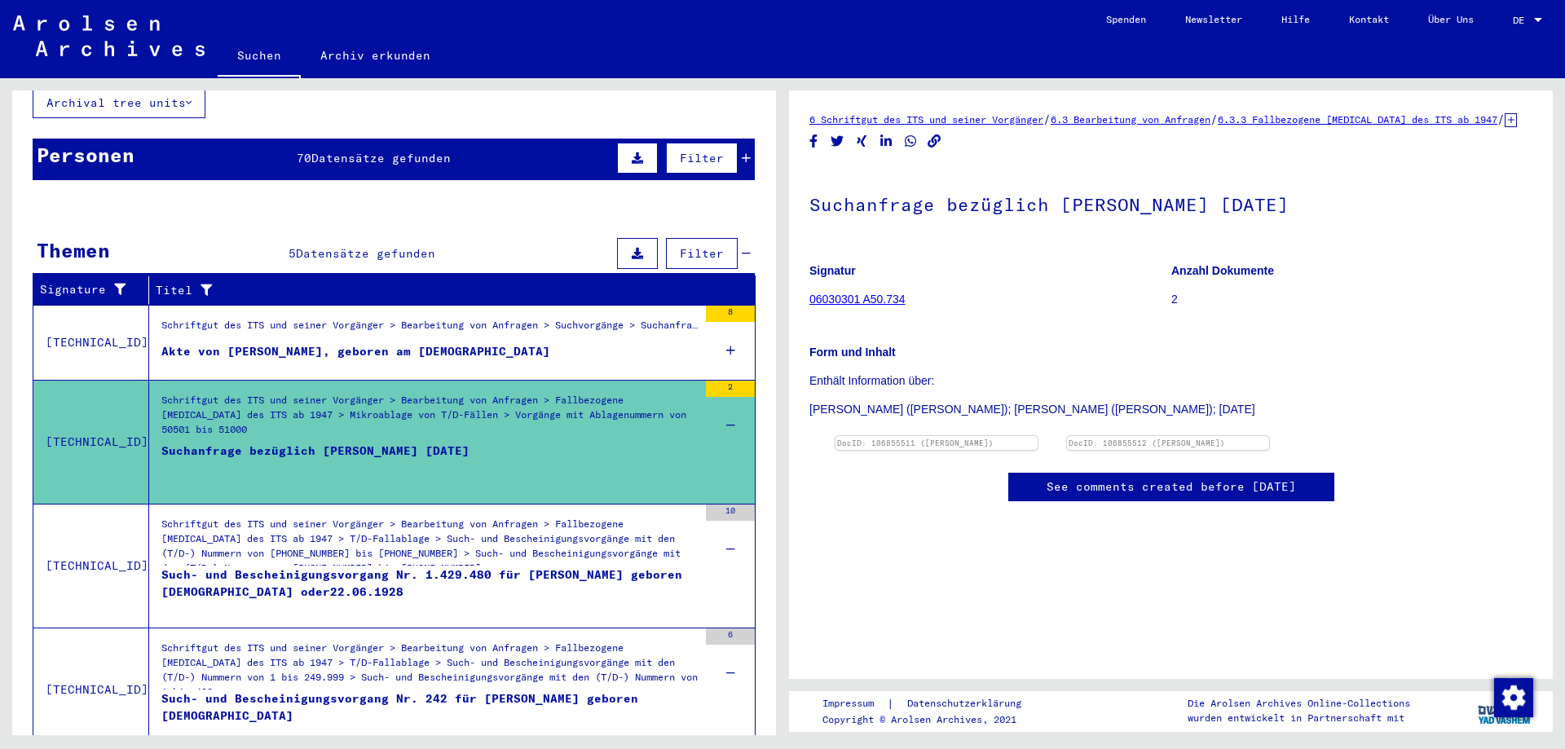
scroll to position [0, 0]
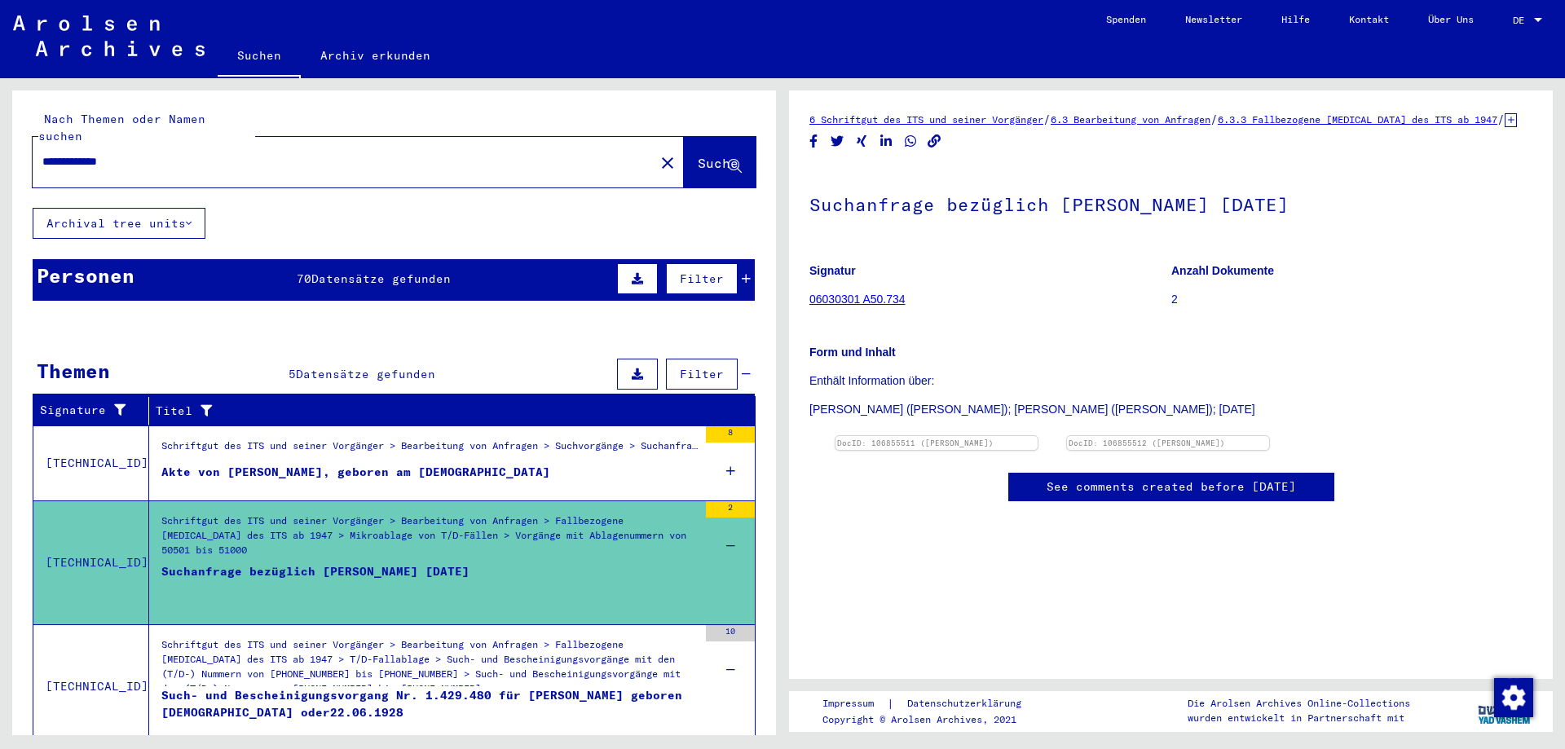
drag, startPoint x: 152, startPoint y: 144, endPoint x: 0, endPoint y: 155, distance: 152.8
click at [0, 155] on div "**********" at bounding box center [391, 406] width 782 height 657
click at [698, 155] on span "Suche" at bounding box center [718, 163] width 41 height 16
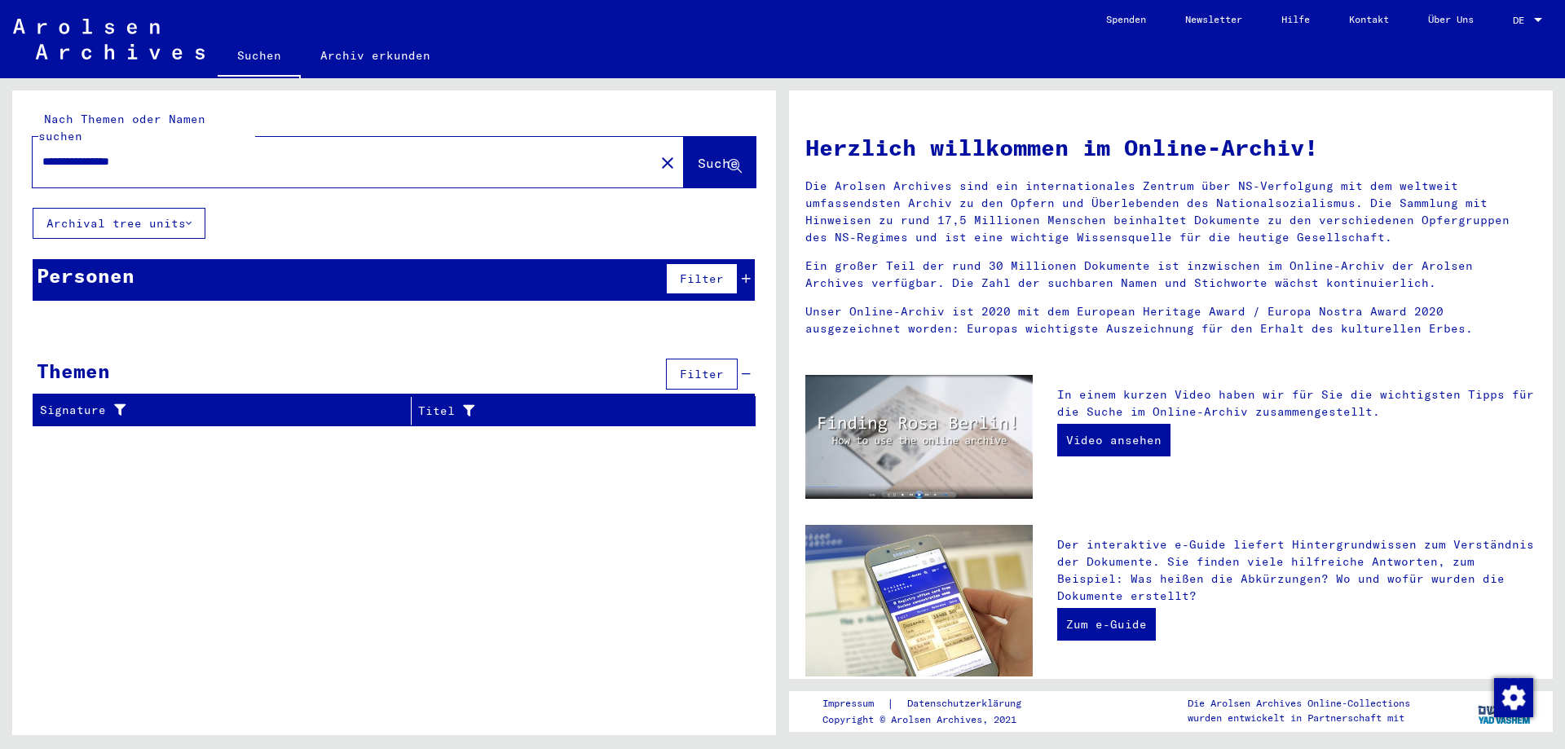
drag, startPoint x: 159, startPoint y: 143, endPoint x: 95, endPoint y: 154, distance: 64.4
click at [95, 154] on div "**********" at bounding box center [334, 161] width 602 height 37
type input "**********"
click at [702, 155] on span "Suche" at bounding box center [718, 163] width 41 height 16
click at [747, 273] on icon at bounding box center [746, 278] width 9 height 11
